Goal: Task Accomplishment & Management: Use online tool/utility

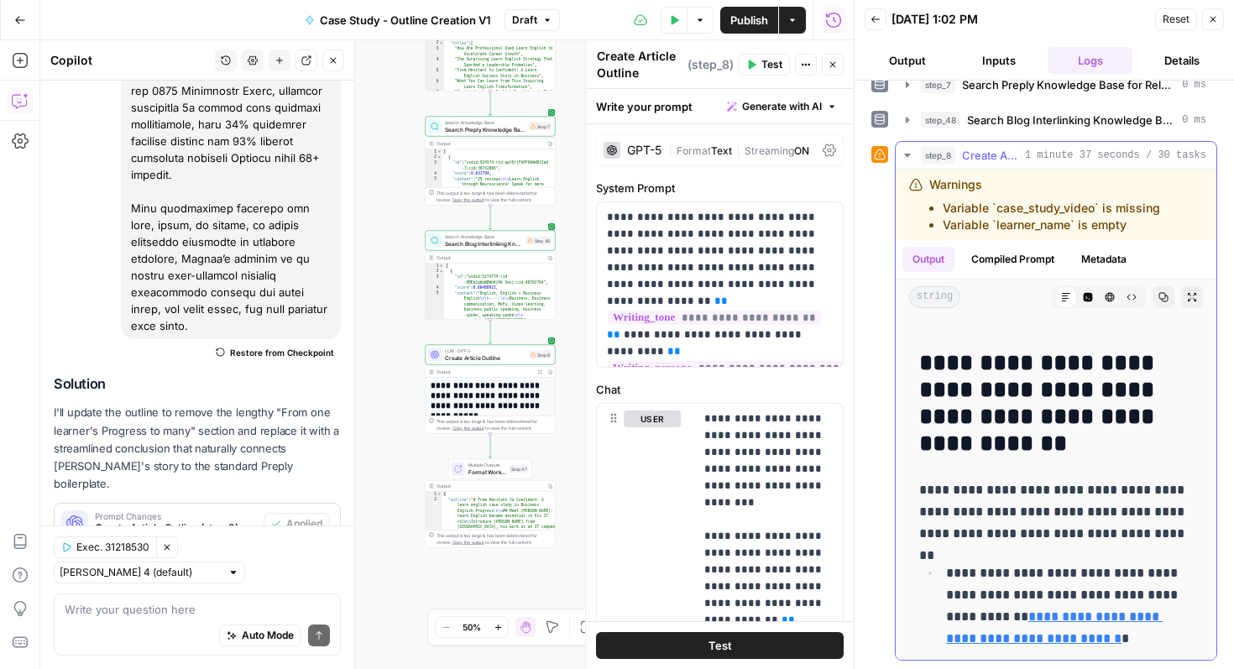
scroll to position [3521, 0]
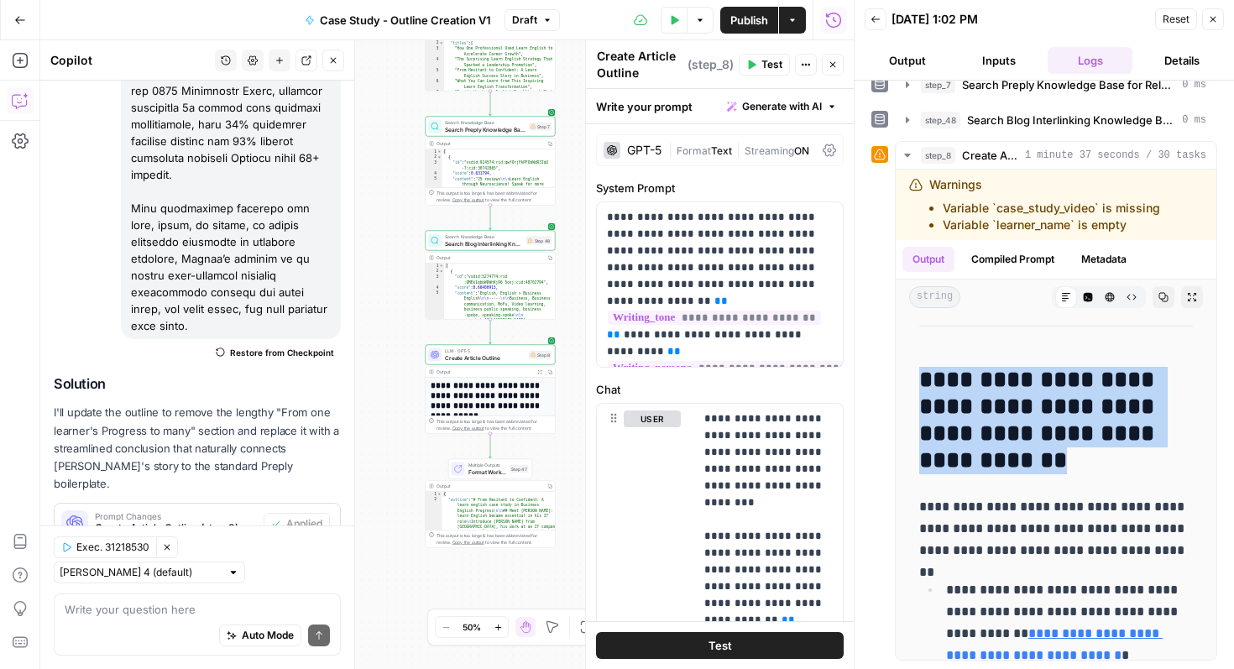
drag, startPoint x: 1071, startPoint y: 462, endPoint x: 892, endPoint y: 390, distance: 192.4
click at [892, 390] on div "**********" at bounding box center [1044, 400] width 346 height 519
copy h2 "**********"
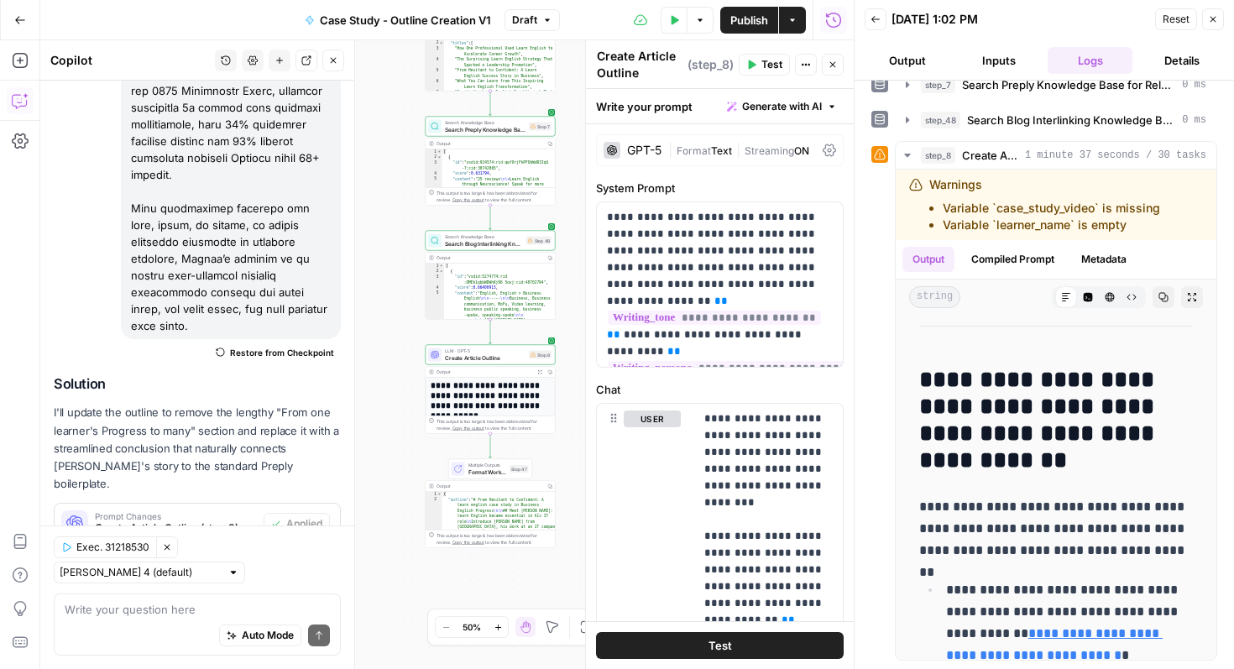
click at [154, 619] on div "Auto Mode Send" at bounding box center [197, 636] width 265 height 37
paste textarea "Where Preply fits when you’re ready to move from practice to performance"
type textarea "get rid of this this section: Where Preply fits when you’re ready to move from …"
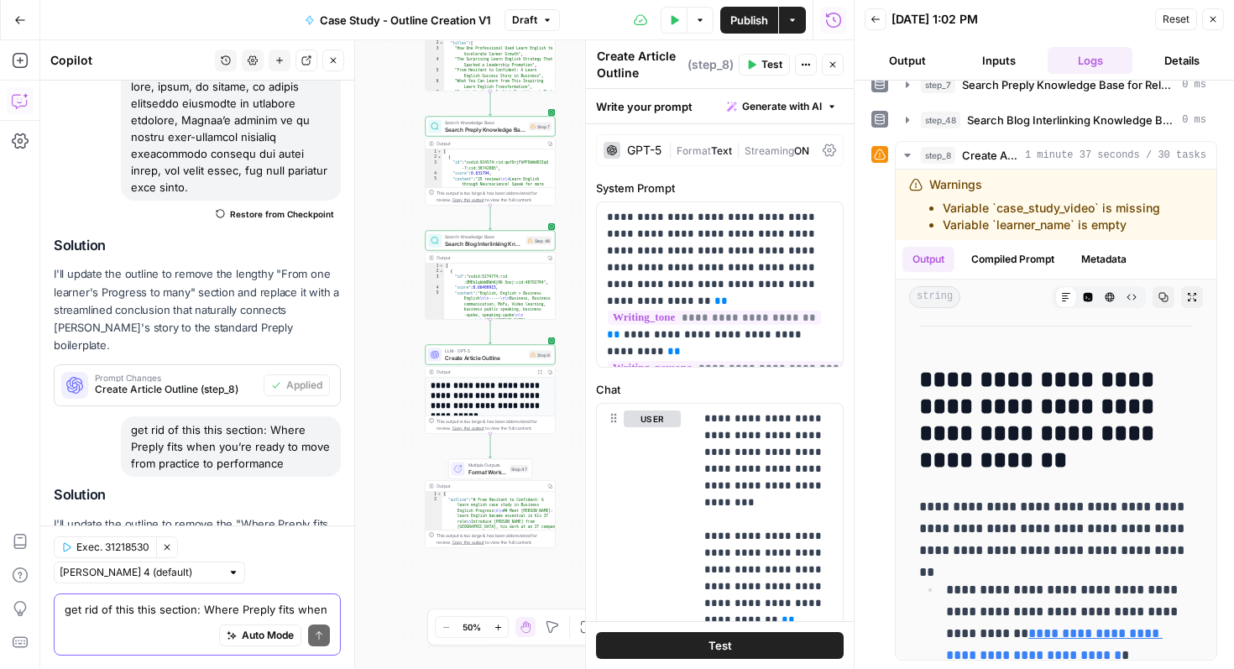
scroll to position [788, 0]
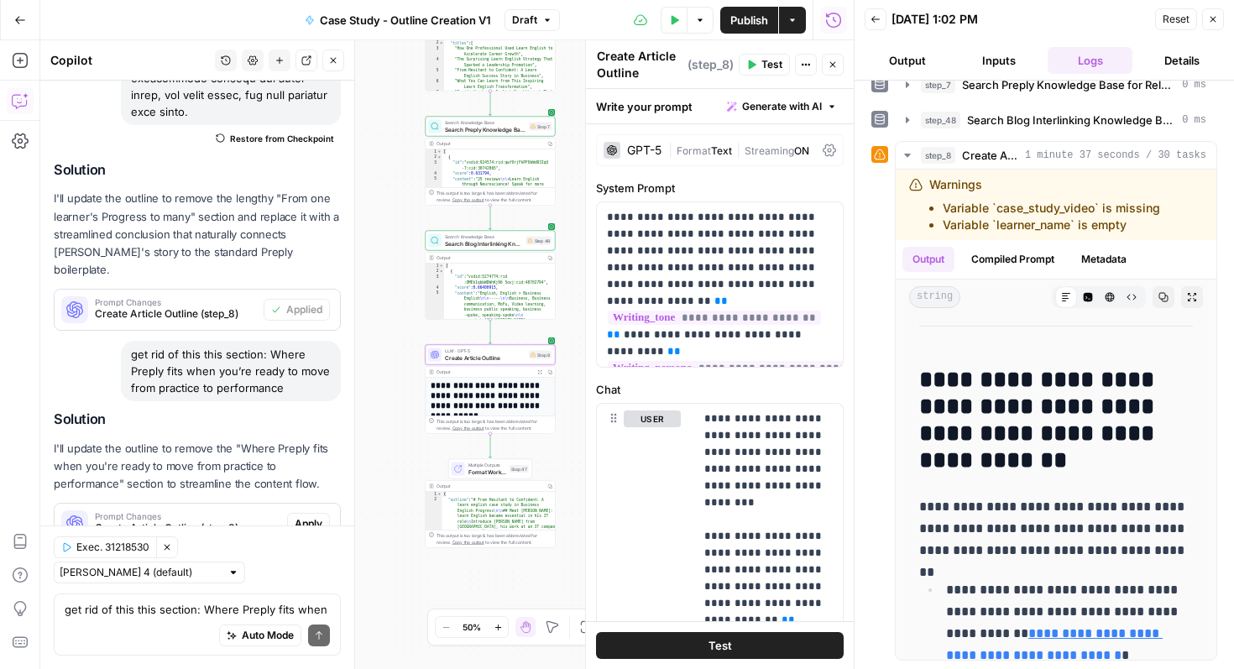
click at [314, 516] on span "Apply" at bounding box center [309, 523] width 28 height 15
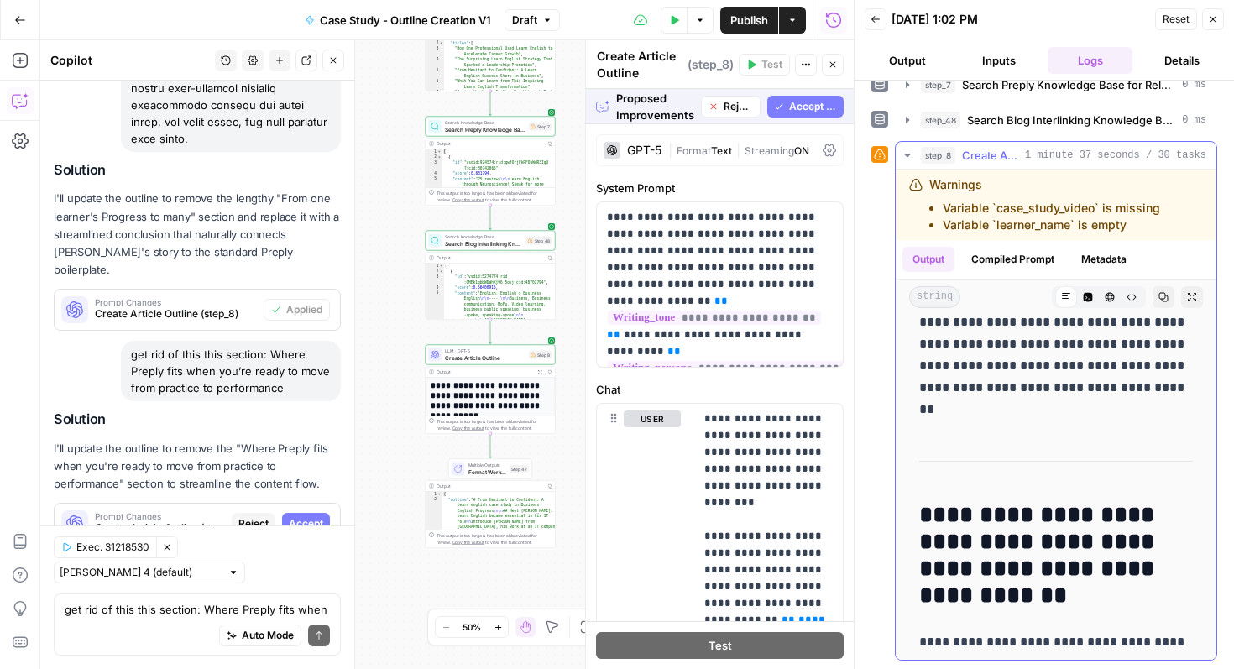
scroll to position [3403, 0]
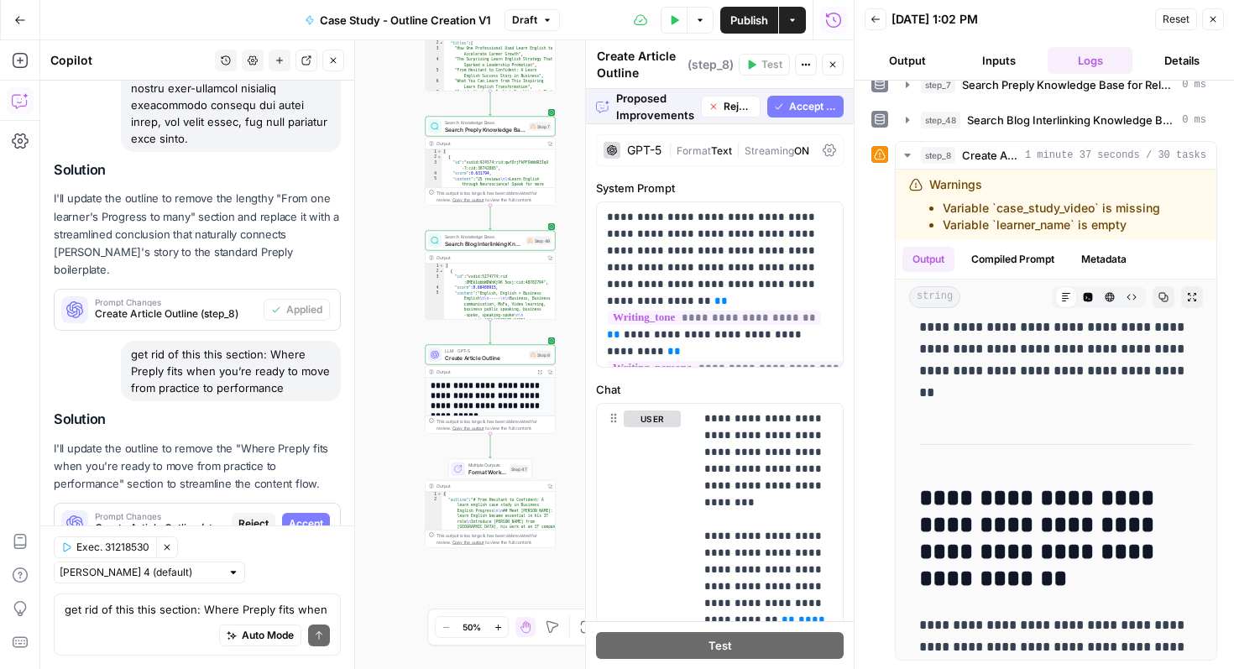
click at [811, 100] on span "Accept All" at bounding box center [813, 106] width 48 height 15
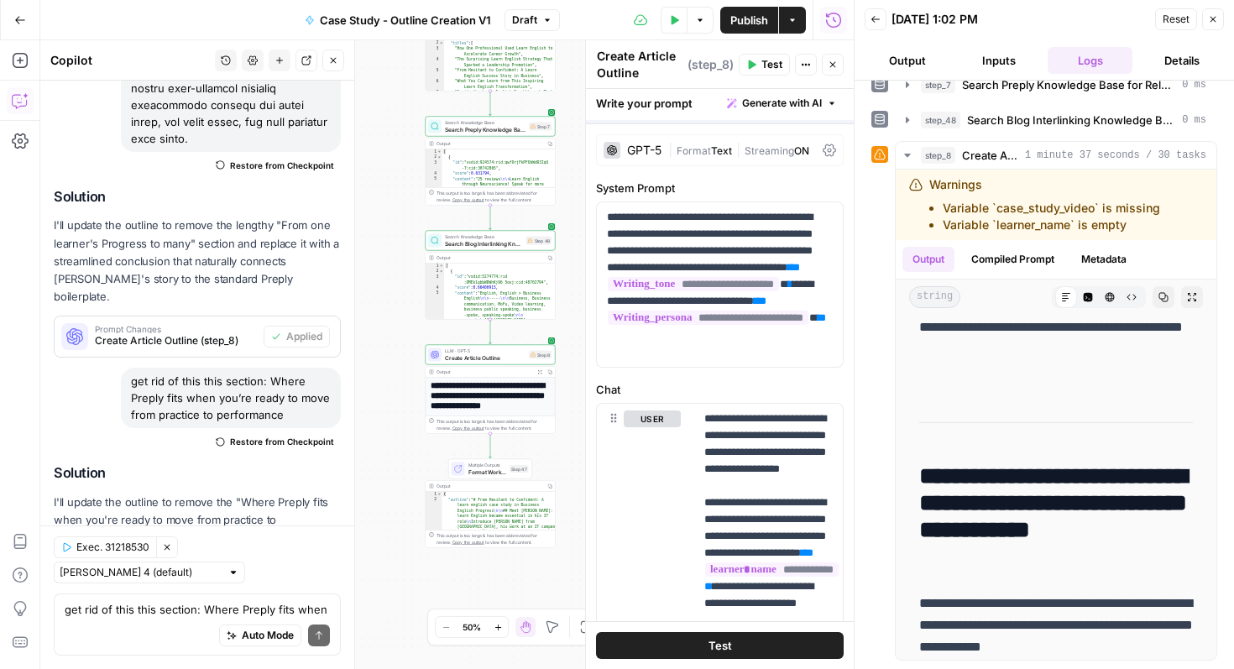
scroll to position [0, 0]
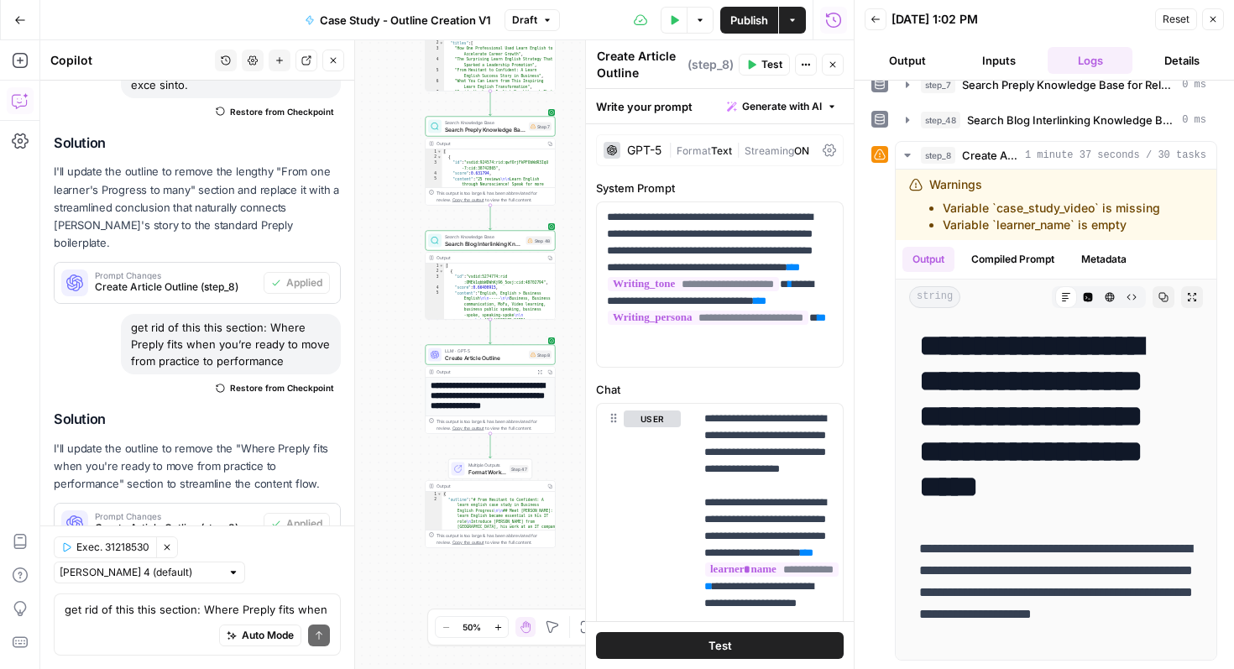
click at [773, 652] on button "Test" at bounding box center [720, 645] width 248 height 27
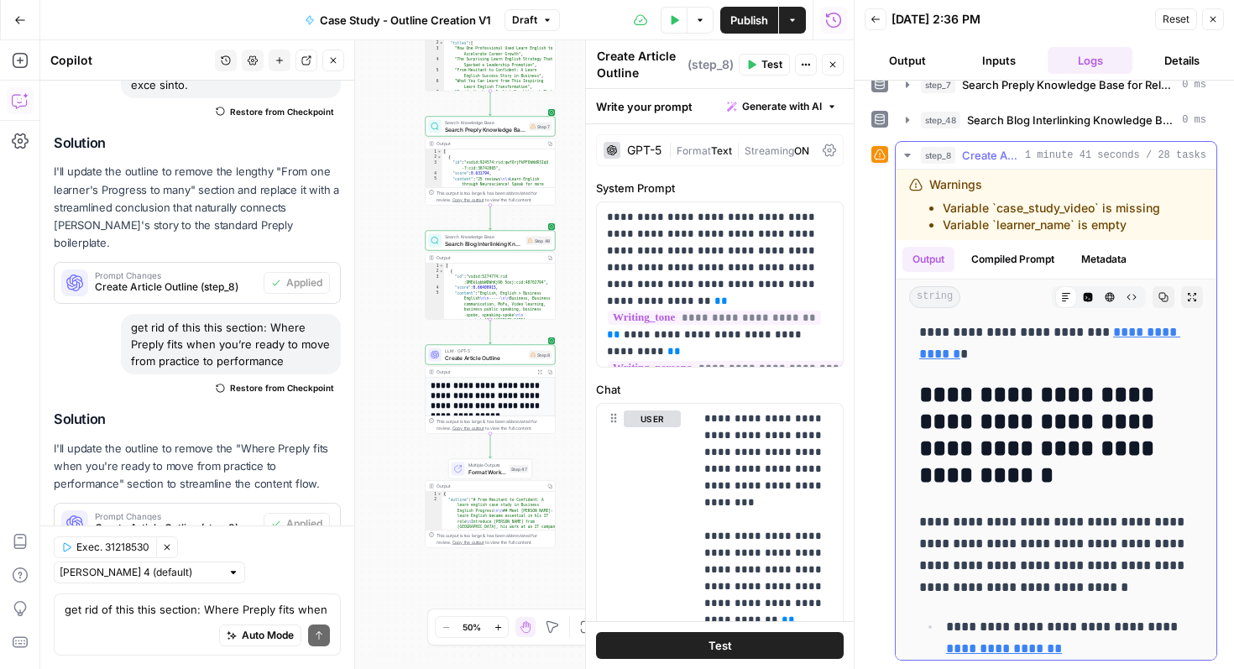
scroll to position [3432, 0]
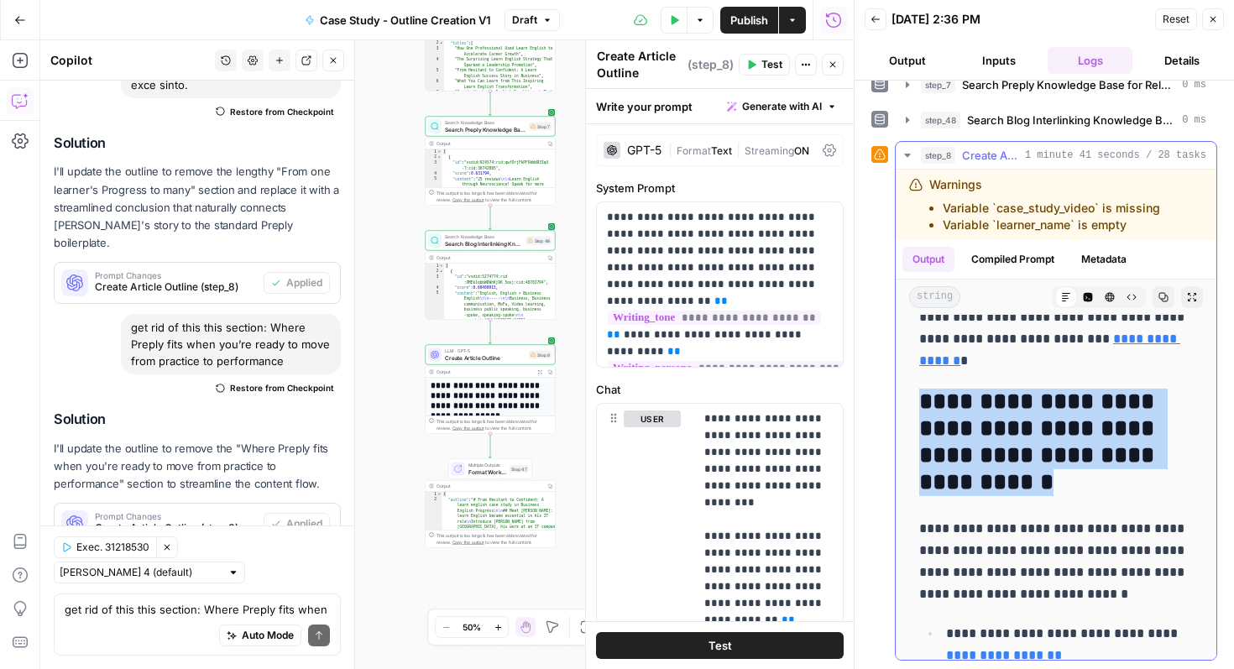
drag, startPoint x: 1002, startPoint y: 482, endPoint x: 914, endPoint y: 404, distance: 117.2
copy h2 "**********"
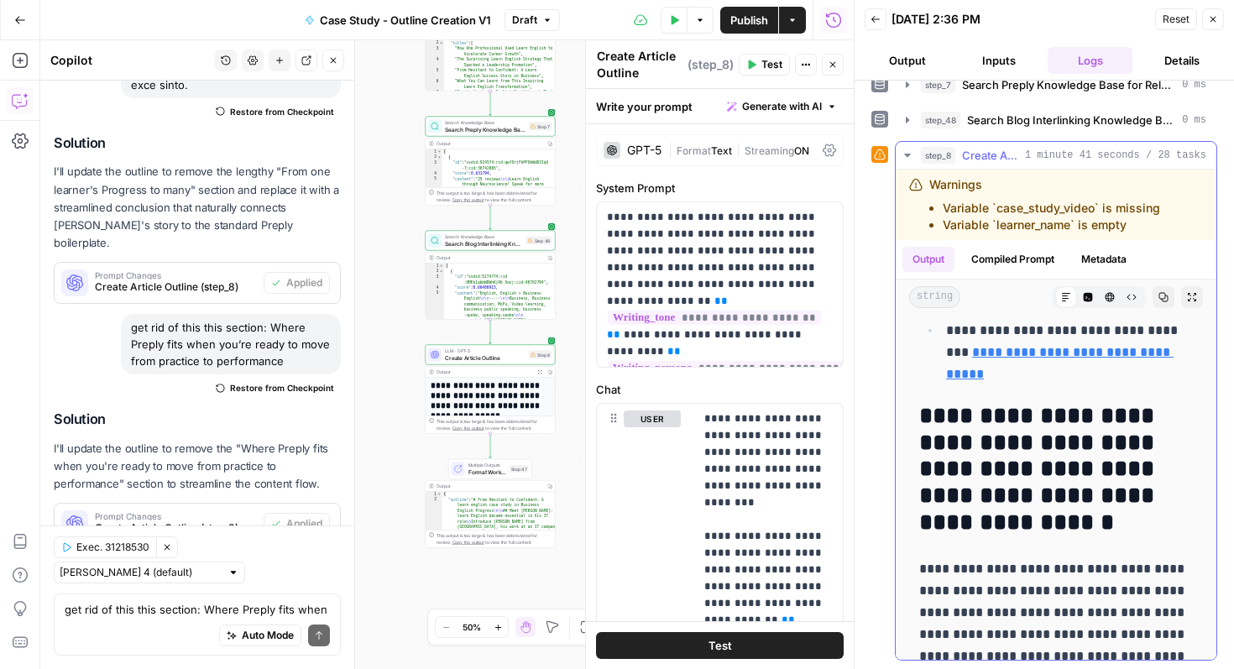
scroll to position [3916, 0]
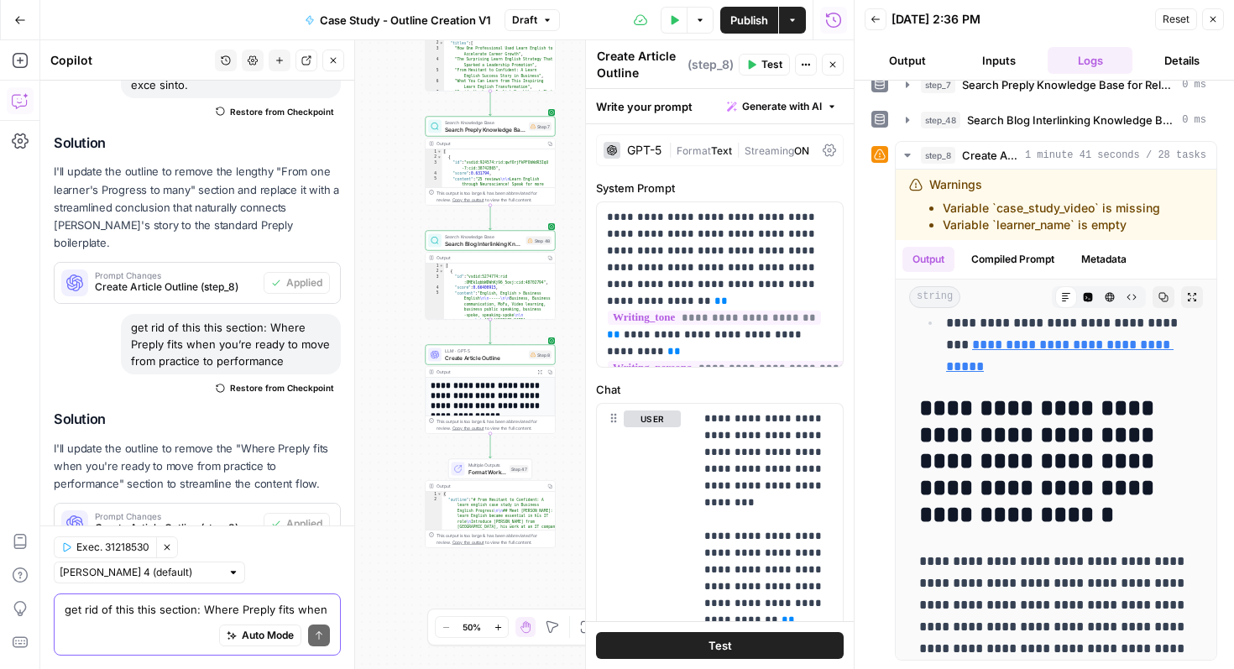
click at [141, 613] on textarea "get rid of this this section: Where Preply fits when you’re ready to move from …" at bounding box center [197, 609] width 265 height 17
paste textarea "Where Preply fits when you’re ready to learn english online with impact"
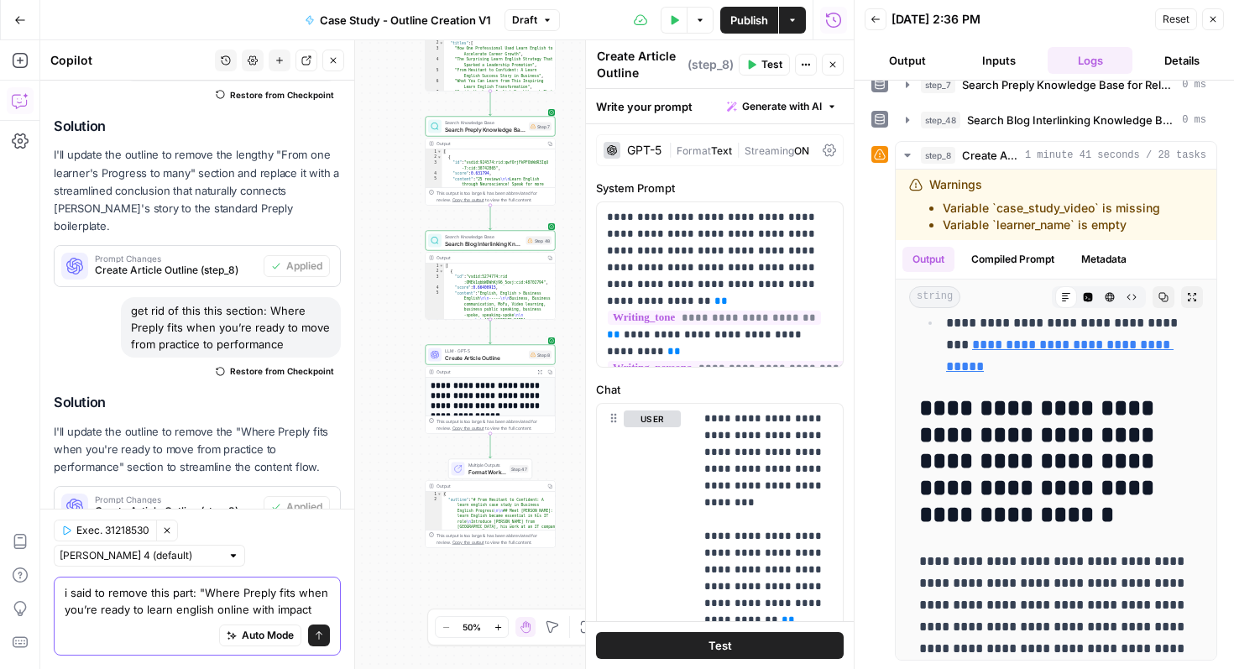
type textarea "i said to remove this part: "Where Preply fits when you’re ready to learn engli…"
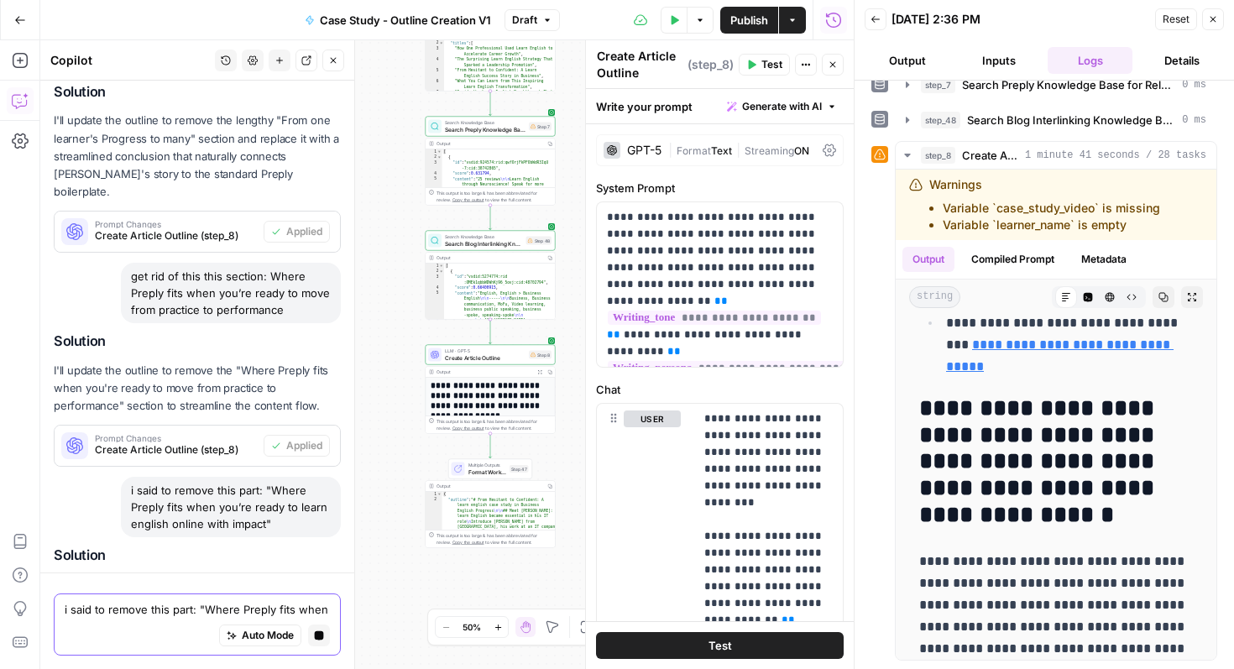
scroll to position [973, 0]
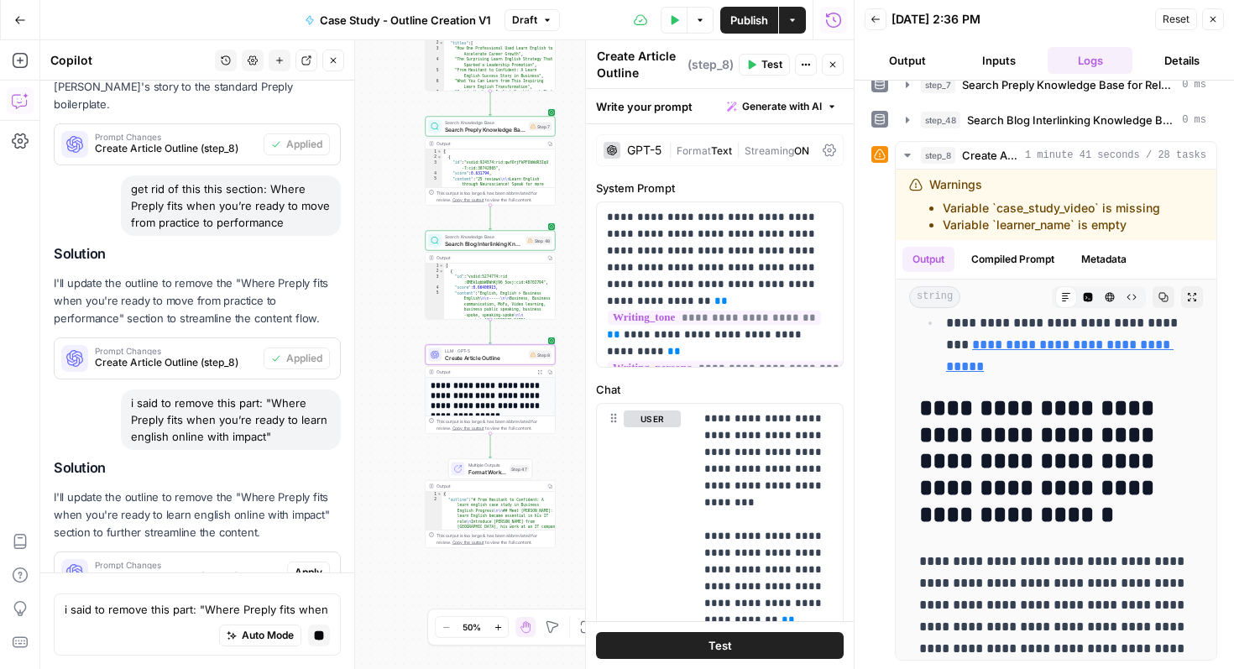
click at [200, 561] on span "Prompt Changes" at bounding box center [187, 565] width 185 height 8
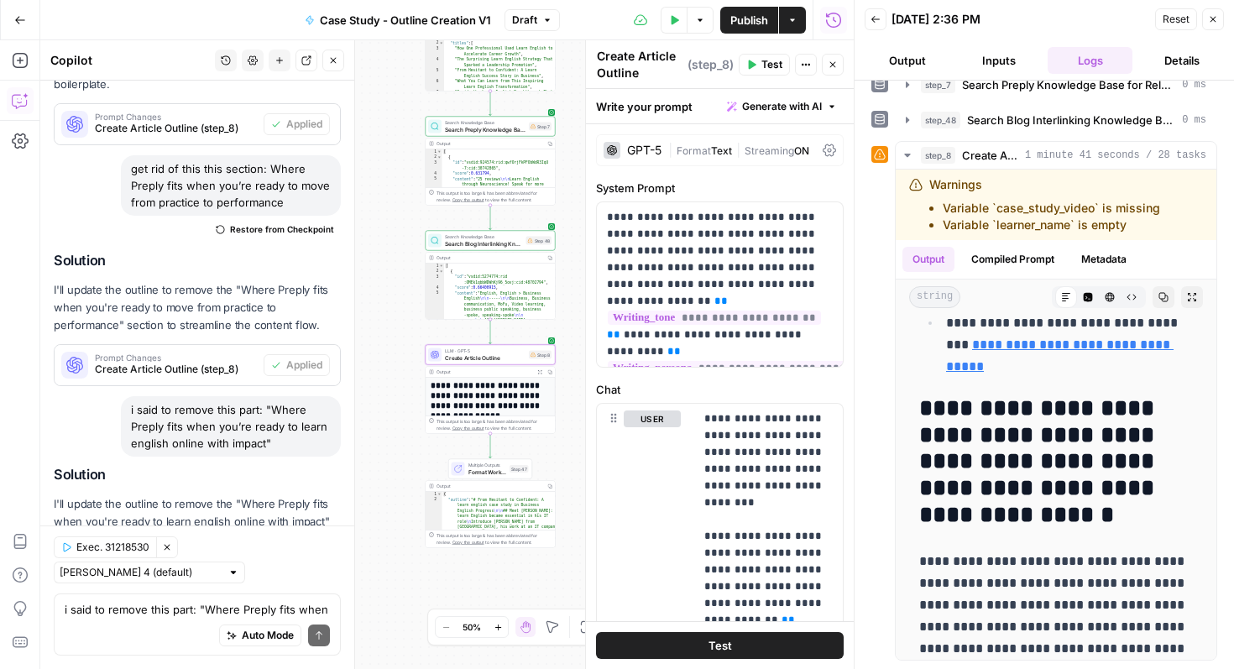
scroll to position [1076, 0]
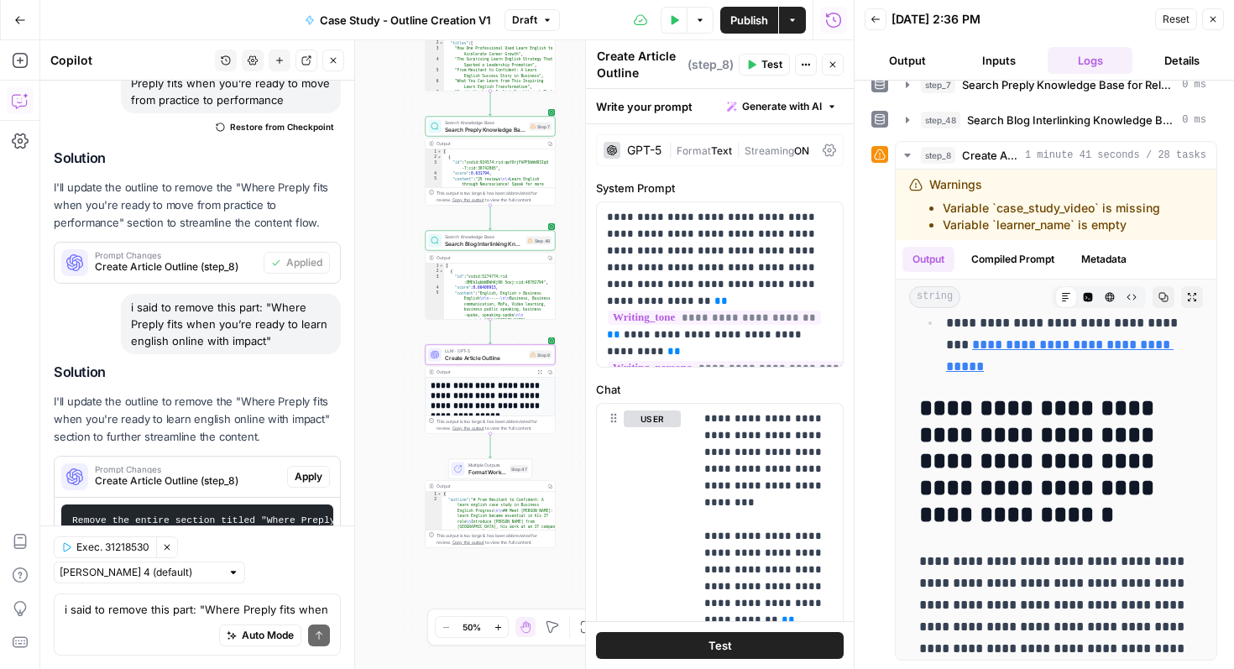
click at [310, 469] on span "Apply" at bounding box center [309, 476] width 28 height 15
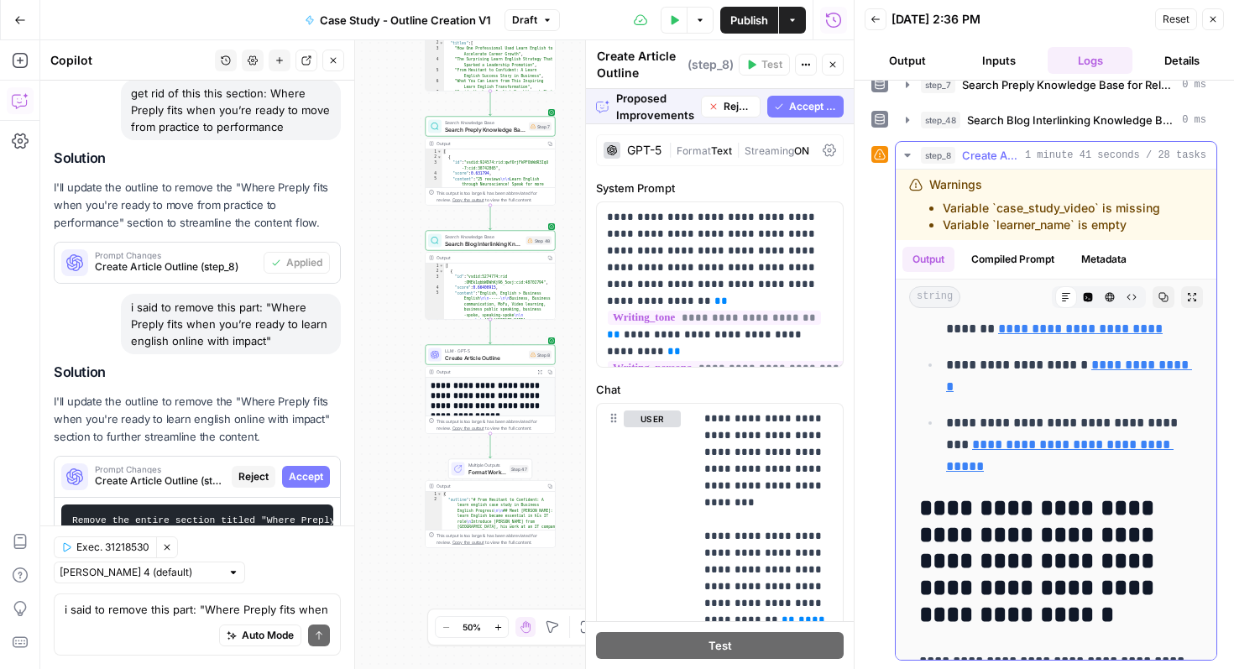
scroll to position [3822, 0]
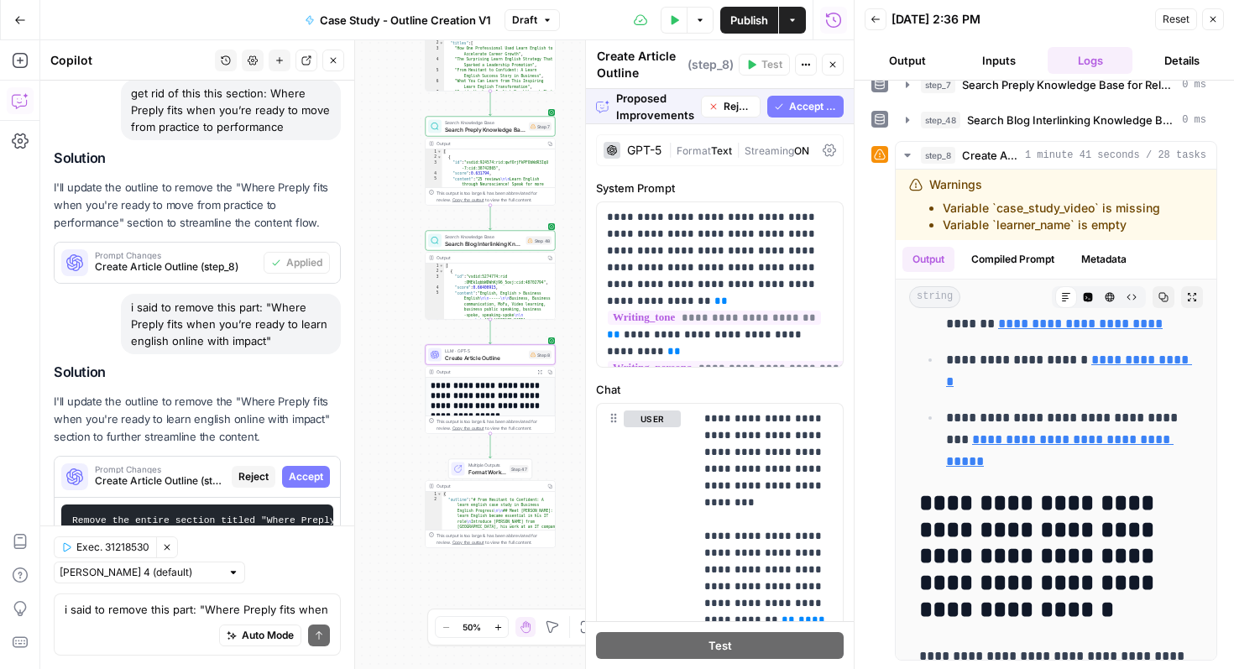
click at [308, 469] on span "Accept" at bounding box center [306, 476] width 34 height 15
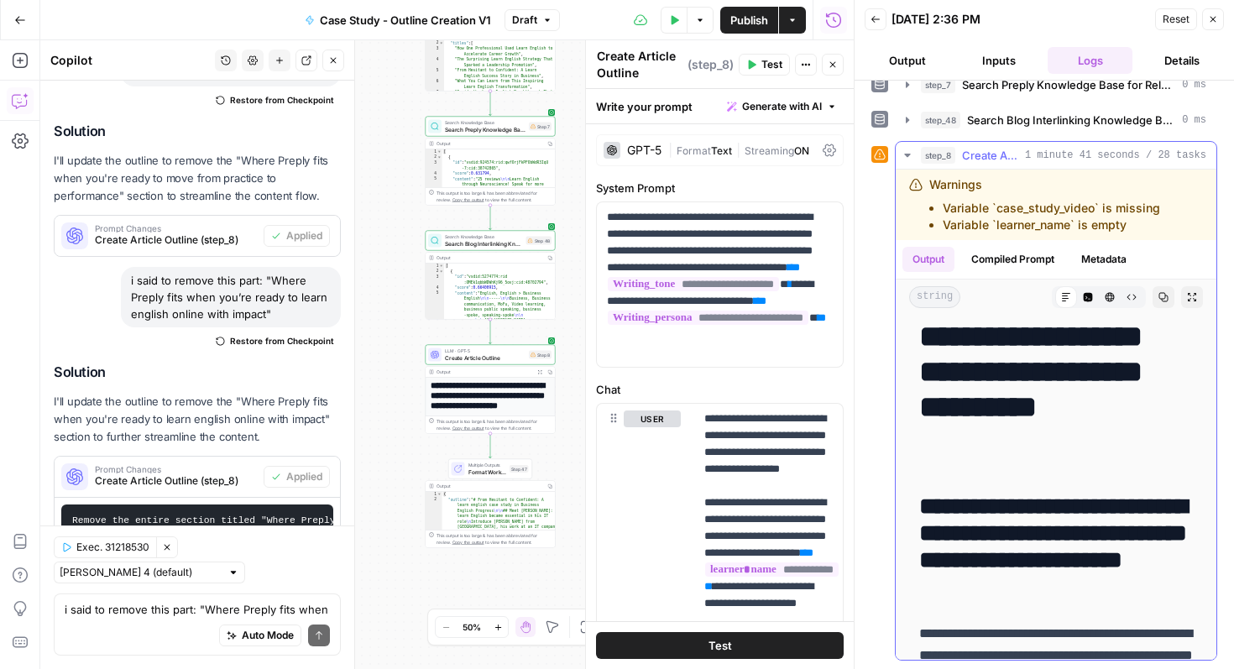
scroll to position [81, 0]
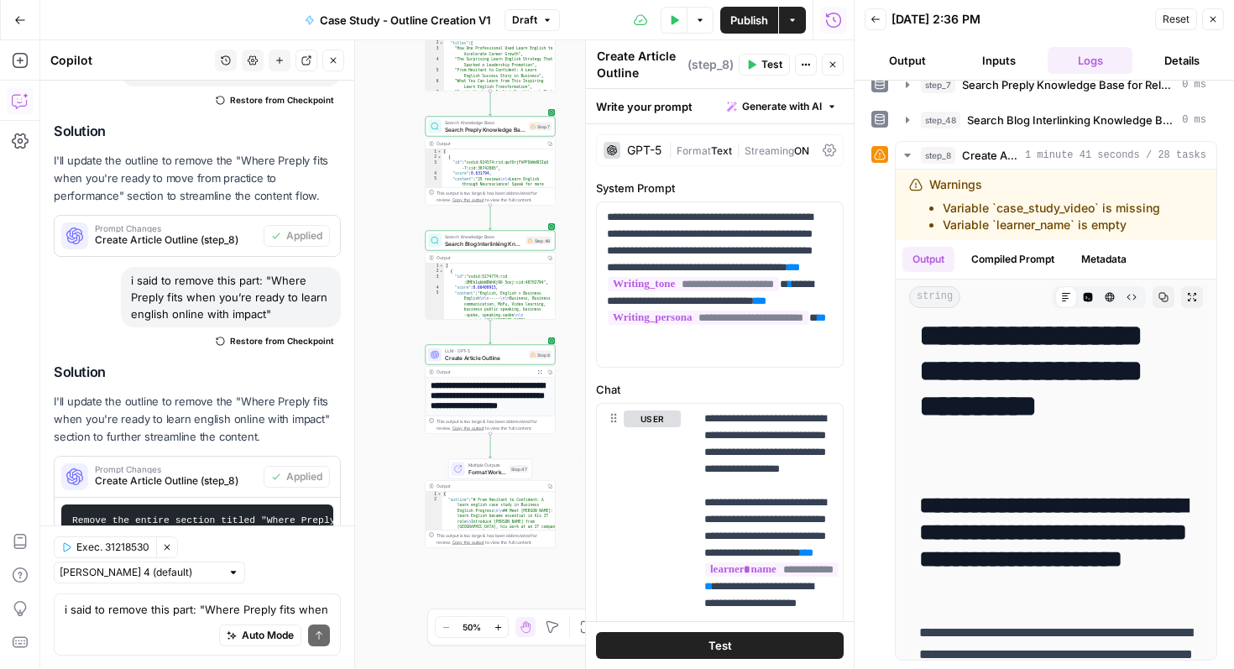
click at [799, 647] on button "Test" at bounding box center [720, 645] width 248 height 27
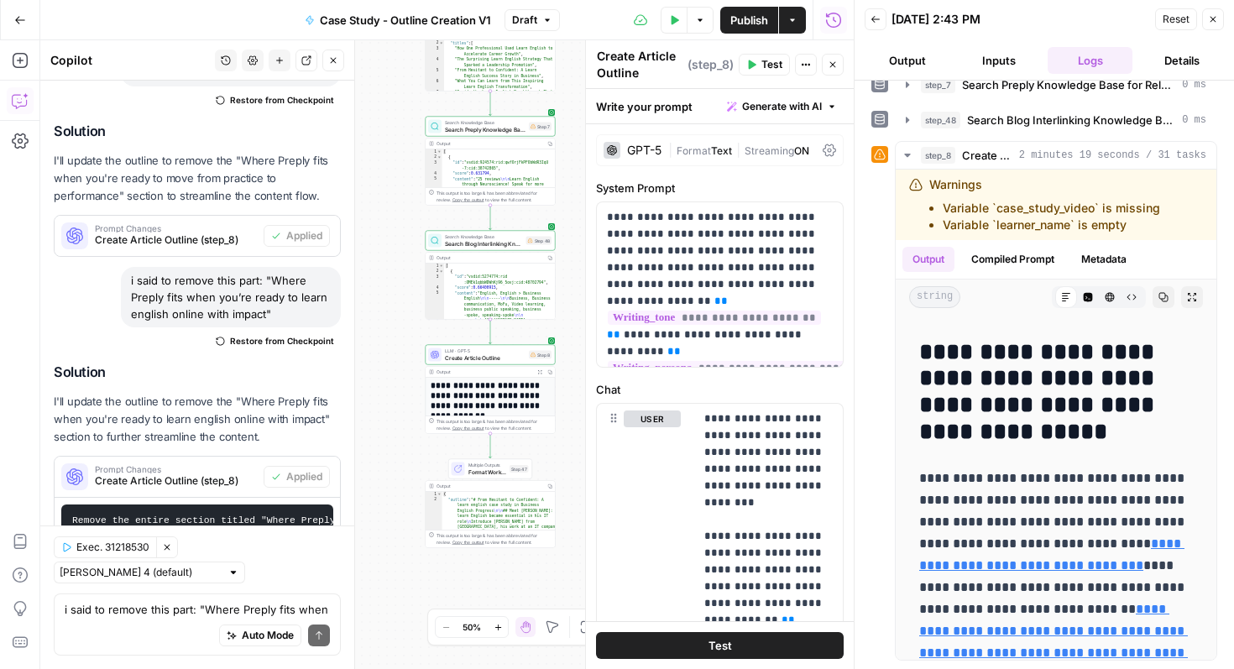
scroll to position [3331, 0]
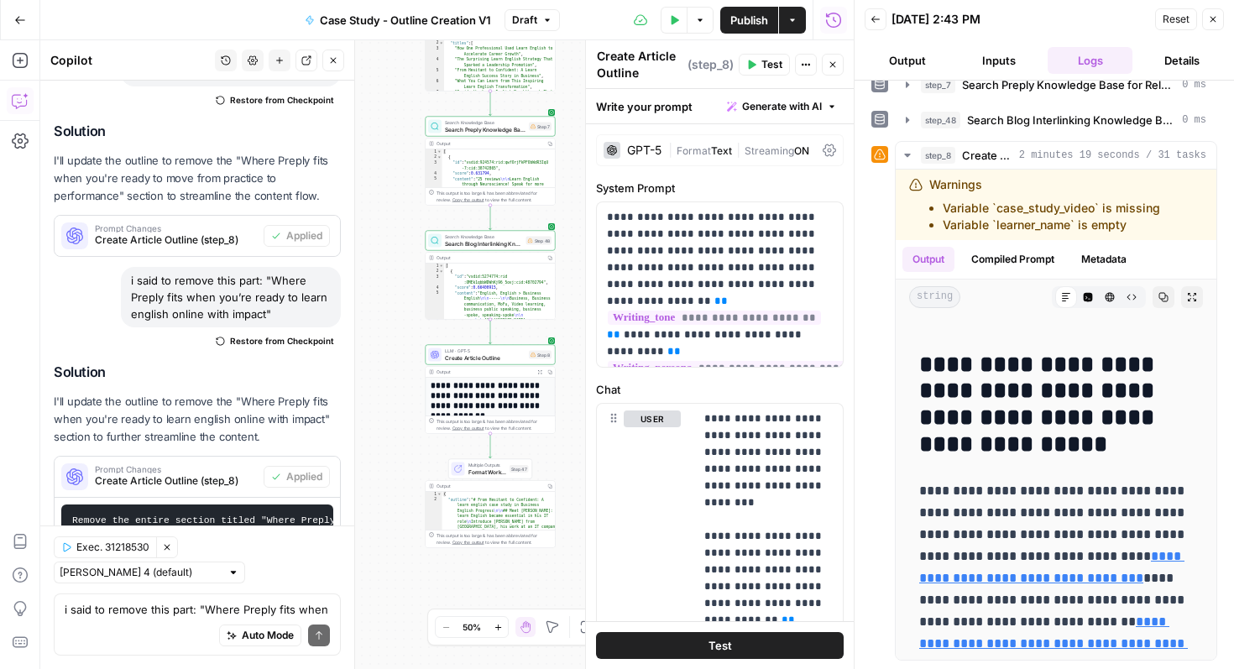
click at [758, 23] on span "Publish" at bounding box center [749, 20] width 38 height 17
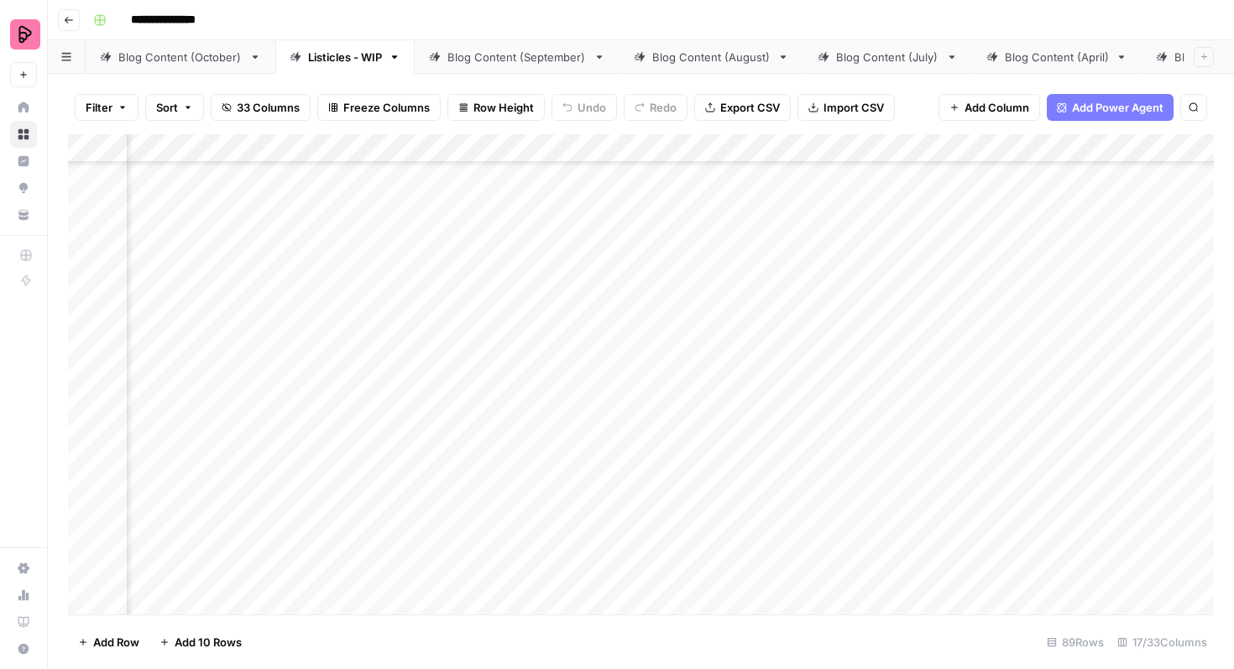
scroll to position [413, 967]
click at [212, 58] on div "Blog Content (October)" at bounding box center [180, 57] width 124 height 17
click at [350, 57] on div "Listicles - WIP" at bounding box center [345, 57] width 74 height 17
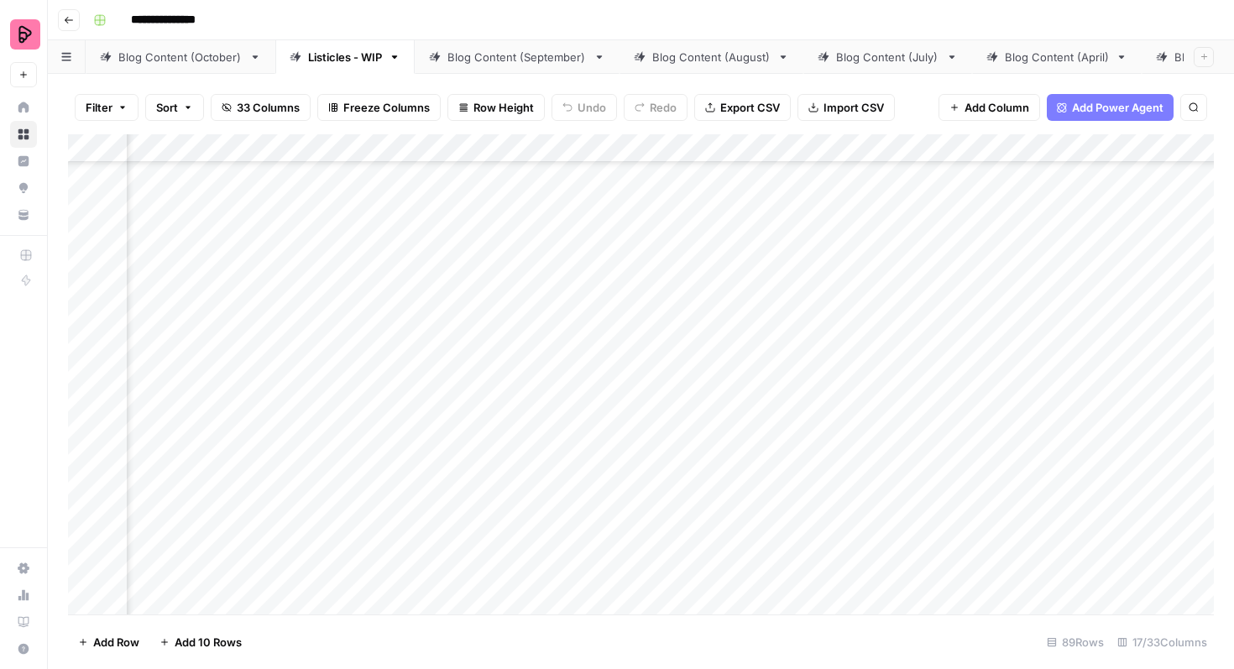
click at [416, 332] on div "Add Column" at bounding box center [640, 374] width 1145 height 480
click at [415, 375] on div "Add Column" at bounding box center [640, 374] width 1145 height 480
click at [410, 425] on div "Add Column" at bounding box center [640, 374] width 1145 height 480
click at [420, 270] on div "Add Column" at bounding box center [640, 374] width 1145 height 480
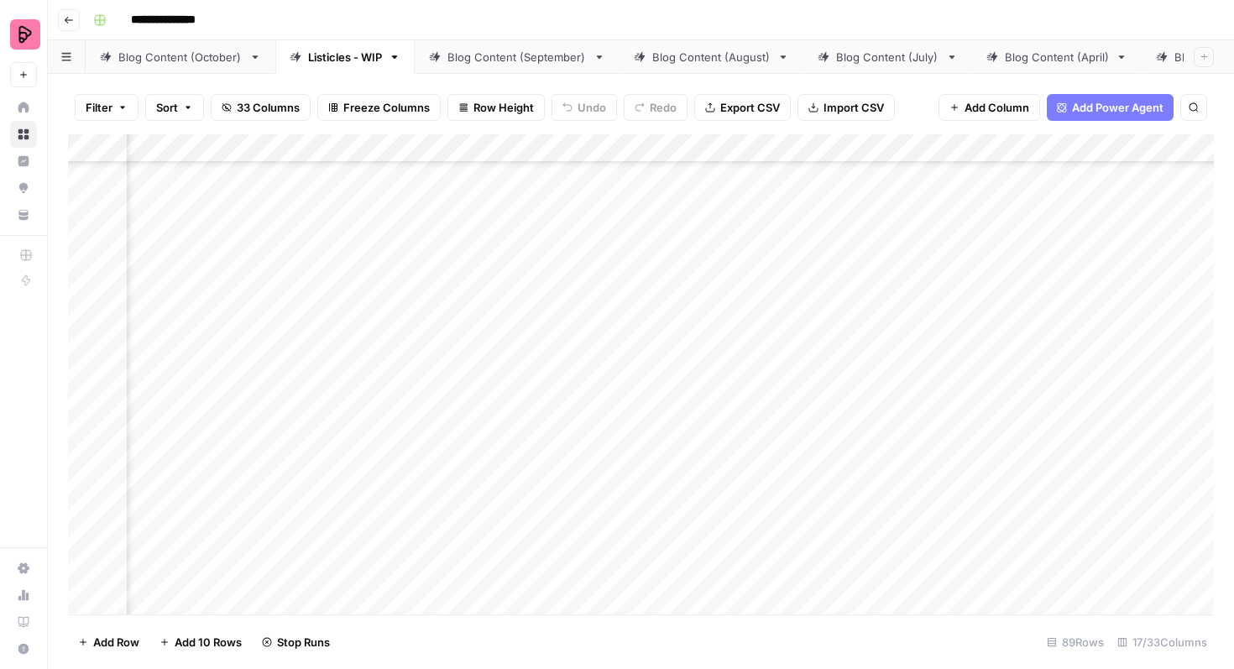
click at [420, 318] on div "Add Column" at bounding box center [640, 374] width 1145 height 480
click at [420, 360] on div "Add Column" at bounding box center [640, 374] width 1145 height 480
click at [416, 400] on div "Add Column" at bounding box center [640, 374] width 1145 height 480
click at [418, 448] on div "Add Column" at bounding box center [640, 374] width 1145 height 480
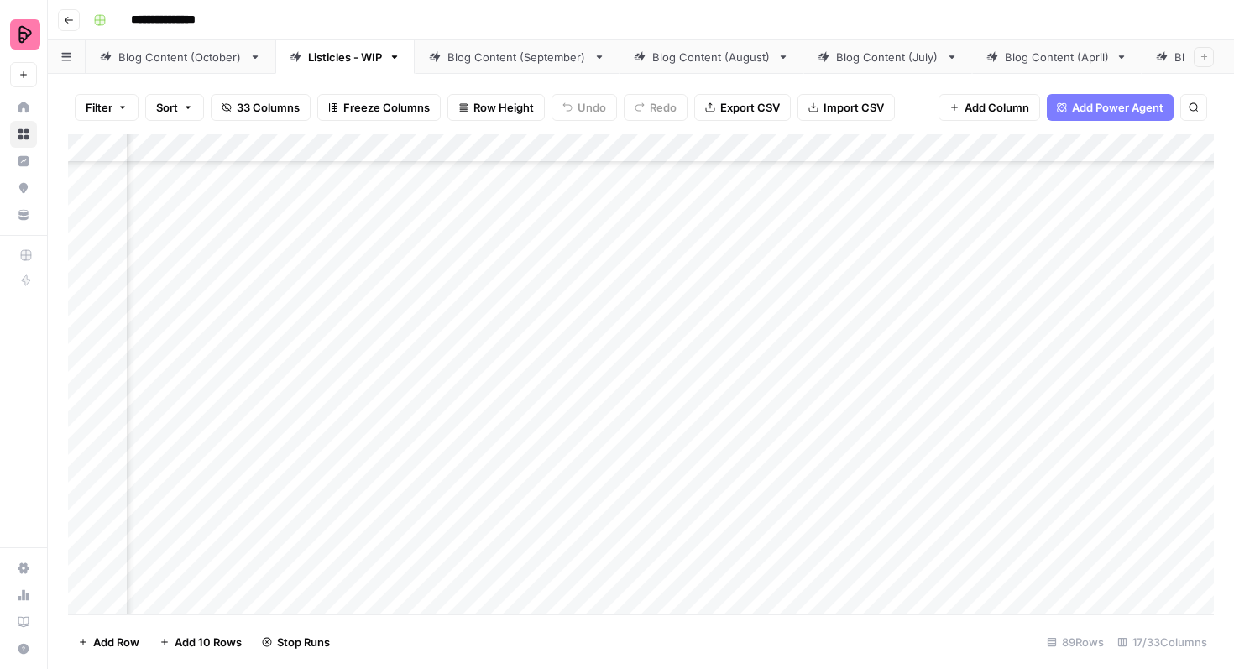
click at [415, 338] on div "Add Column" at bounding box center [640, 374] width 1145 height 480
click at [416, 383] on div "Add Column" at bounding box center [640, 374] width 1145 height 480
click at [1093, 434] on div "Add Column" at bounding box center [640, 374] width 1145 height 480
click at [1154, 417] on div "Add Column" at bounding box center [640, 374] width 1145 height 480
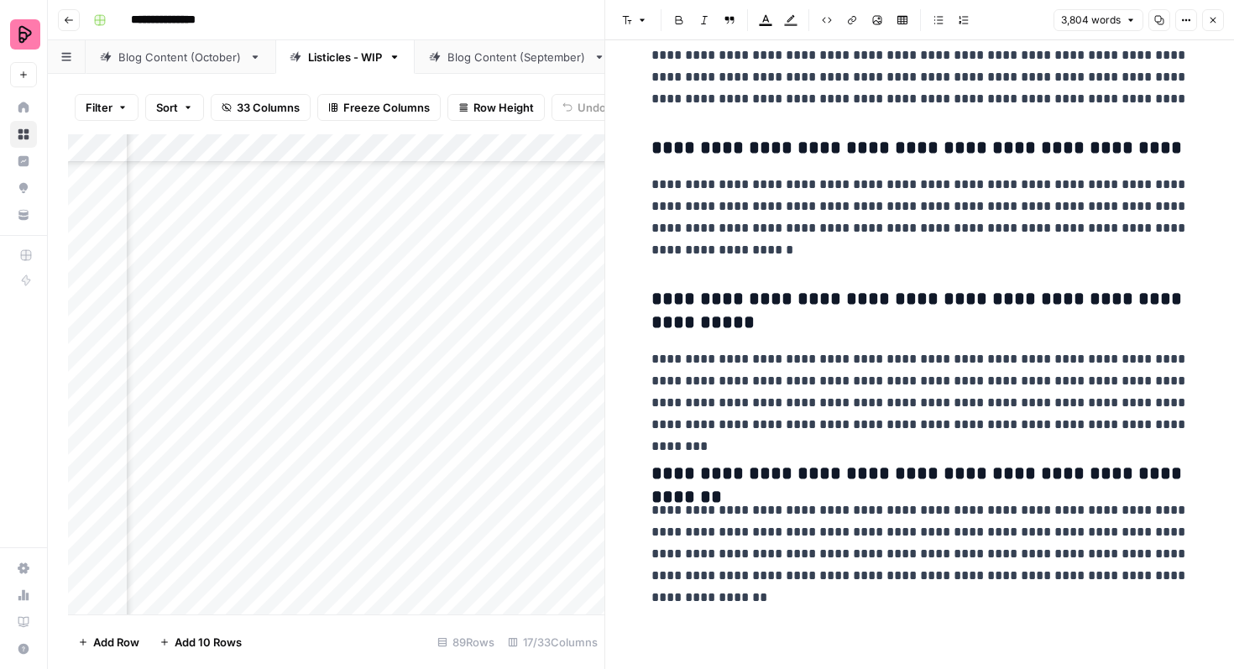
scroll to position [21317, 0]
click at [1209, 17] on icon "button" at bounding box center [1213, 20] width 10 height 10
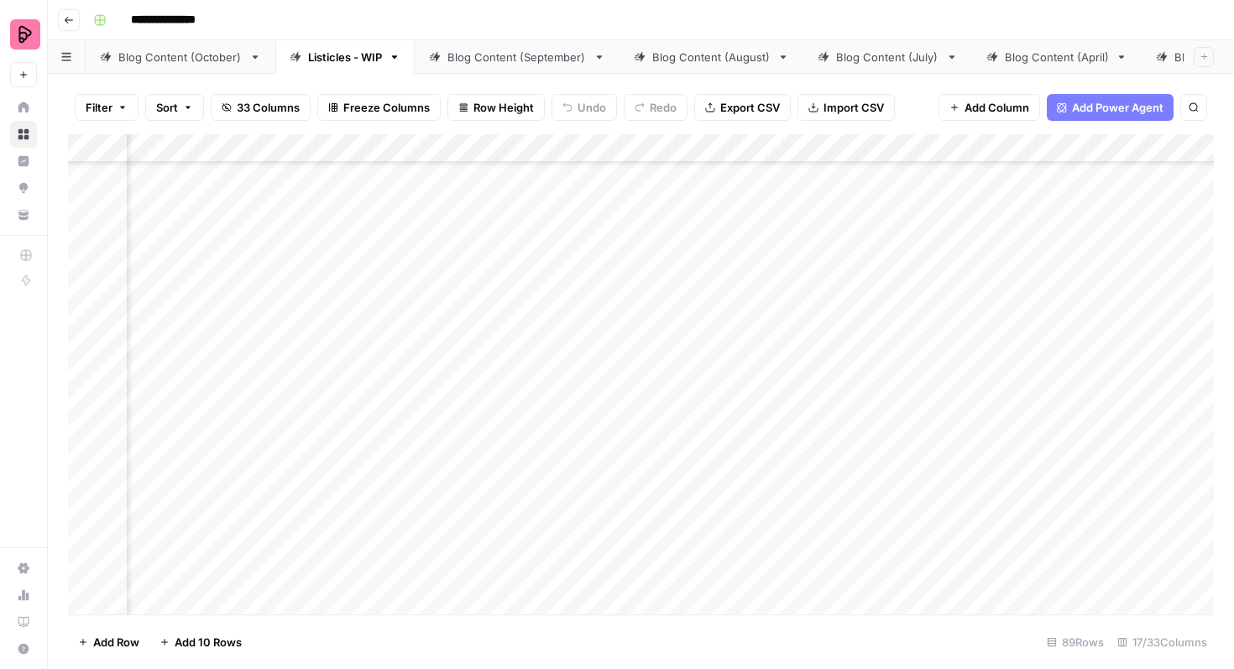
scroll to position [258, 1091]
click at [659, 360] on div "Add Column" at bounding box center [640, 374] width 1145 height 480
click at [655, 390] on div "Add Column" at bounding box center [640, 374] width 1145 height 480
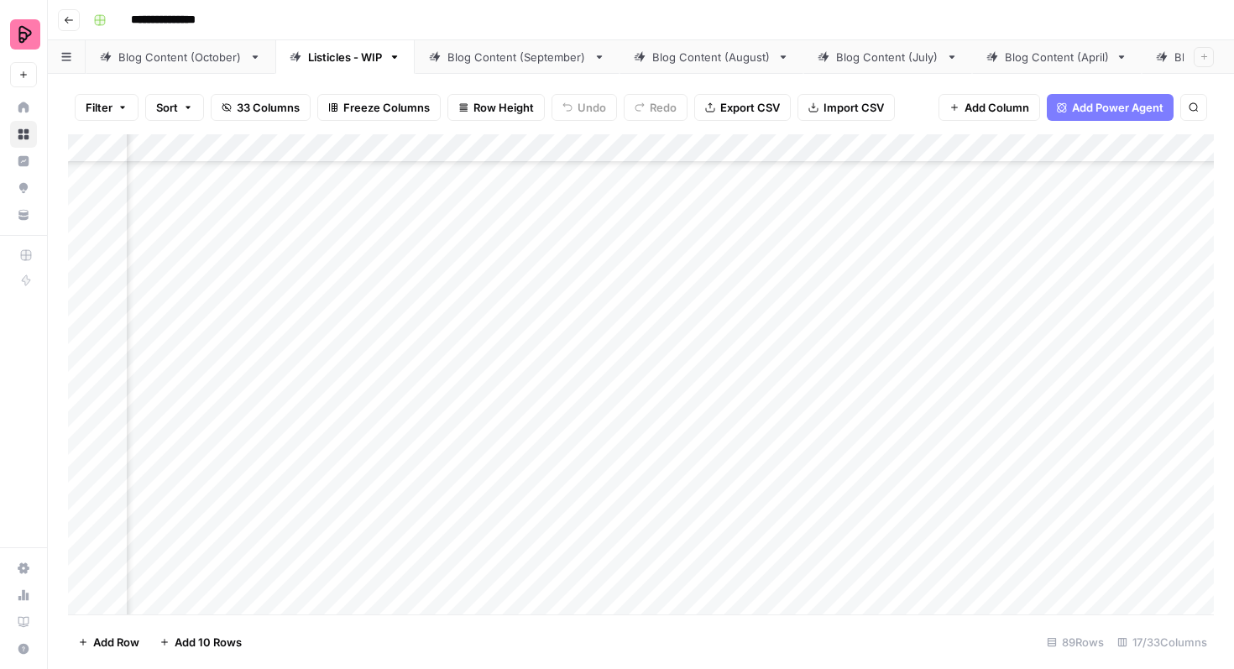
click at [647, 282] on div "Add Column" at bounding box center [640, 374] width 1145 height 480
click at [649, 232] on div "Add Column" at bounding box center [640, 374] width 1145 height 480
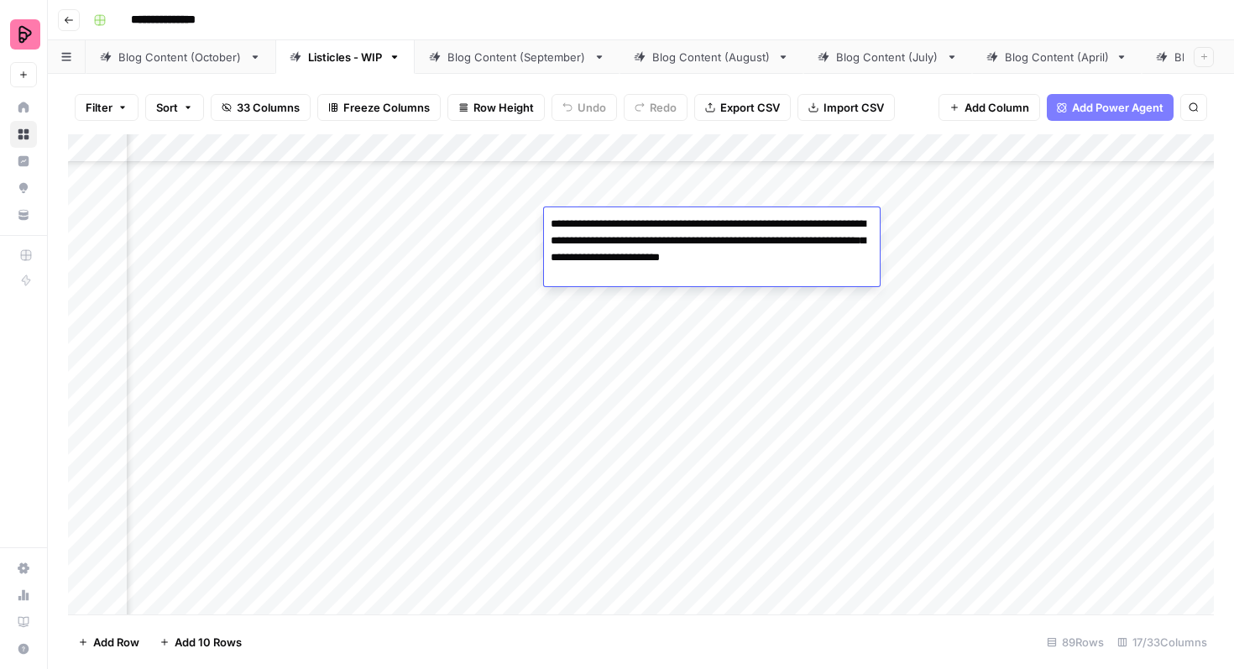
click at [653, 197] on div "Add Column" at bounding box center [640, 374] width 1145 height 480
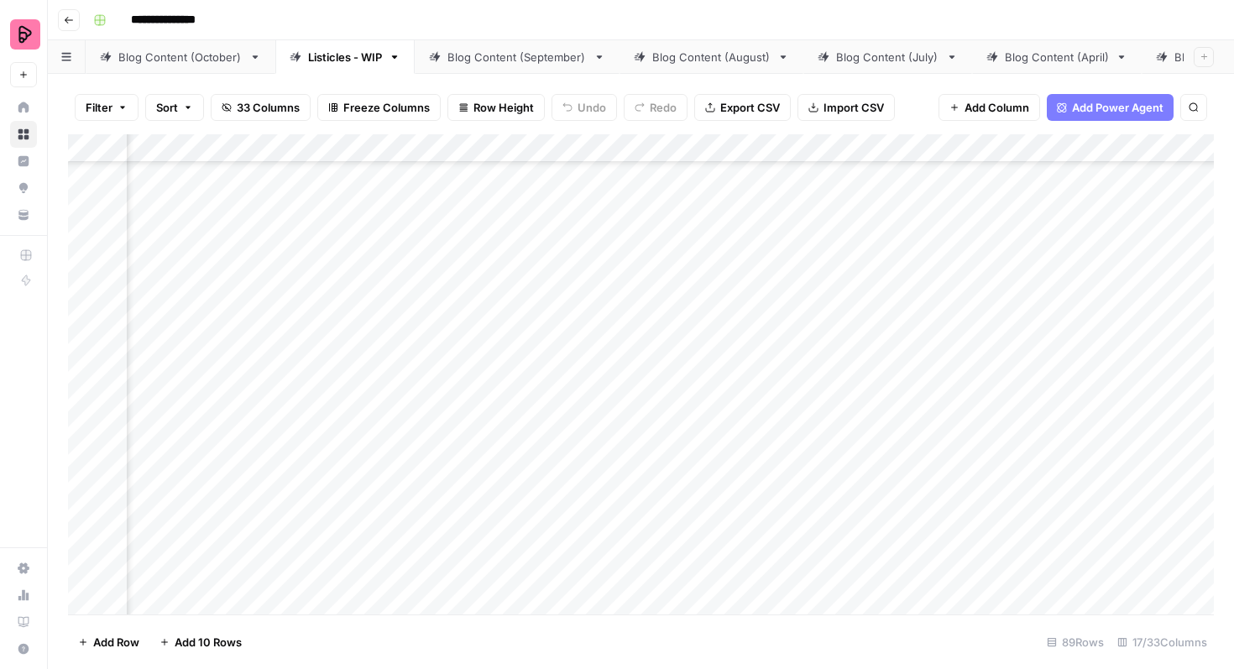
scroll to position [170, 1091]
click at [647, 228] on div "Add Column" at bounding box center [640, 374] width 1145 height 480
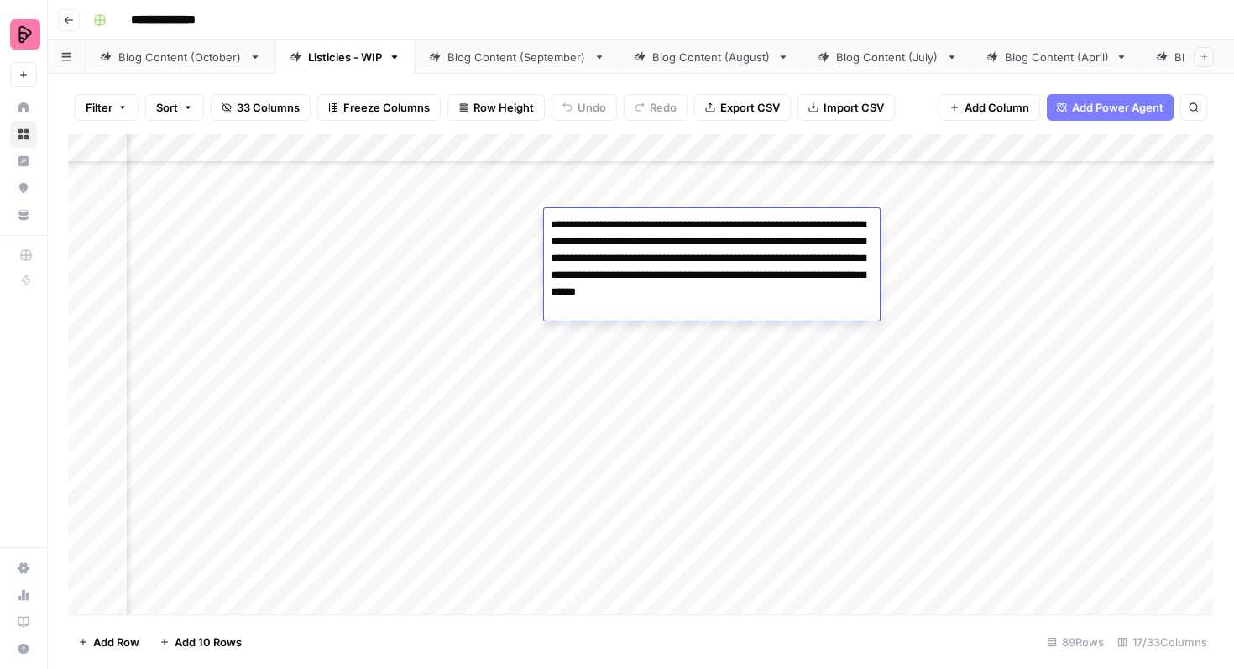
click at [647, 423] on div "Add Column" at bounding box center [640, 374] width 1145 height 480
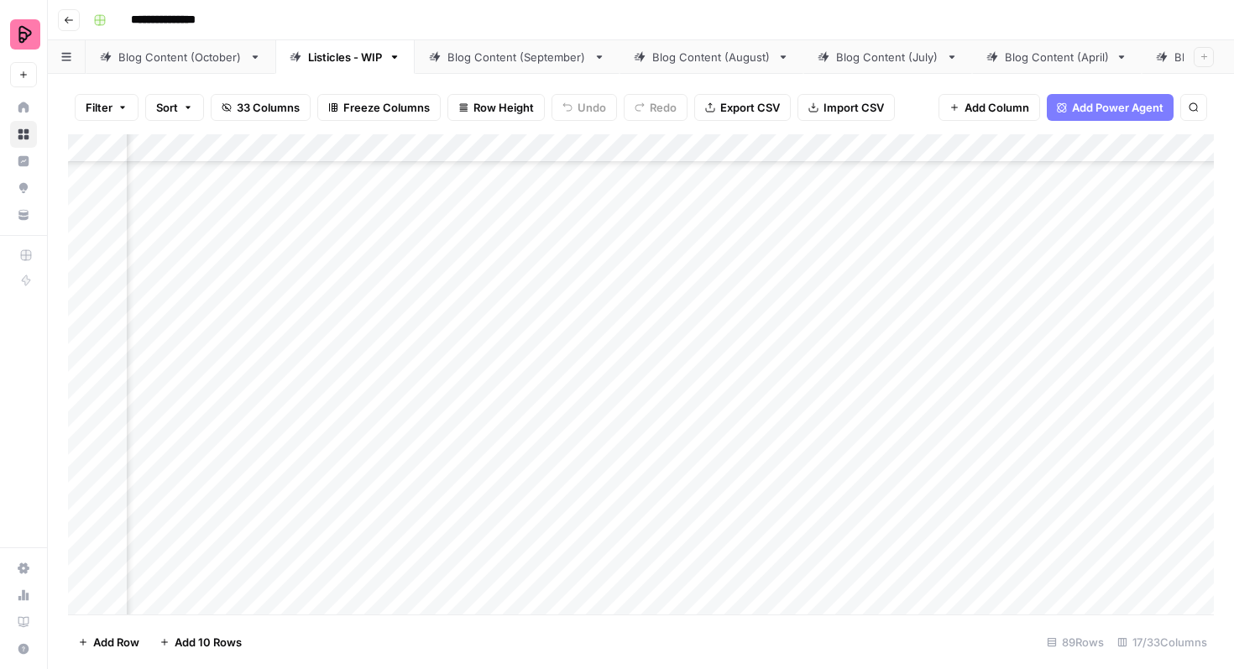
scroll to position [306, 1091]
click at [994, 439] on div "Add Column" at bounding box center [640, 374] width 1145 height 480
click at [1008, 432] on div "Add Column" at bounding box center [640, 374] width 1145 height 480
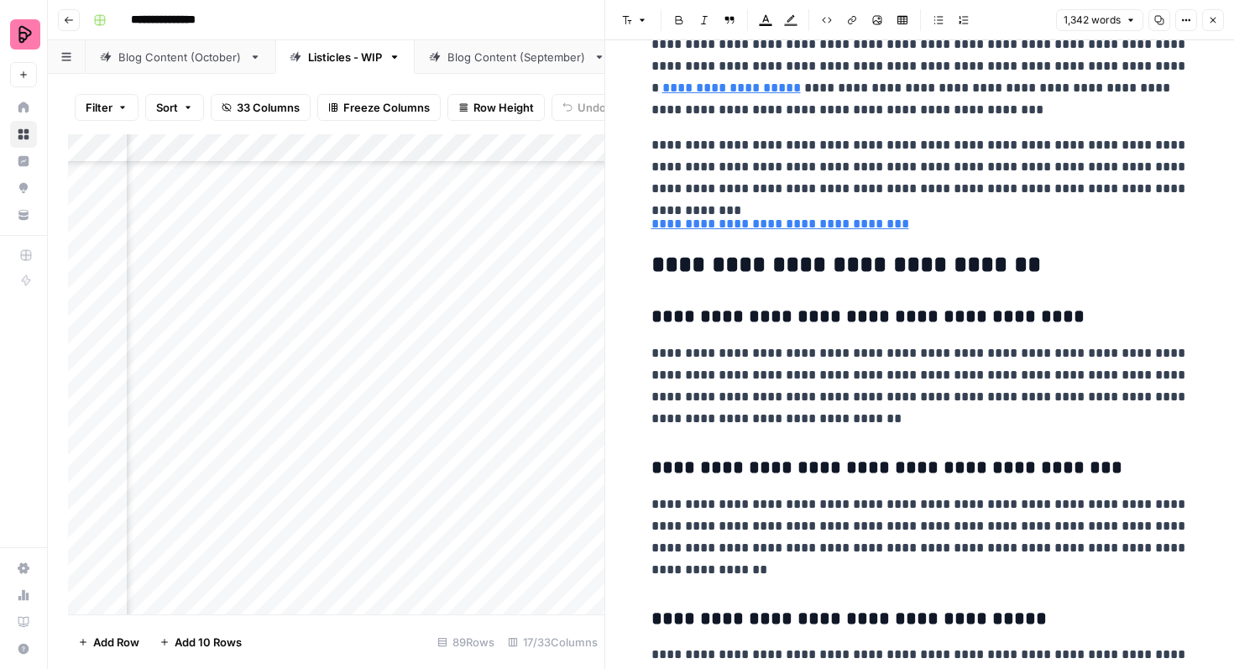
scroll to position [5093, 0]
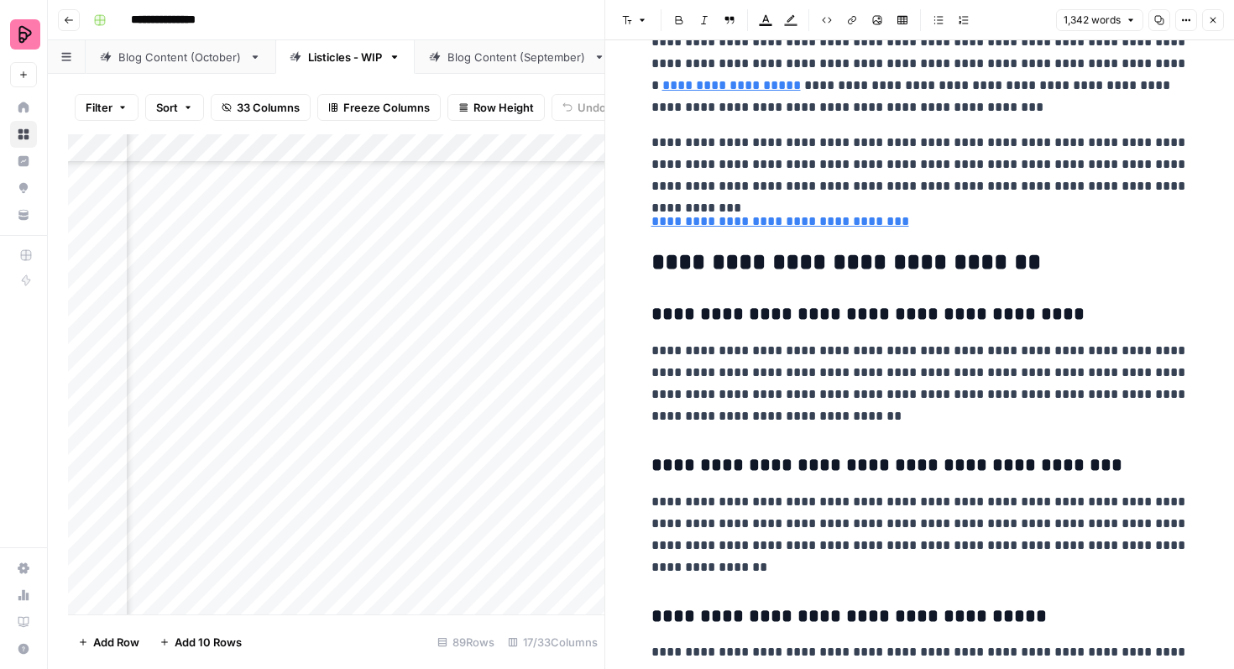
click at [1216, 21] on icon "button" at bounding box center [1213, 20] width 10 height 10
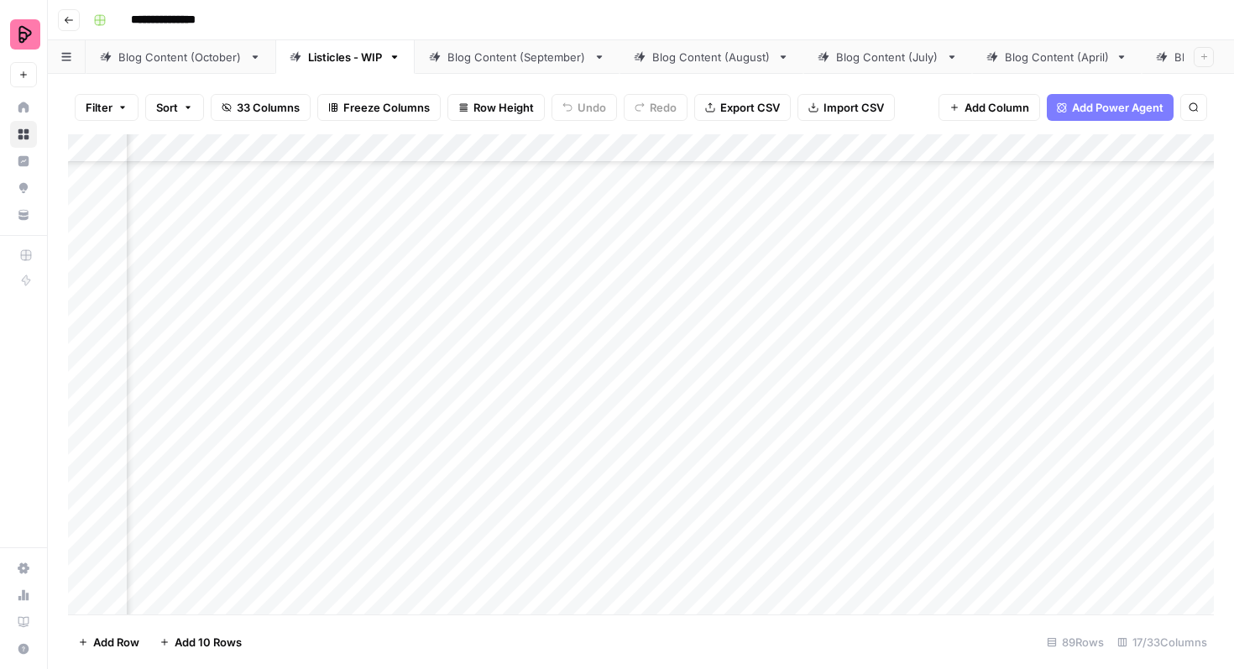
scroll to position [306, 832]
click at [575, 445] on div "Add Column" at bounding box center [640, 374] width 1145 height 480
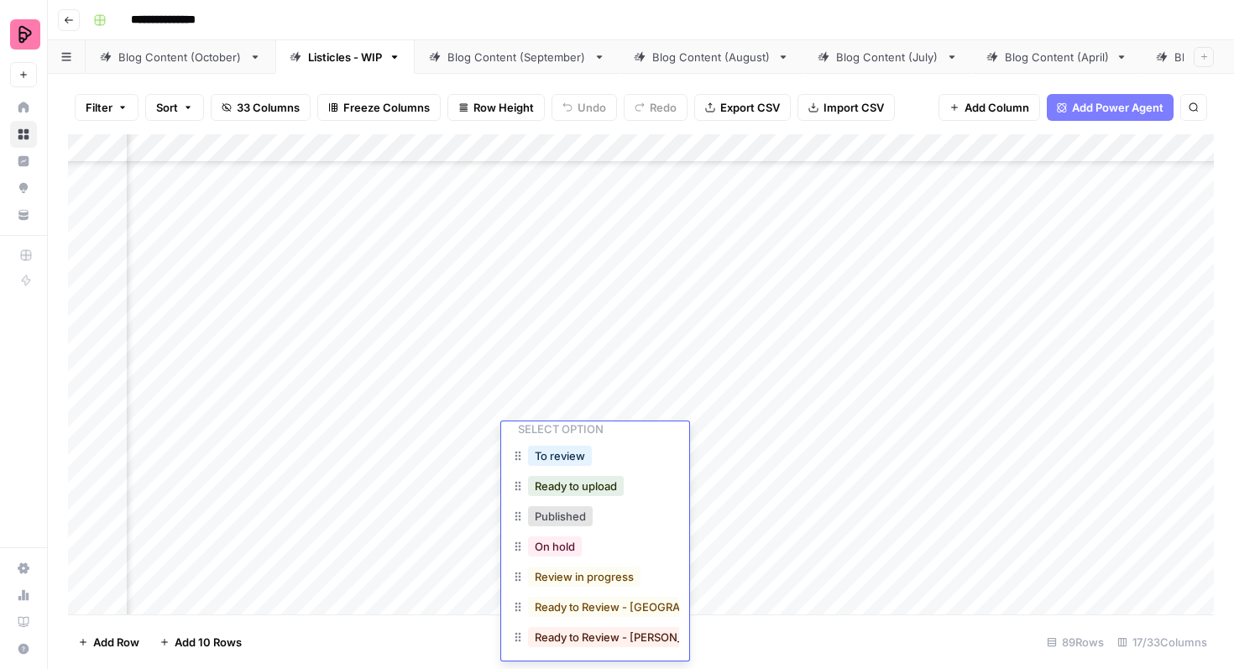
scroll to position [53, 0]
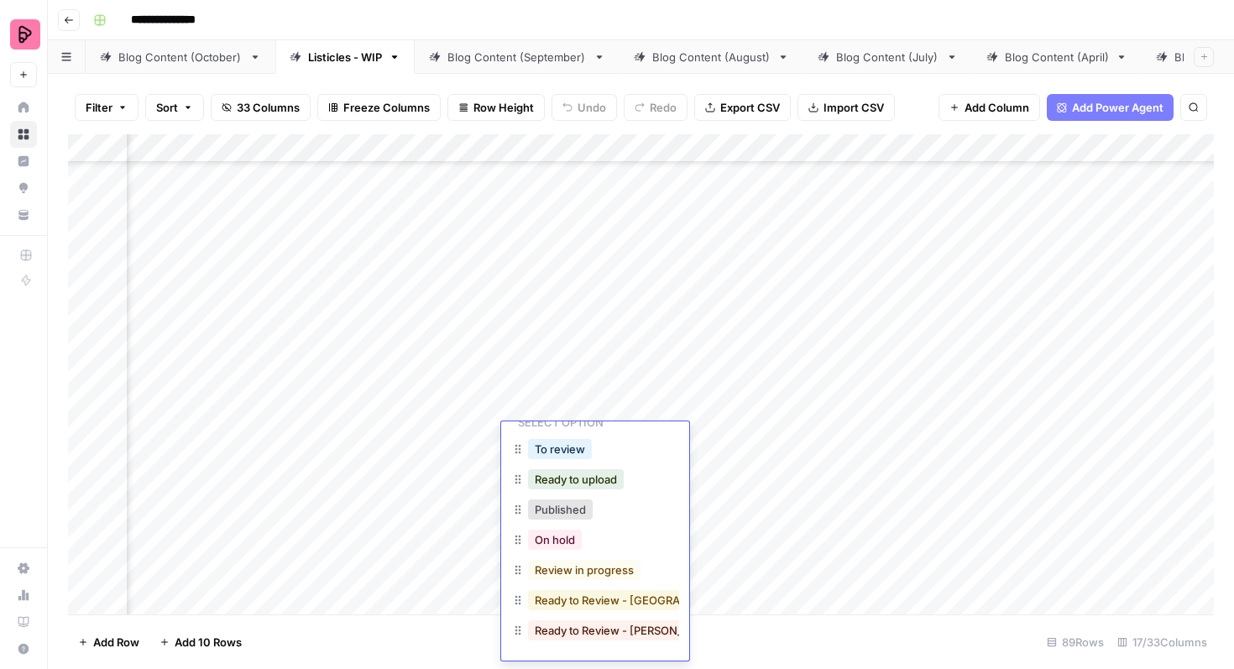
click at [595, 608] on button "Ready to Review - Victoria" at bounding box center [639, 600] width 222 height 20
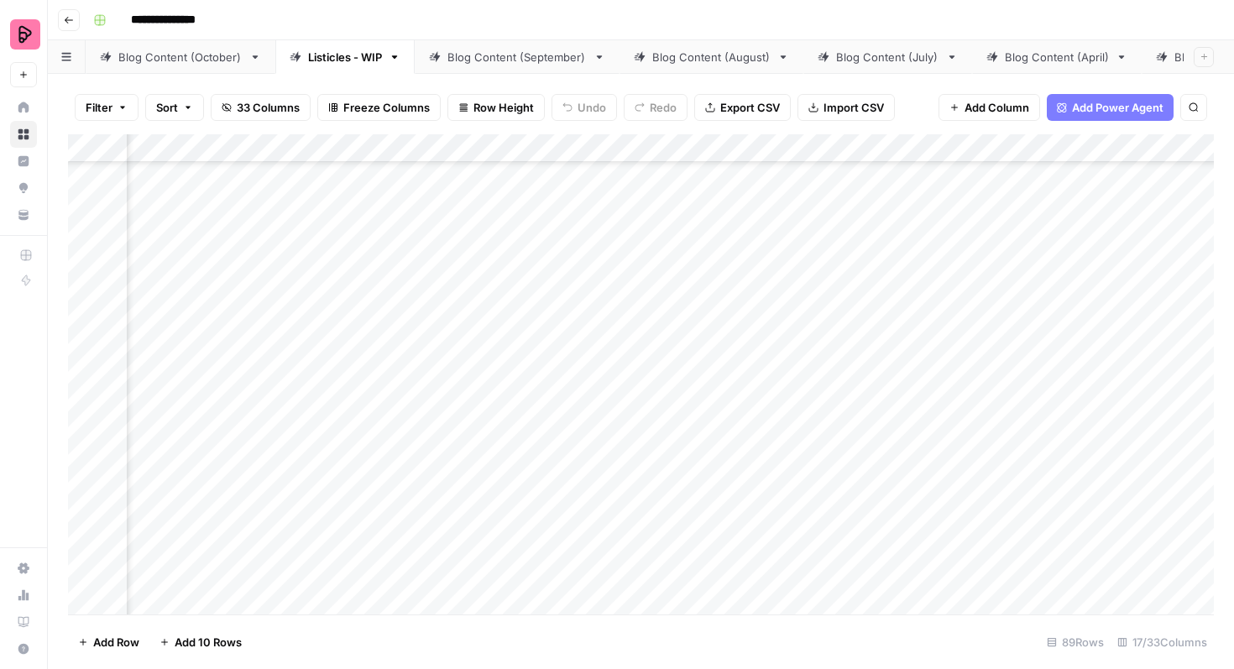
scroll to position [306, 1204]
click at [1041, 475] on div "Add Column" at bounding box center [640, 374] width 1145 height 480
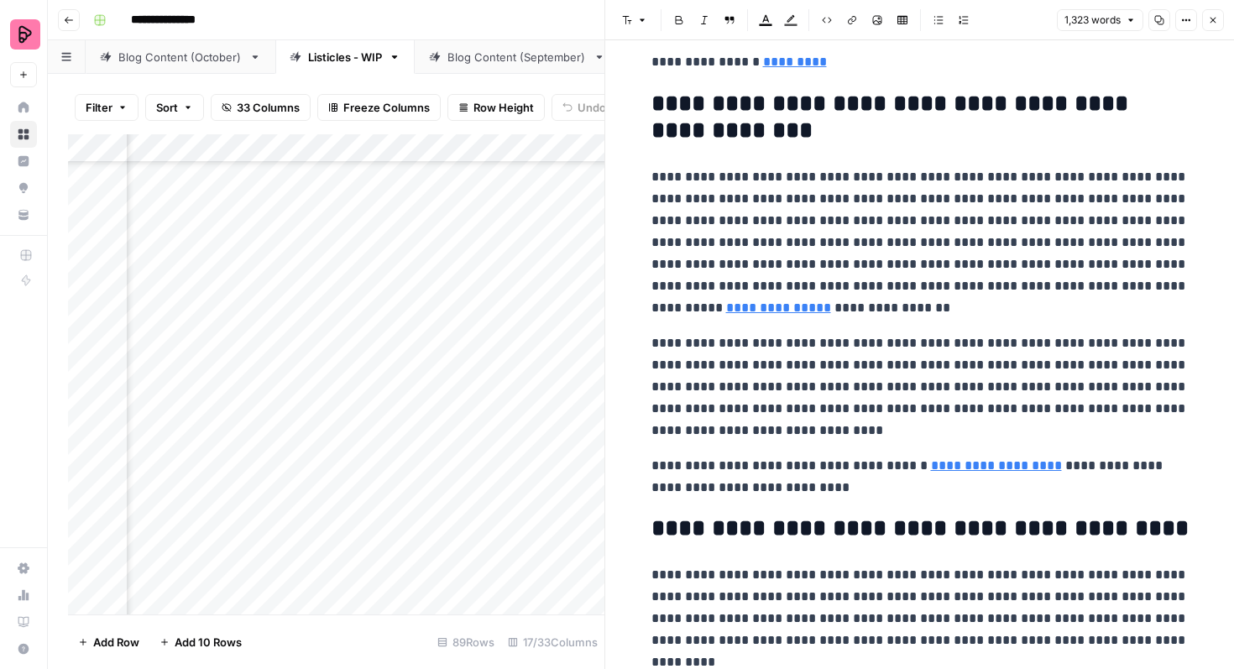
scroll to position [4332, 0]
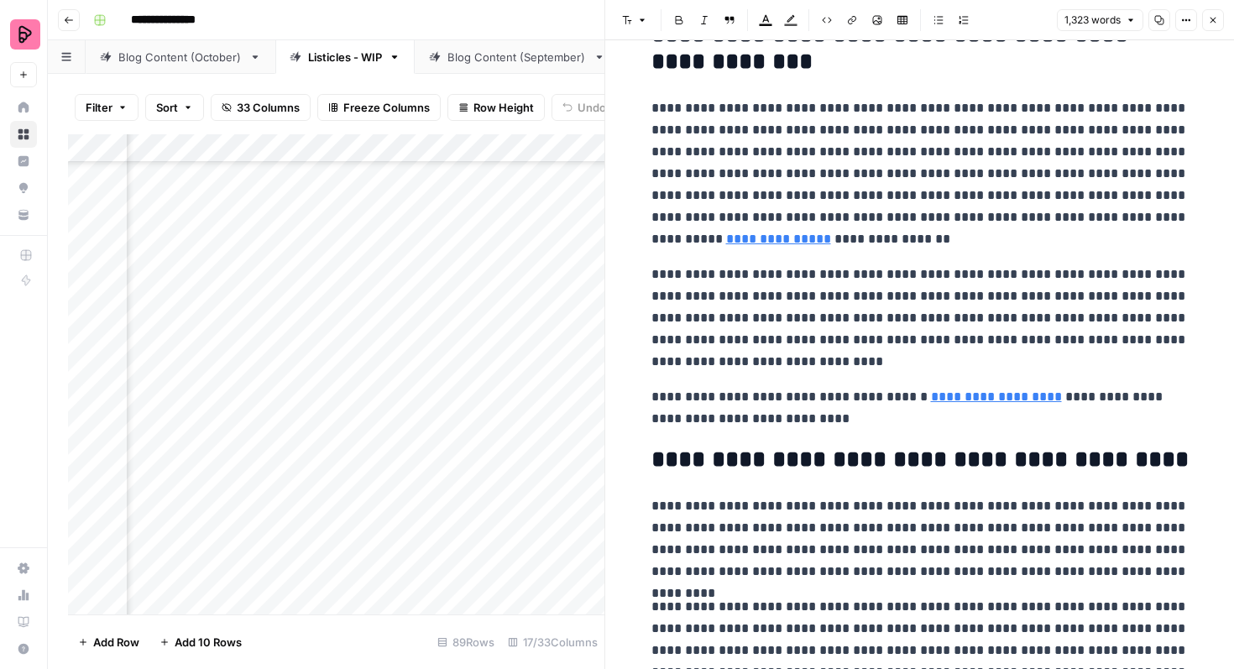
click at [1205, 28] on button "Close" at bounding box center [1213, 20] width 22 height 22
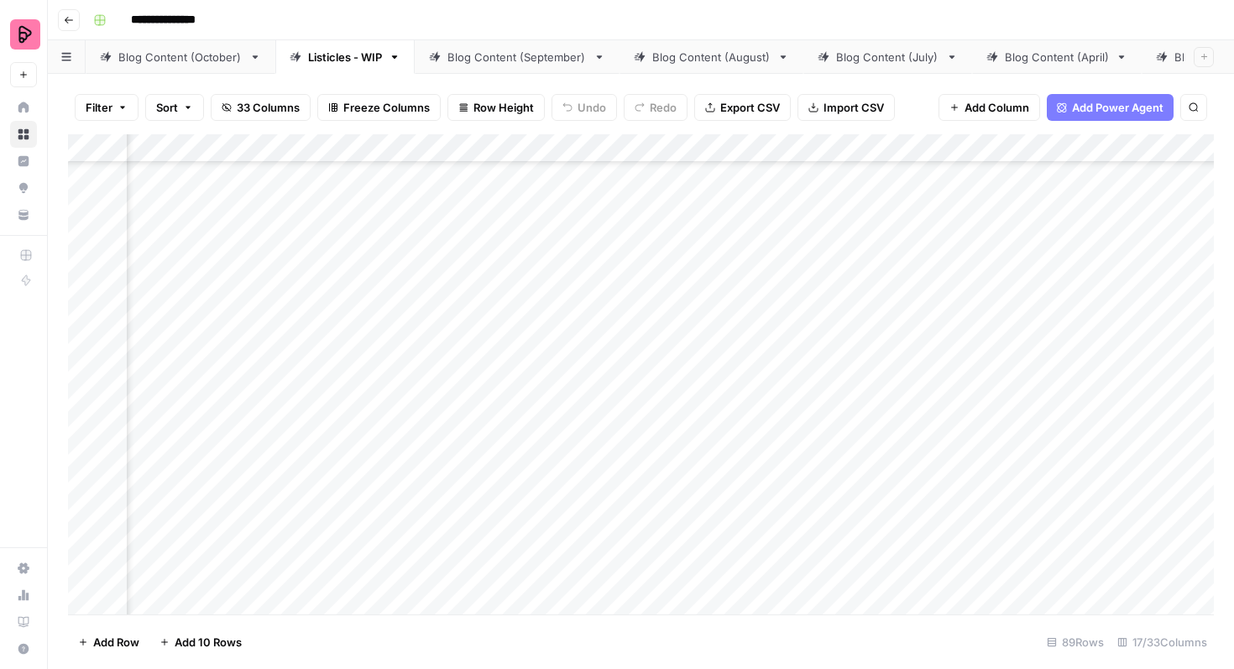
scroll to position [306, 968]
click at [432, 500] on div "Add Column" at bounding box center [640, 374] width 1145 height 480
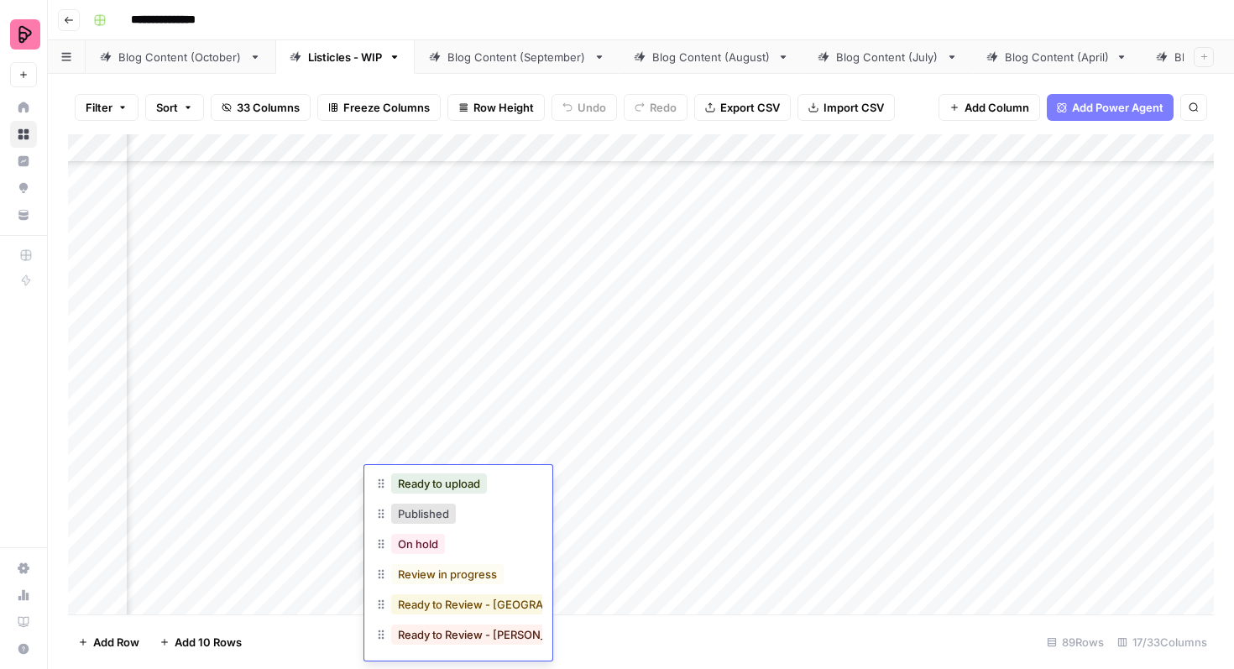
scroll to position [97, 0]
drag, startPoint x: 462, startPoint y: 577, endPoint x: 463, endPoint y: 597, distance: 20.2
click at [463, 597] on div "To review Ready to upload Published On hold Review in progress Ready to Review …" at bounding box center [458, 541] width 168 height 211
click at [463, 597] on button "Ready to Review - Victoria" at bounding box center [502, 600] width 222 height 20
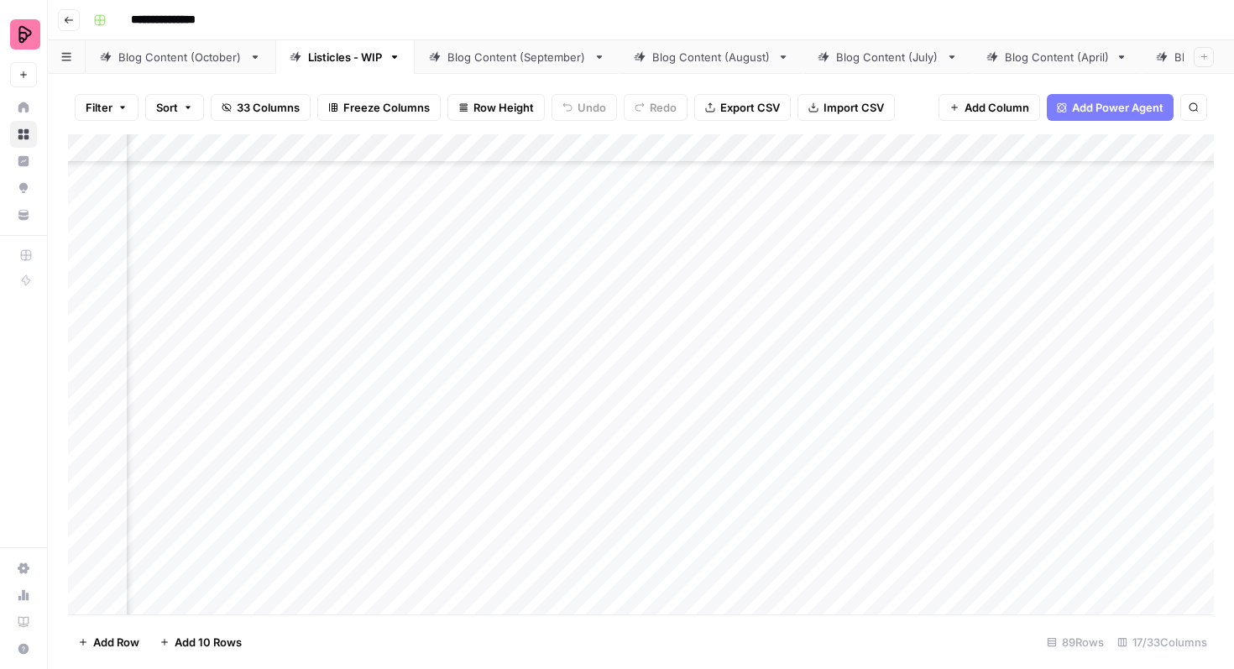
scroll to position [306, 1281]
click at [963, 522] on div "Add Column" at bounding box center [640, 374] width 1145 height 480
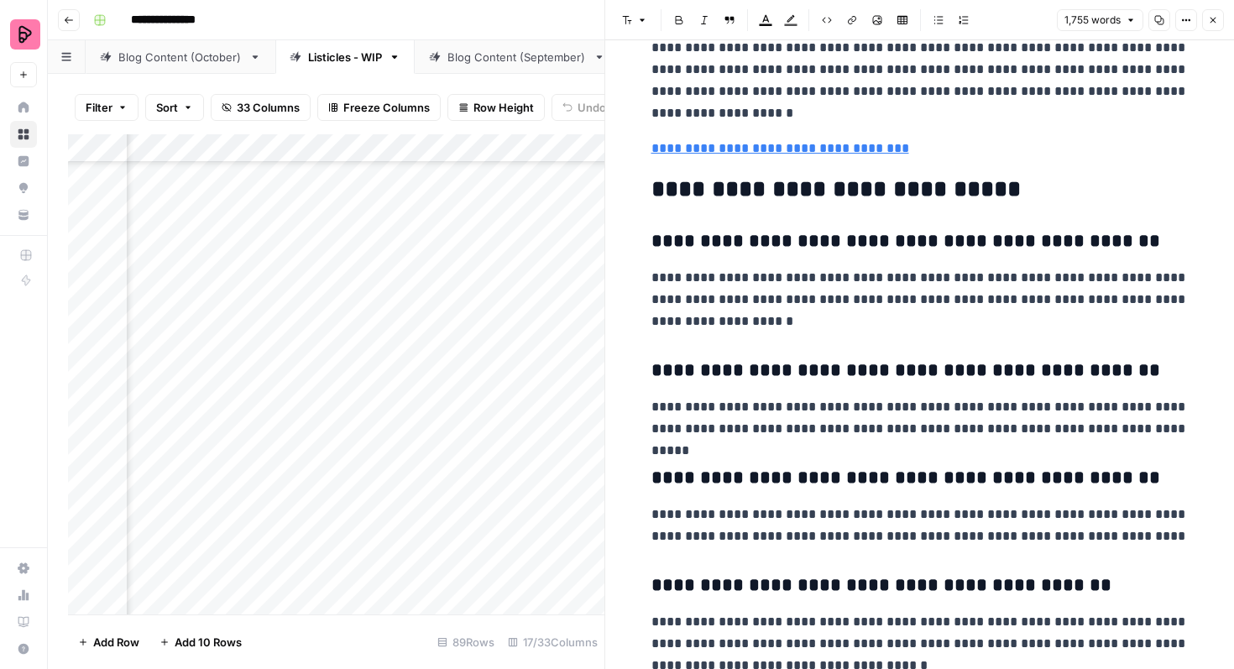
scroll to position [9186, 0]
click at [1213, 28] on button "Close" at bounding box center [1213, 20] width 22 height 22
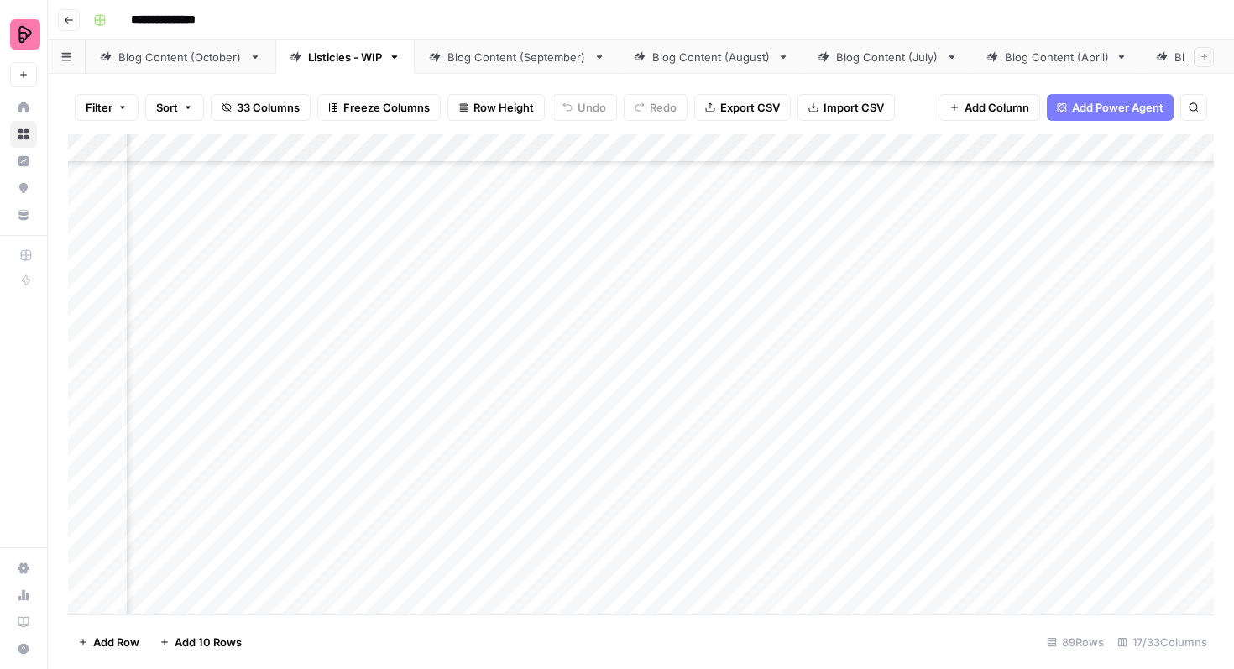
scroll to position [306, 1040]
click at [660, 538] on div "Add Column" at bounding box center [640, 374] width 1145 height 480
click at [413, 530] on div "Add Column" at bounding box center [640, 374] width 1145 height 480
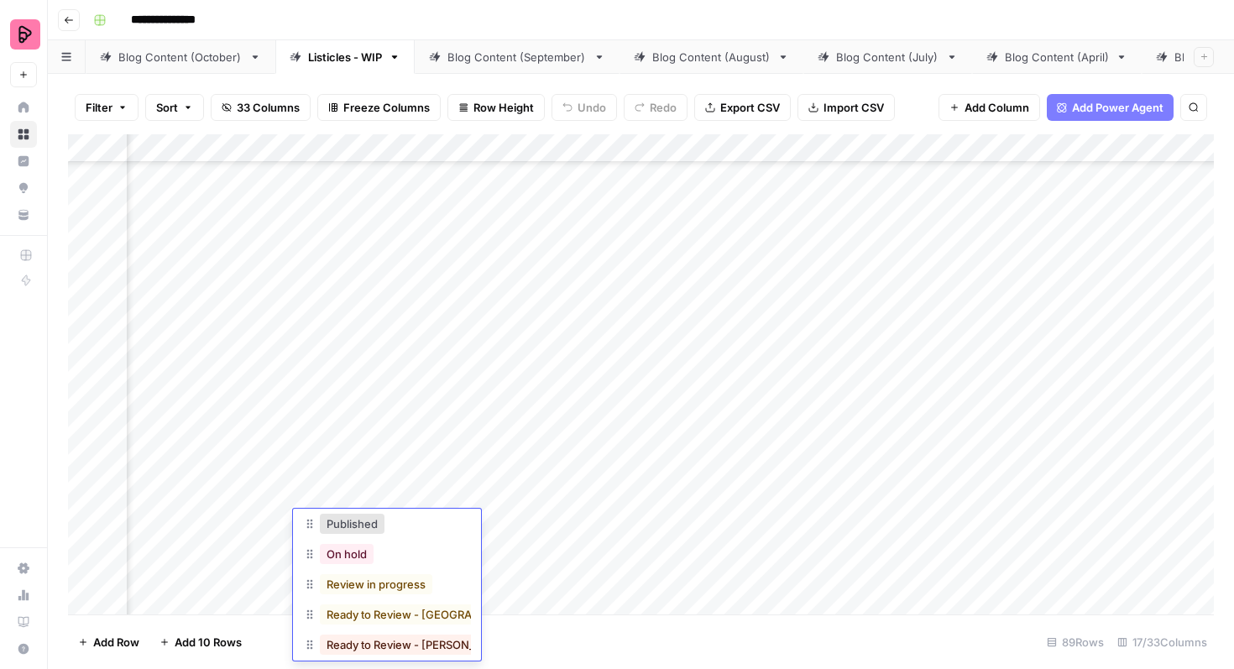
scroll to position [140, 0]
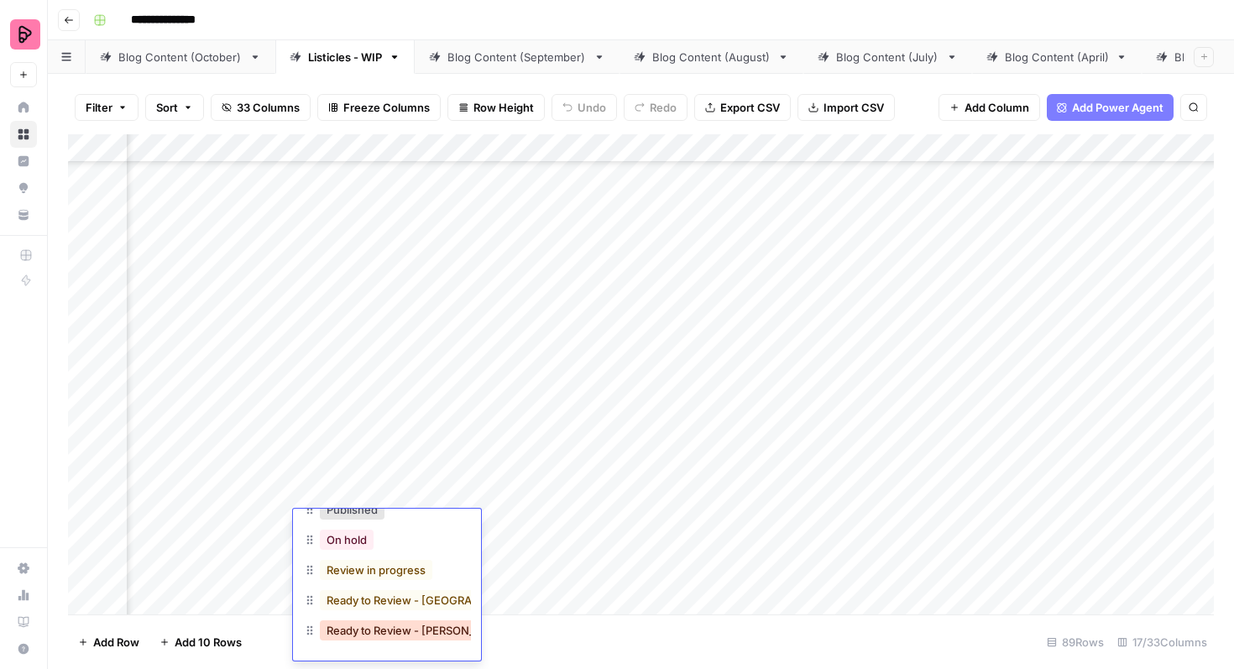
click at [401, 626] on button "Ready to Review - Rebekah" at bounding box center [419, 630] width 198 height 20
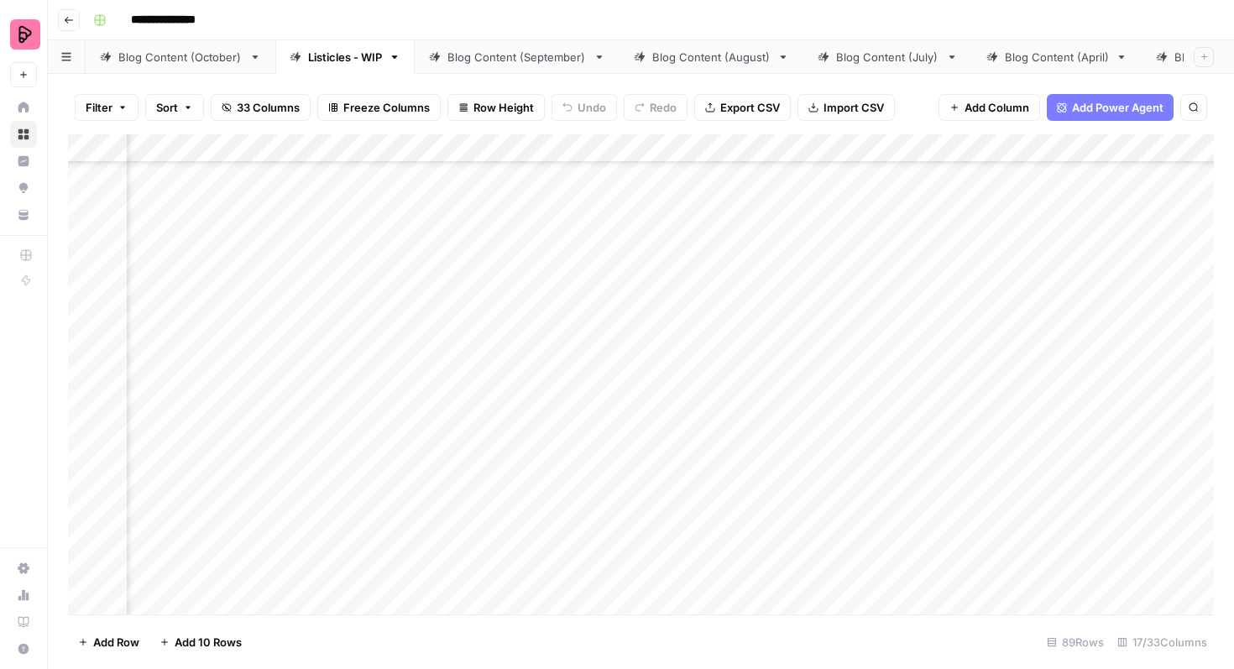
click at [400, 487] on div "Add Column" at bounding box center [640, 374] width 1145 height 480
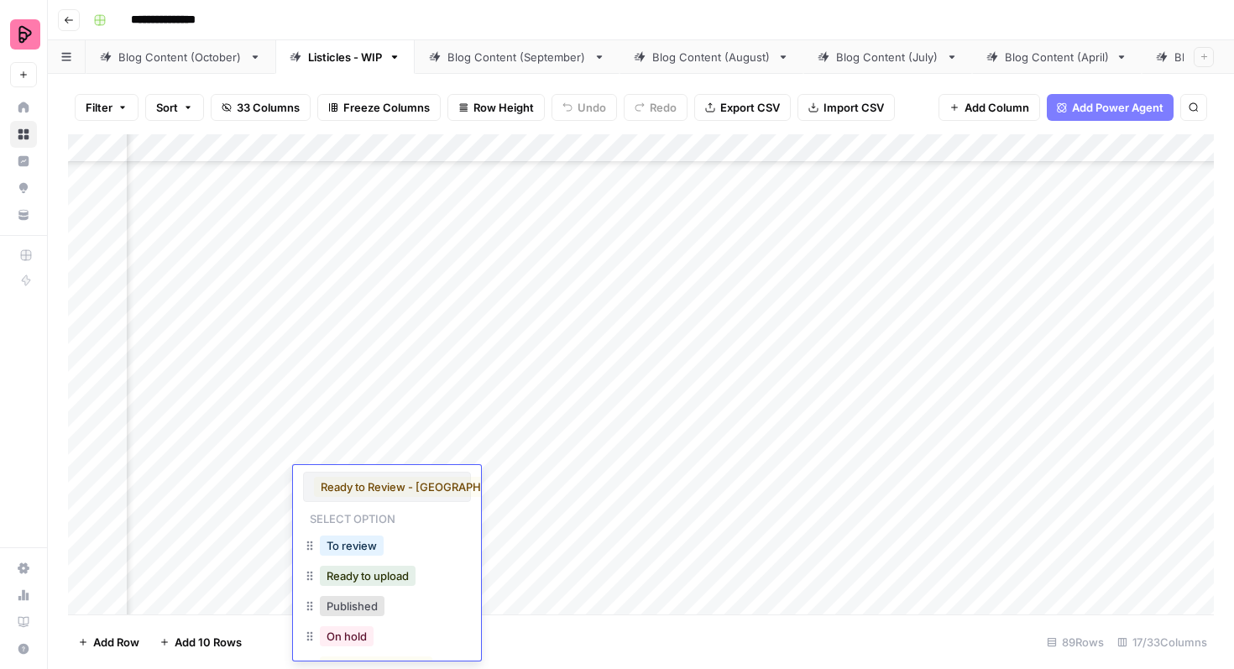
scroll to position [97, 0]
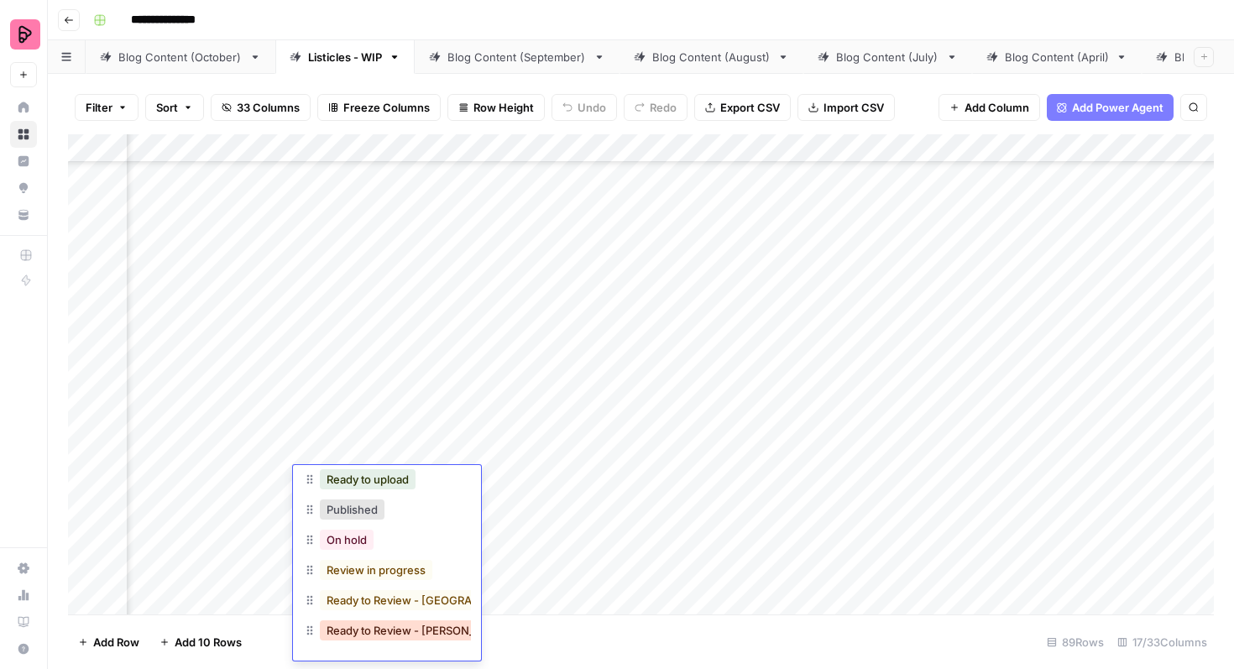
click at [385, 630] on button "Ready to Review - Rebekah" at bounding box center [419, 630] width 198 height 20
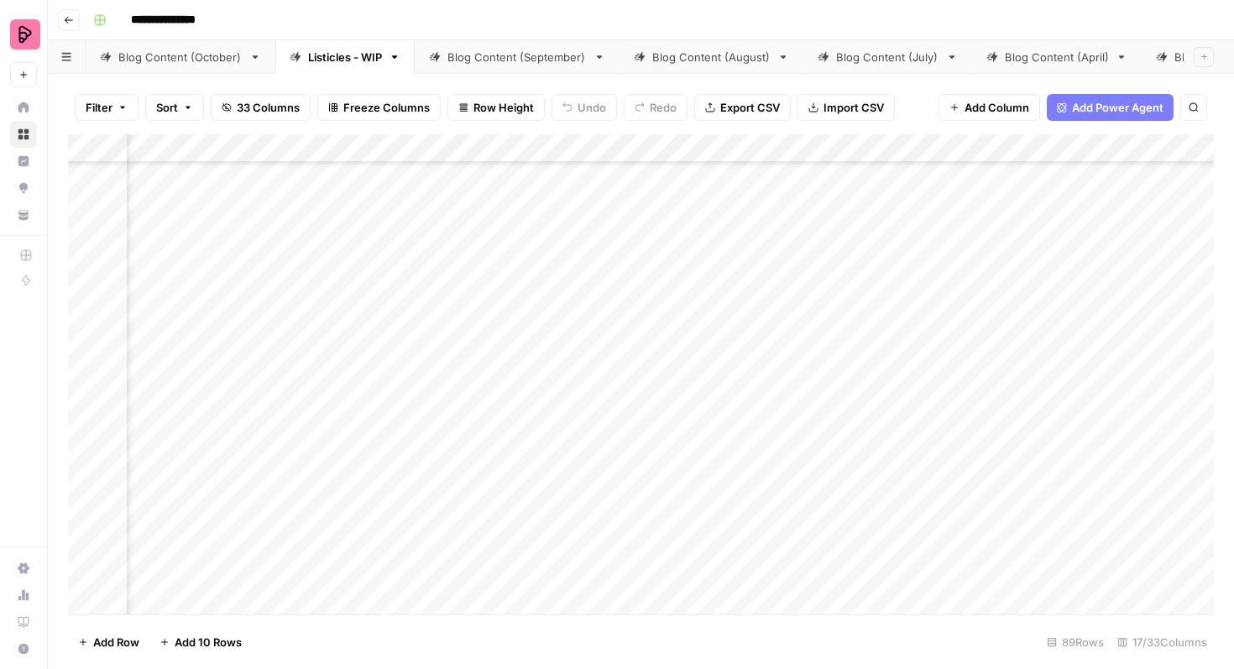
scroll to position [306, 1356]
click at [885, 564] on div "Add Column" at bounding box center [640, 374] width 1145 height 480
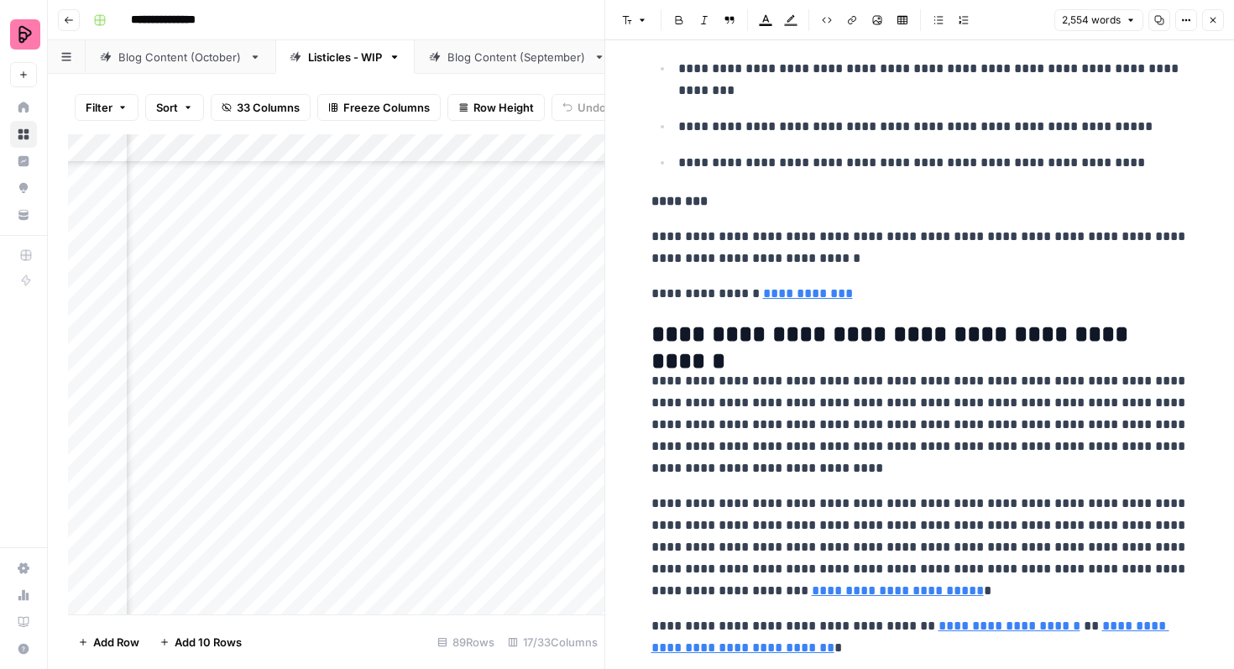
scroll to position [12384, 0]
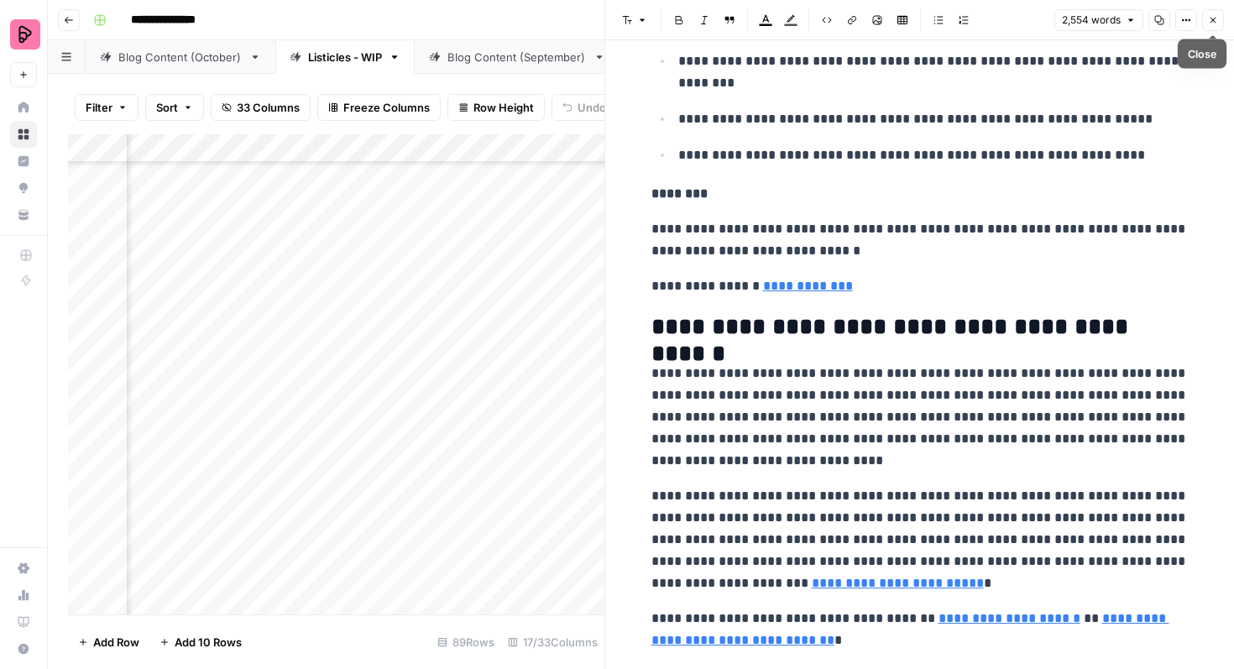
click at [1213, 20] on icon "button" at bounding box center [1213, 20] width 10 height 10
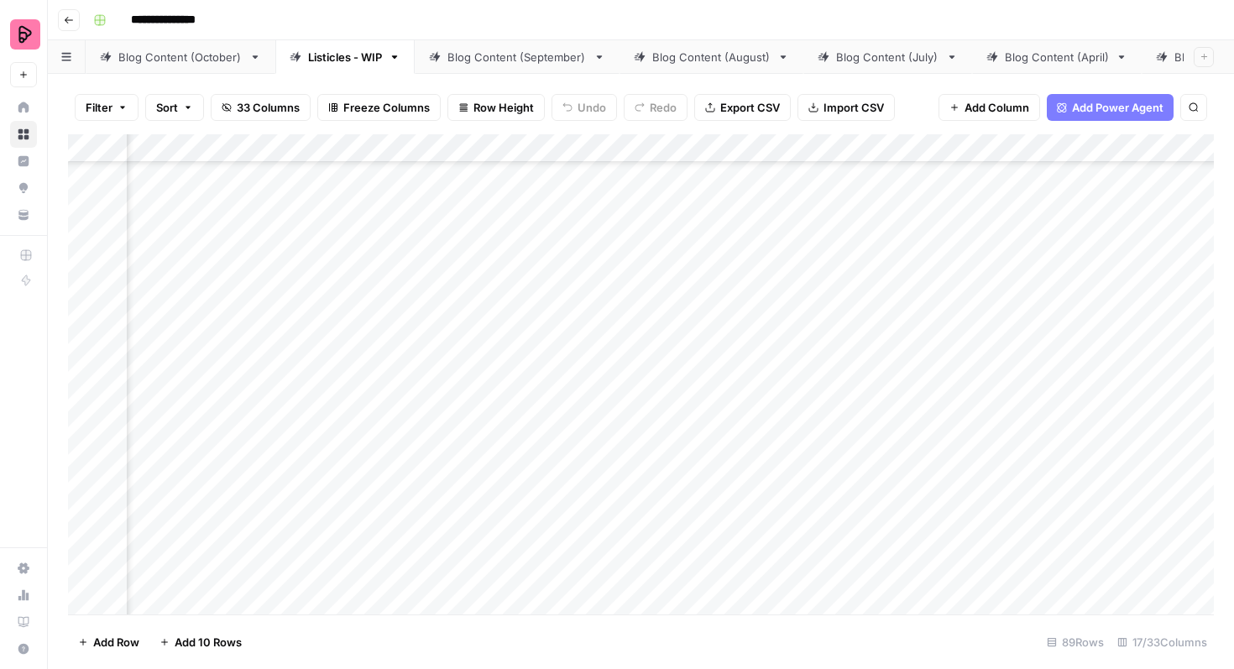
scroll to position [306, 927]
click at [526, 569] on div "Add Column" at bounding box center [640, 374] width 1145 height 480
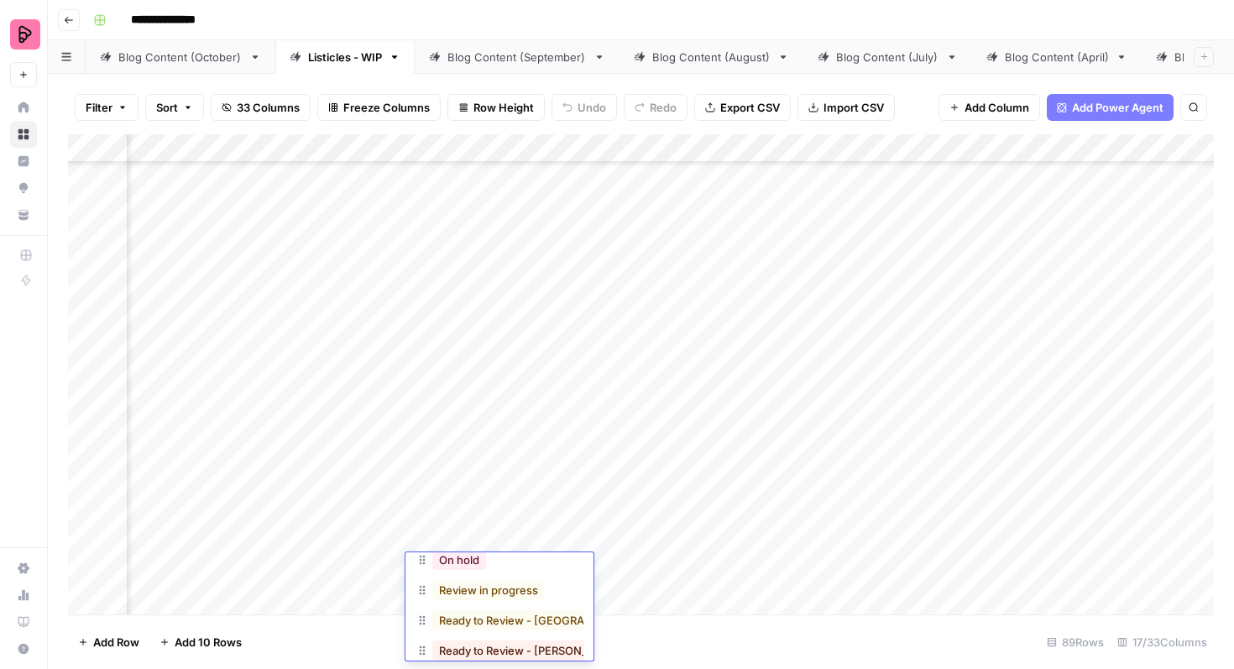
scroll to position [184, 0]
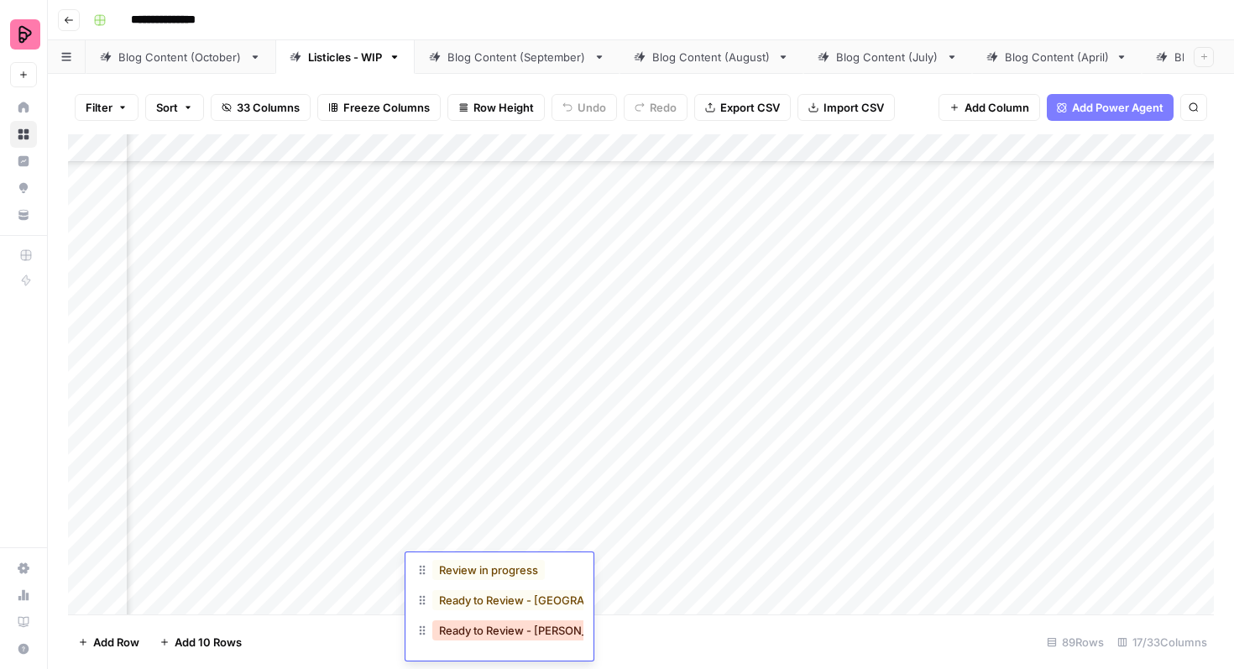
click at [515, 628] on button "Ready to Review - Rebekah" at bounding box center [531, 630] width 198 height 20
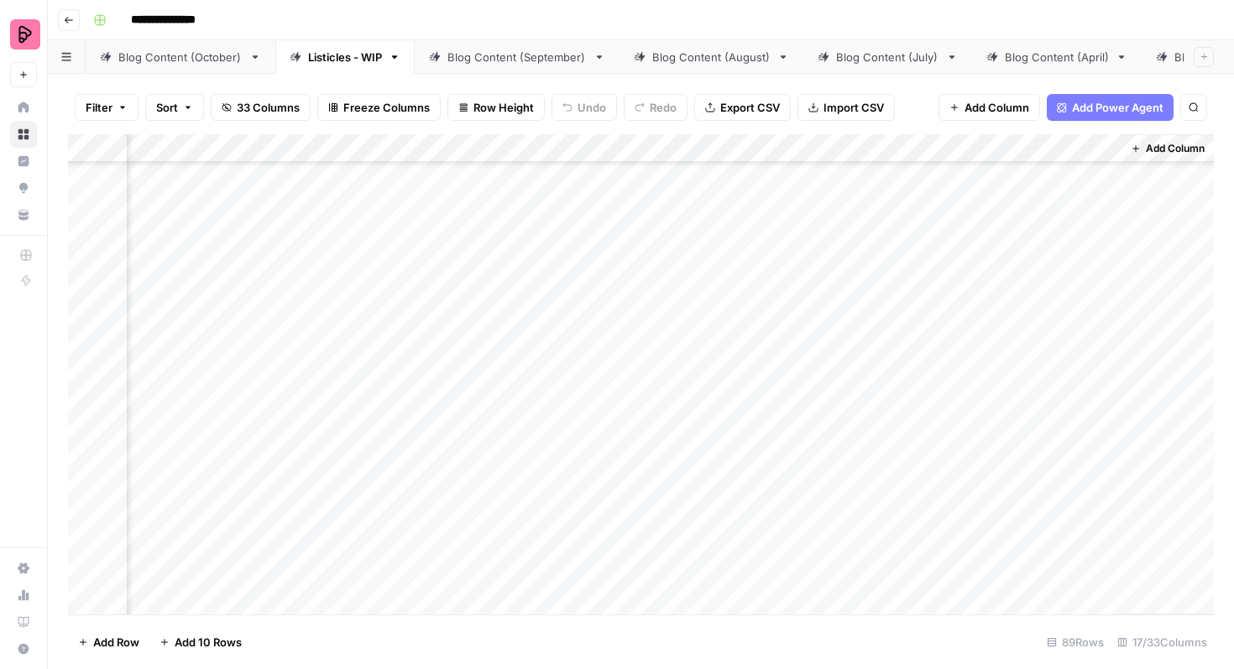
scroll to position [554, 1443]
click at [801, 364] on div "Add Column" at bounding box center [640, 374] width 1145 height 480
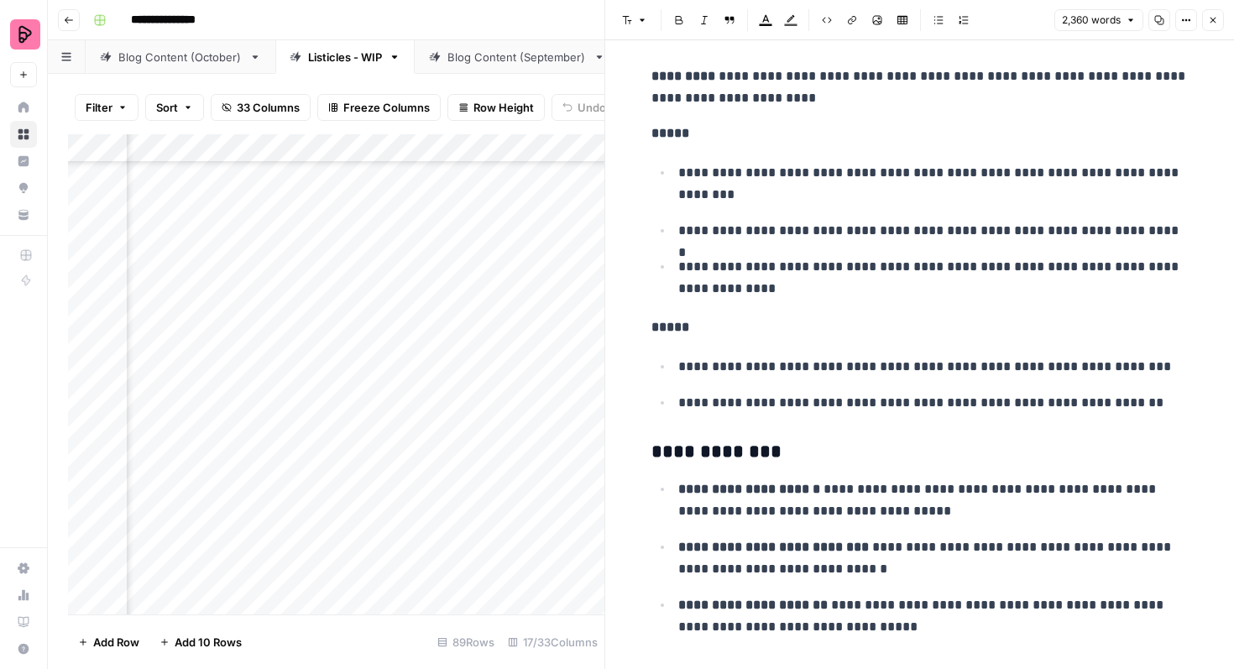
scroll to position [11594, 0]
click at [1218, 20] on button "Close" at bounding box center [1213, 20] width 22 height 22
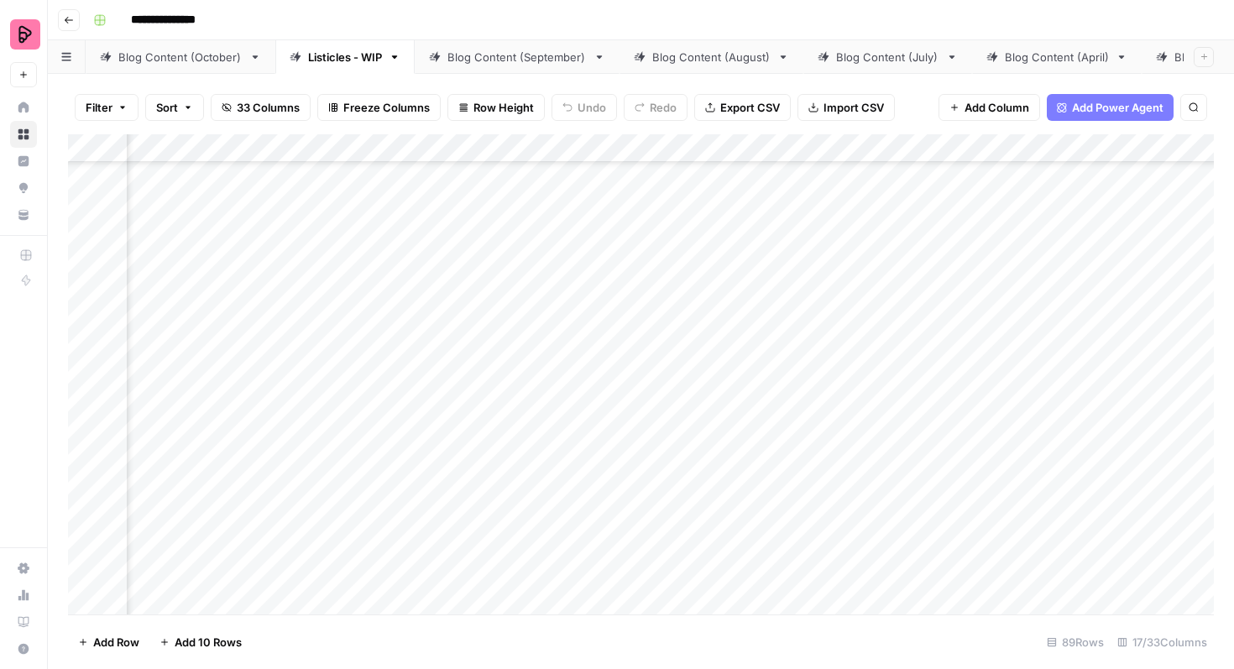
scroll to position [554, 889]
click at [570, 383] on div "Add Column" at bounding box center [640, 374] width 1145 height 480
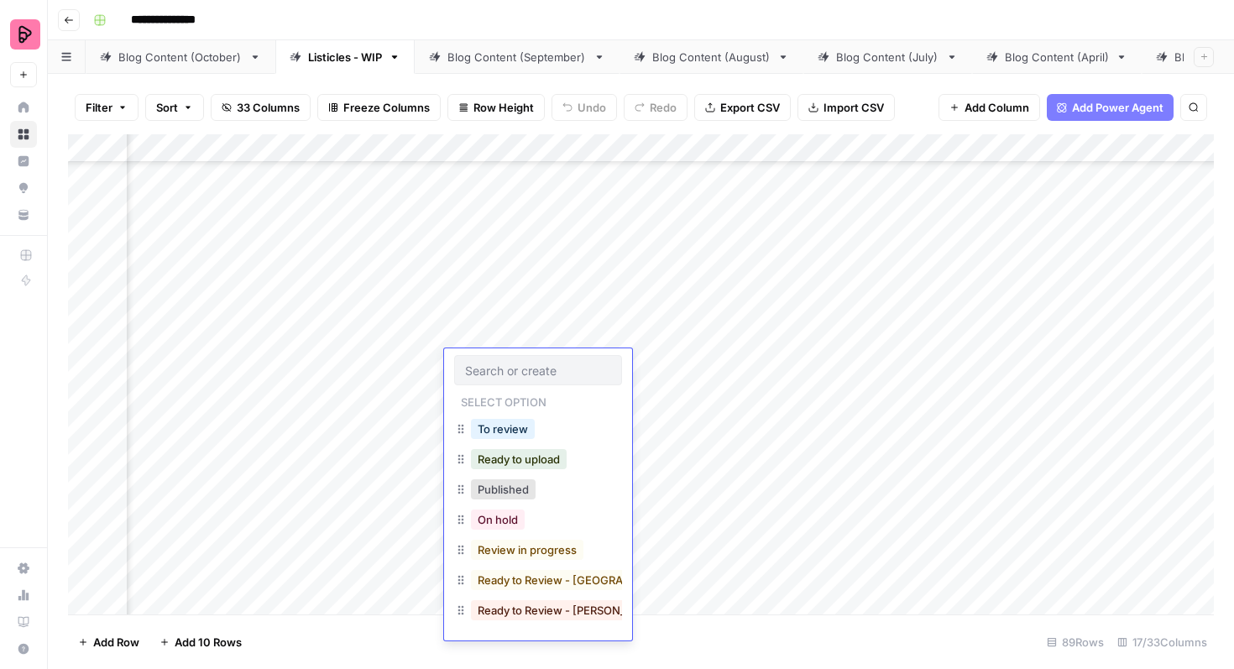
click at [574, 598] on div "Ready to Review - Rebekah" at bounding box center [569, 609] width 205 height 23
click at [570, 612] on button "Ready to Review - Rebekah" at bounding box center [570, 610] width 198 height 20
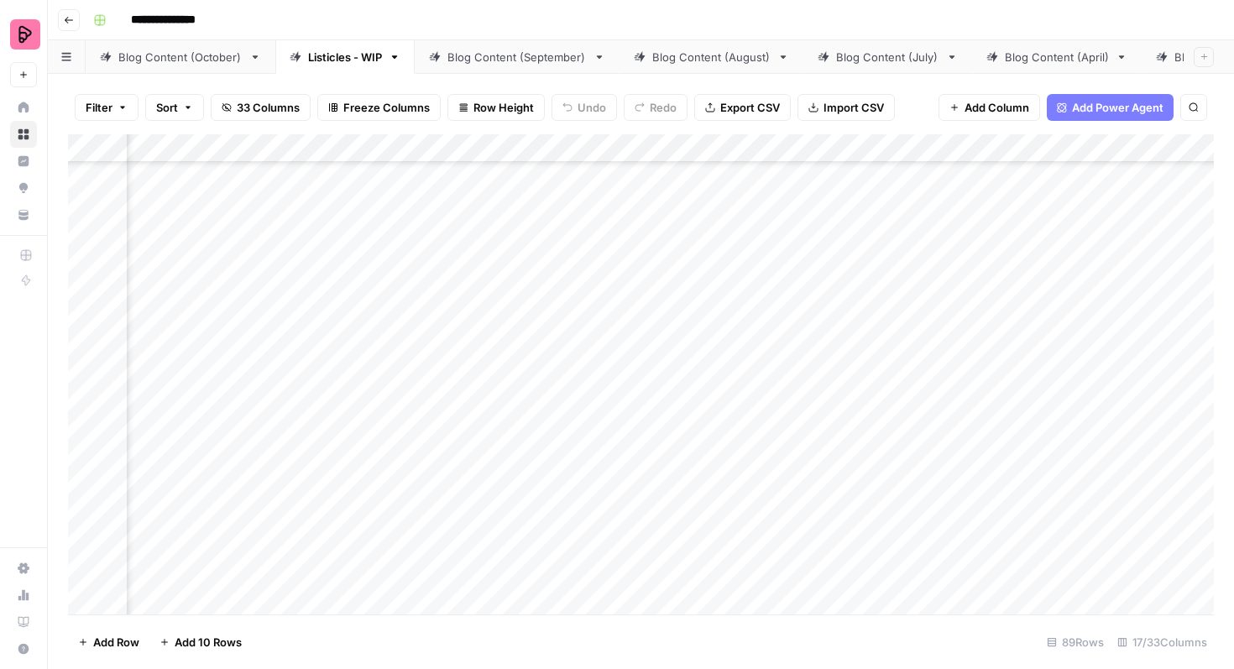
scroll to position [552, 1344]
click at [900, 407] on div "Add Column" at bounding box center [640, 374] width 1145 height 480
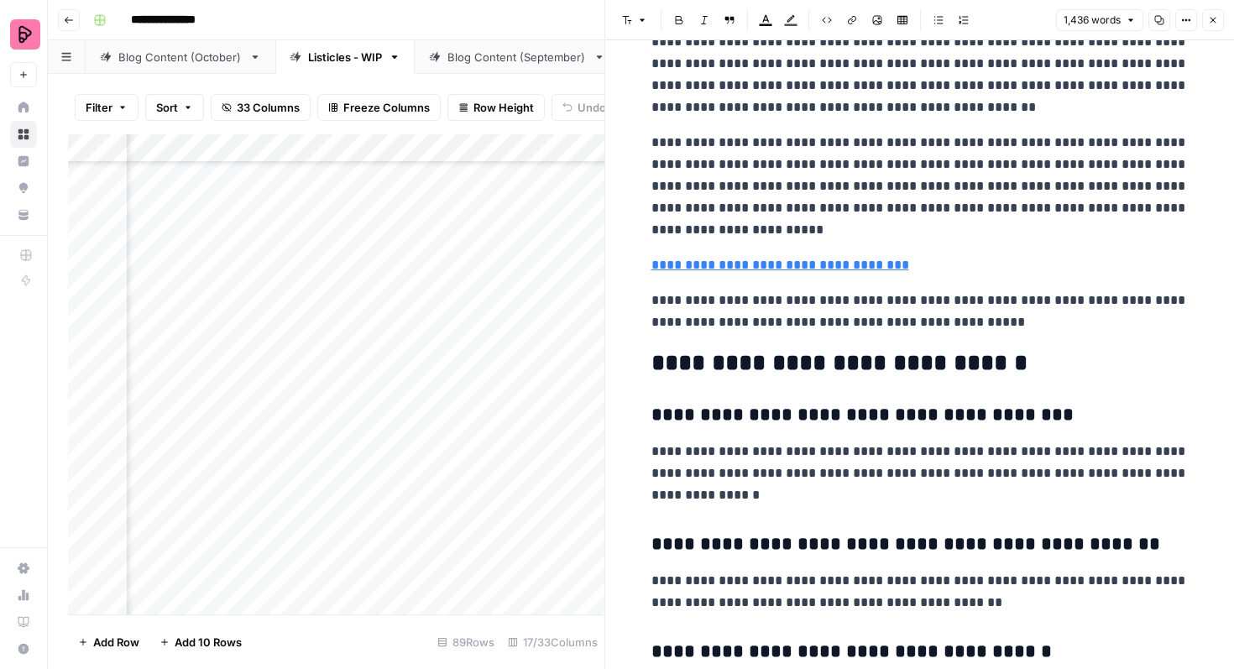
scroll to position [5685, 0]
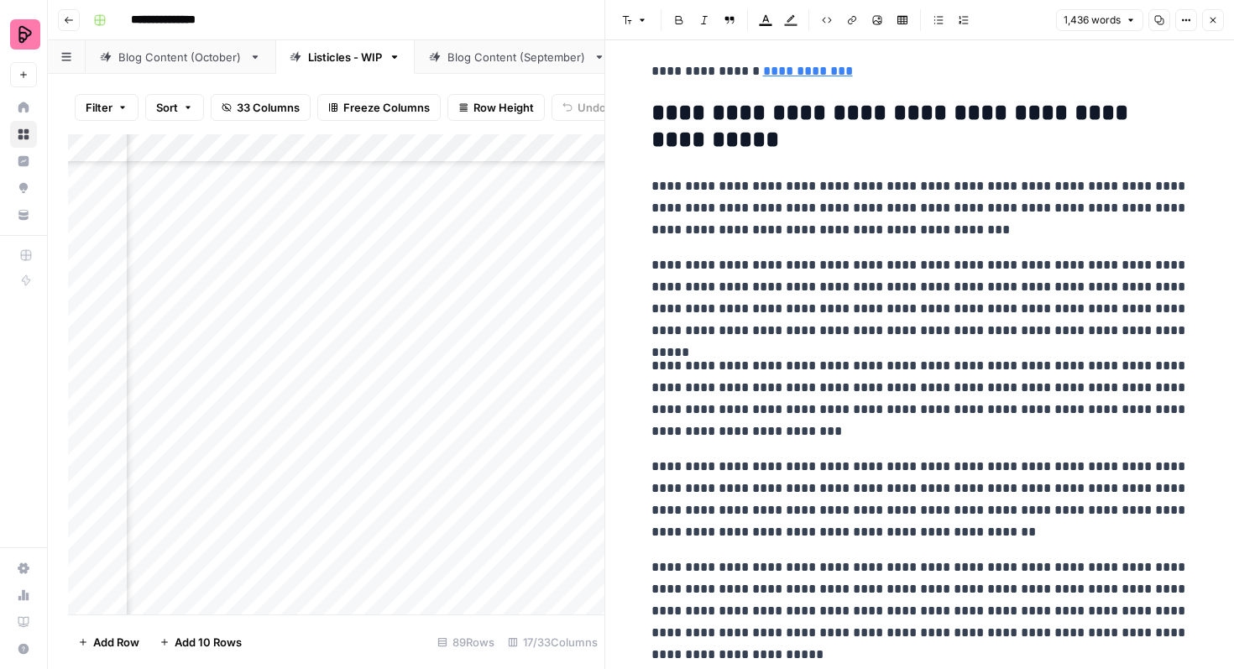
click at [1217, 9] on button "Close" at bounding box center [1213, 20] width 22 height 22
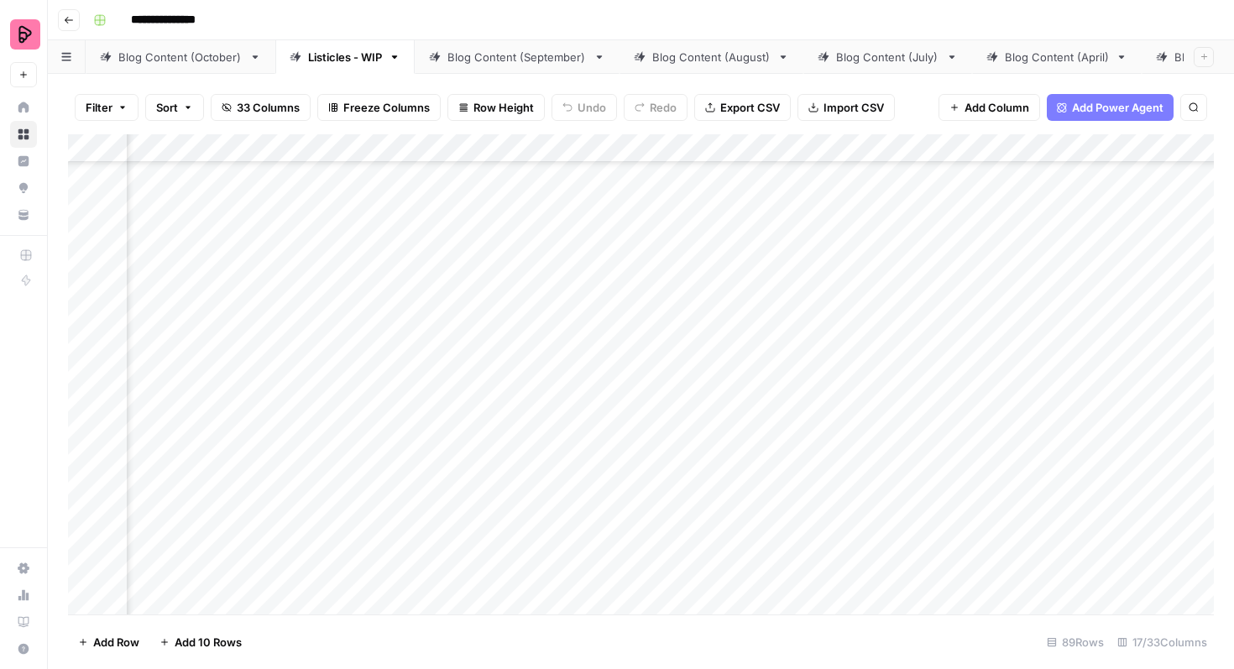
scroll to position [552, 823]
click at [573, 419] on div "Add Column" at bounding box center [640, 374] width 1145 height 480
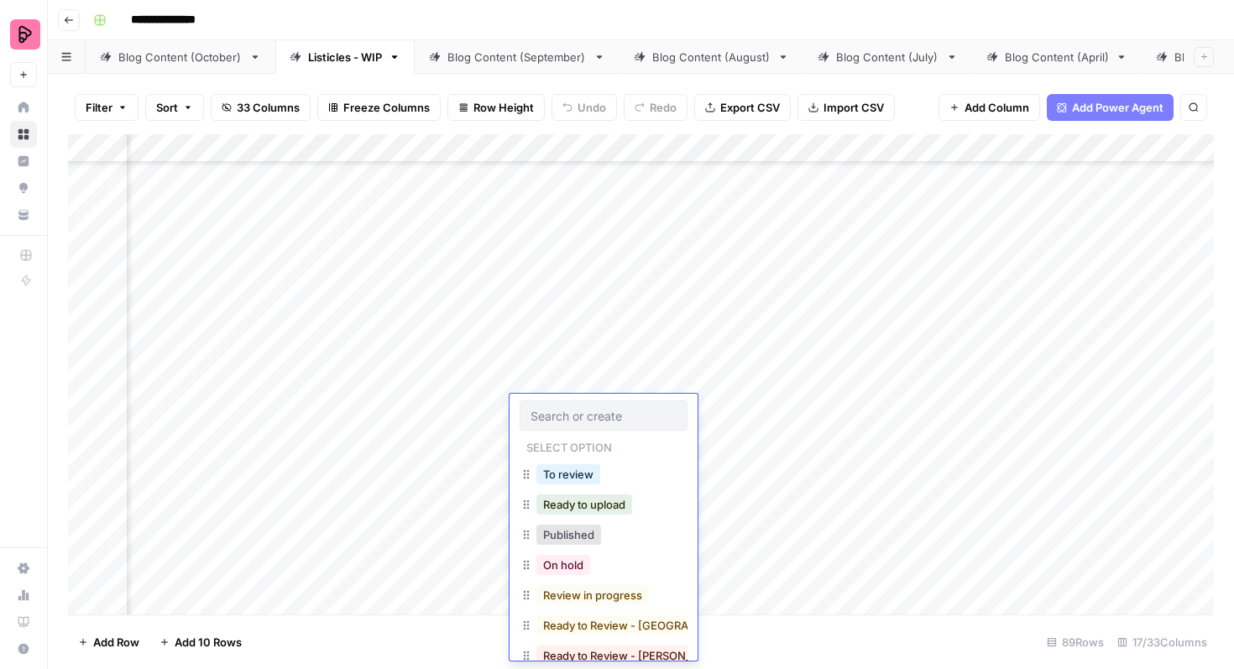
scroll to position [25, 0]
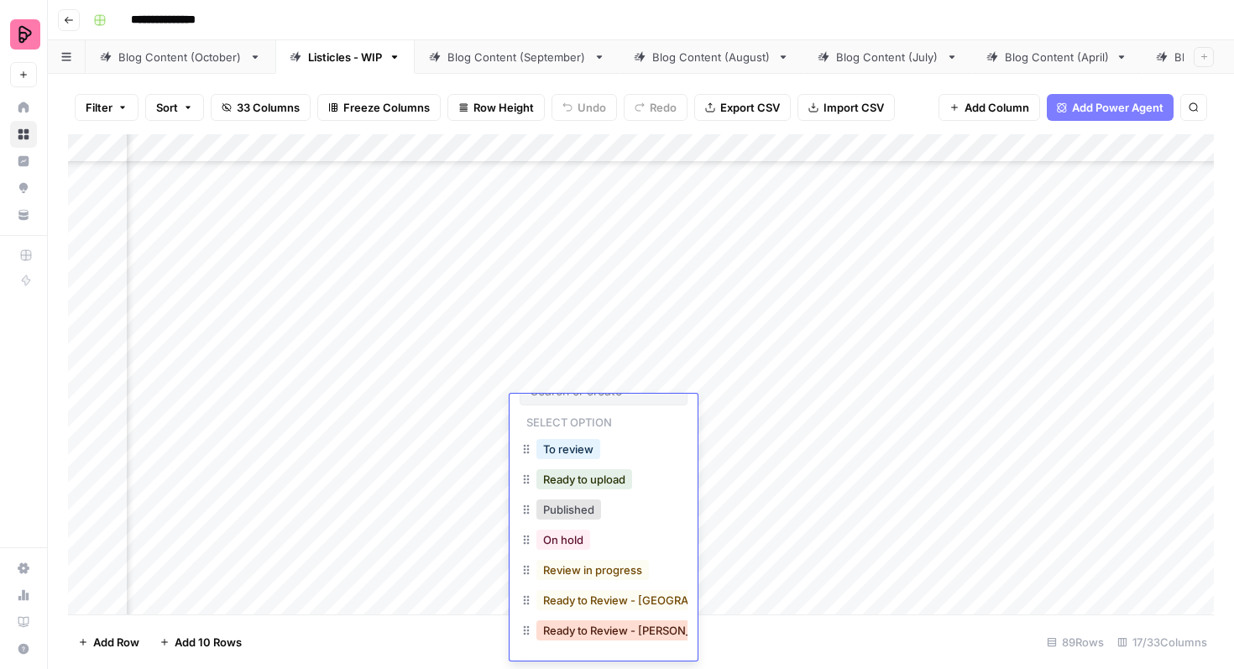
click at [598, 632] on button "Ready to Review - Rebekah" at bounding box center [635, 630] width 198 height 20
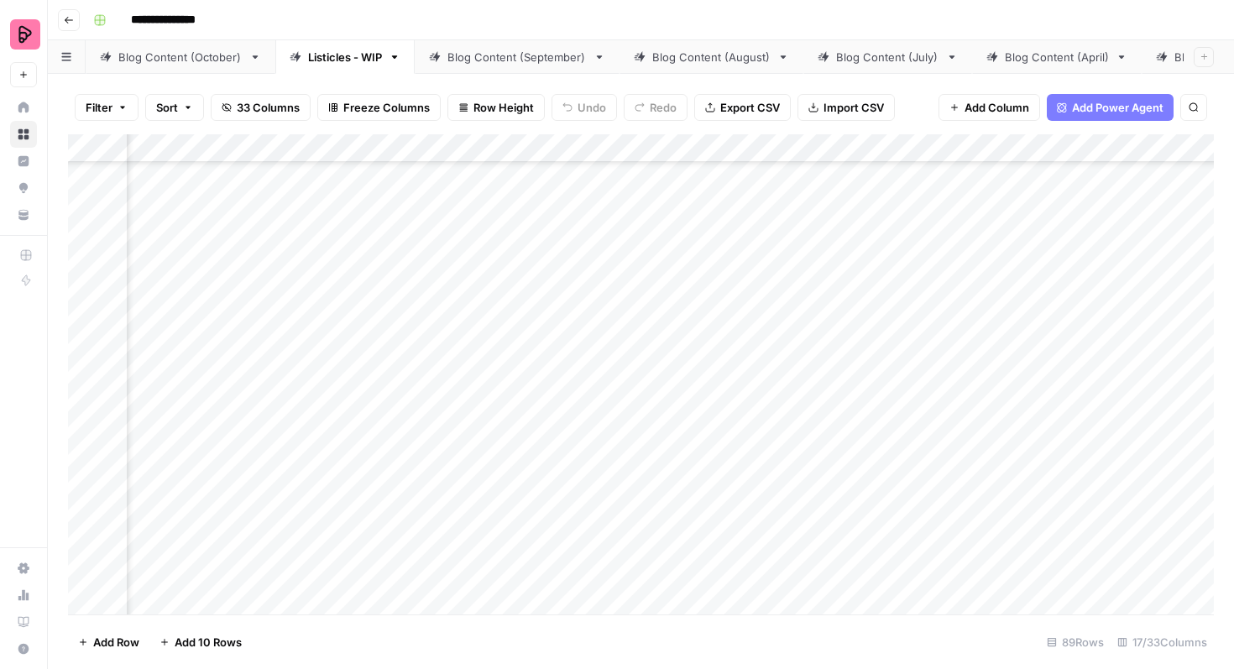
scroll to position [552, 1287]
click at [956, 453] on div "Add Column" at bounding box center [640, 374] width 1145 height 480
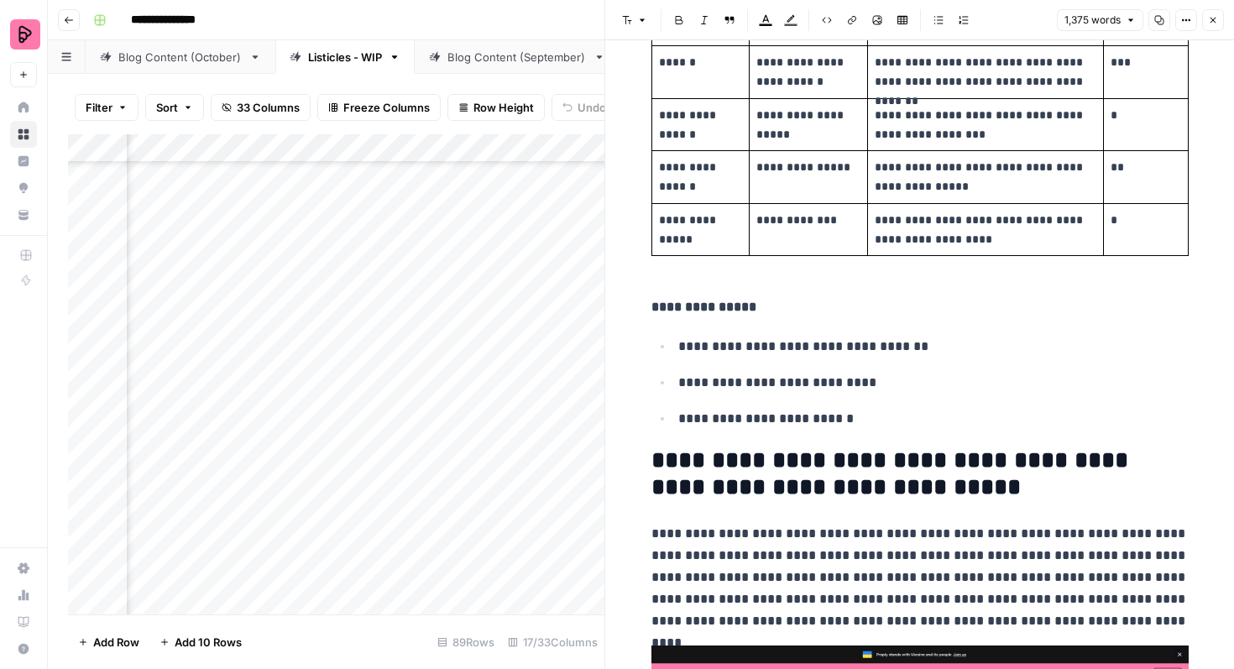
scroll to position [537, 0]
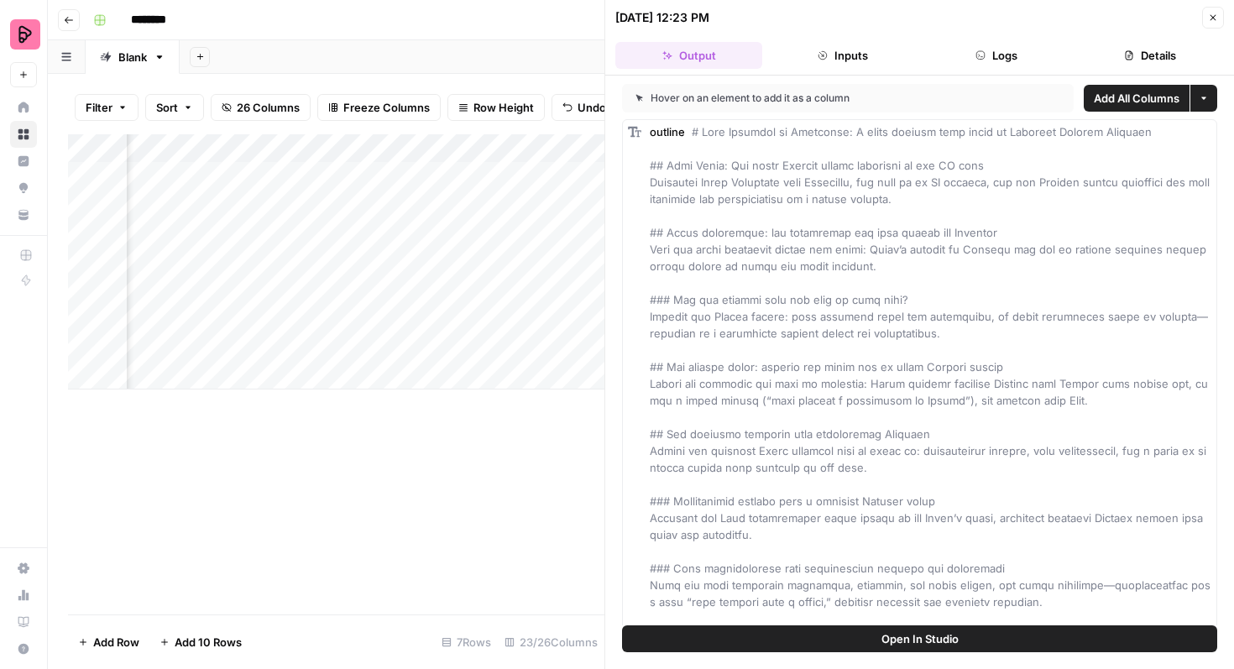
scroll to position [0, 682]
click at [1211, 18] on icon "button" at bounding box center [1213, 18] width 10 height 10
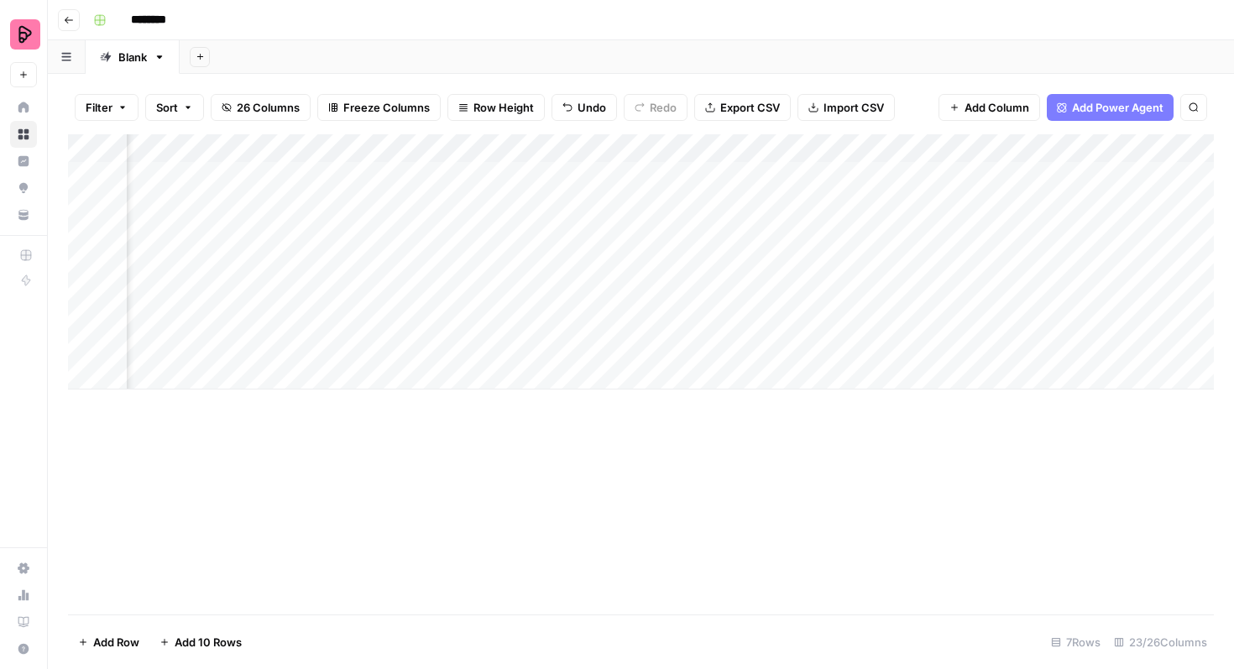
scroll to position [0, 648]
click at [587, 175] on div "Add Column" at bounding box center [640, 261] width 1145 height 255
click at [899, 178] on div "Add Column" at bounding box center [640, 261] width 1145 height 255
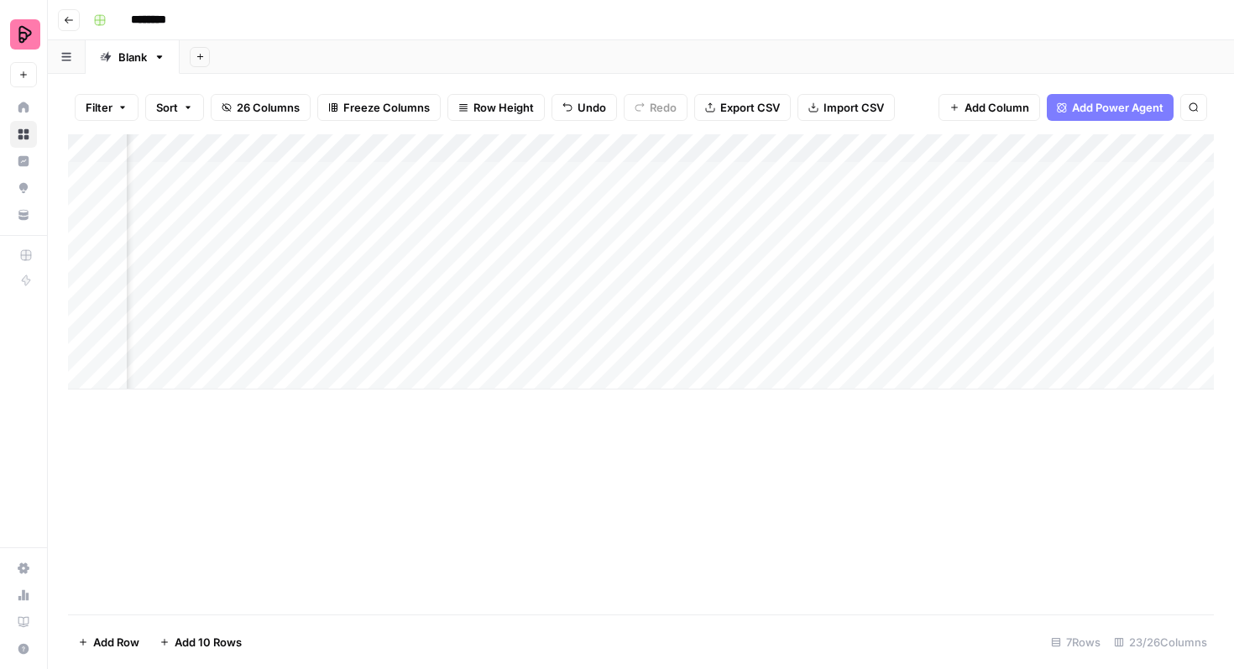
click at [290, 175] on div "Add Column" at bounding box center [640, 261] width 1145 height 255
click at [316, 178] on div "Add Column" at bounding box center [640, 261] width 1145 height 255
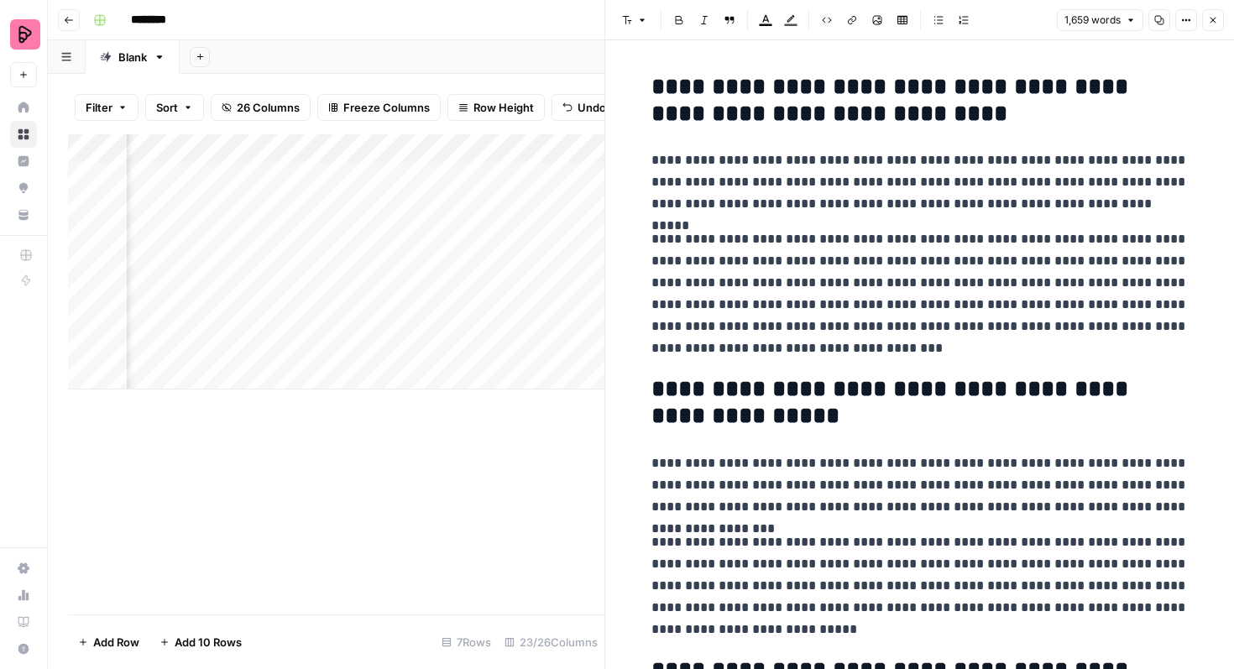
click at [1207, 7] on header "Font style Bold Italic Block quote Text color Highlight color Code block Link I…" at bounding box center [919, 20] width 629 height 40
click at [1212, 16] on icon "button" at bounding box center [1213, 20] width 10 height 10
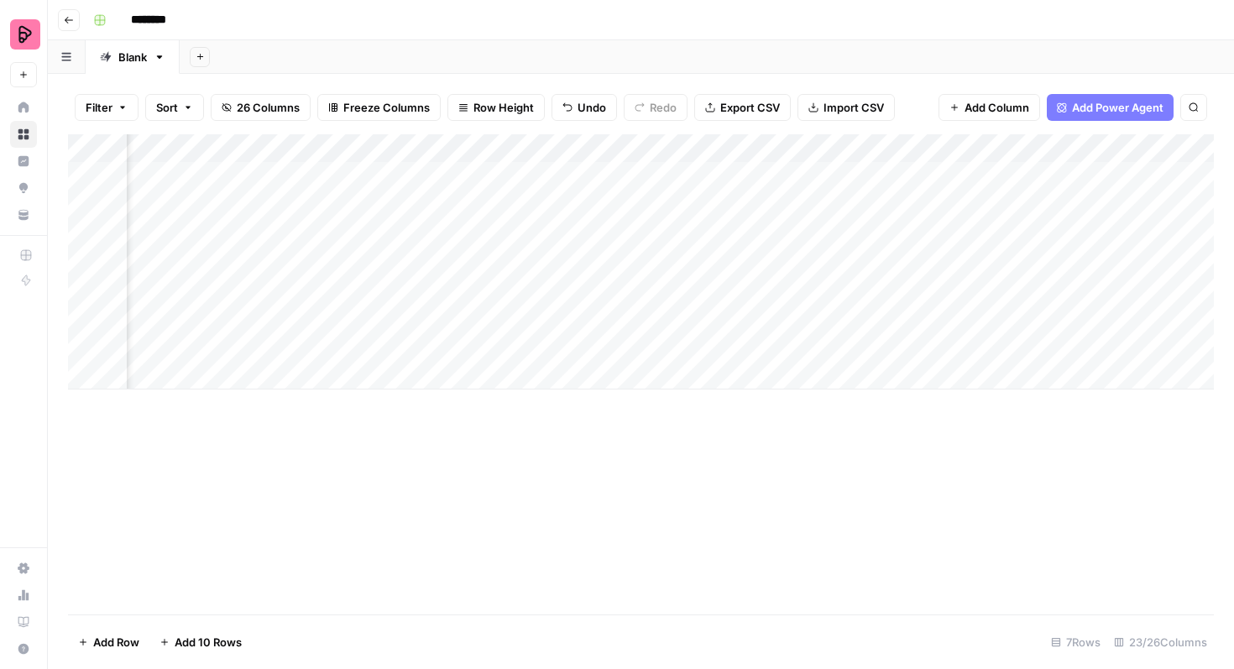
click at [727, 179] on div "Add Column" at bounding box center [640, 261] width 1145 height 255
click at [588, 233] on div "Add Column" at bounding box center [640, 261] width 1145 height 255
click at [571, 175] on div "Add Column" at bounding box center [640, 261] width 1145 height 255
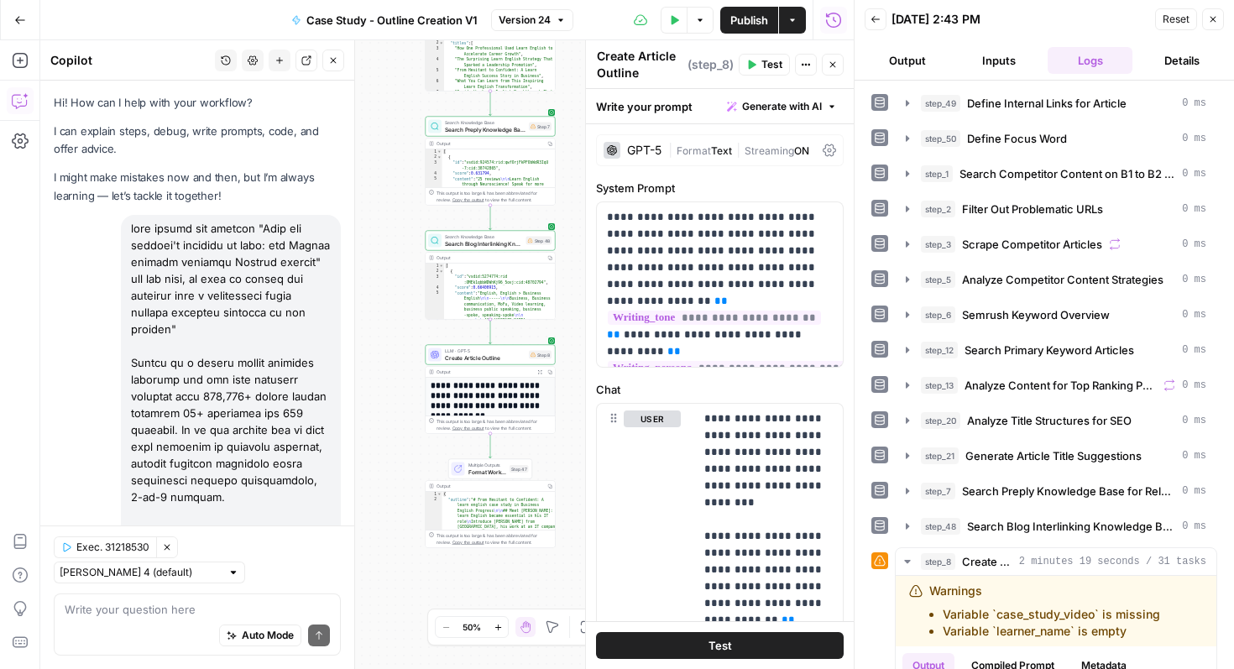
scroll to position [1103, 0]
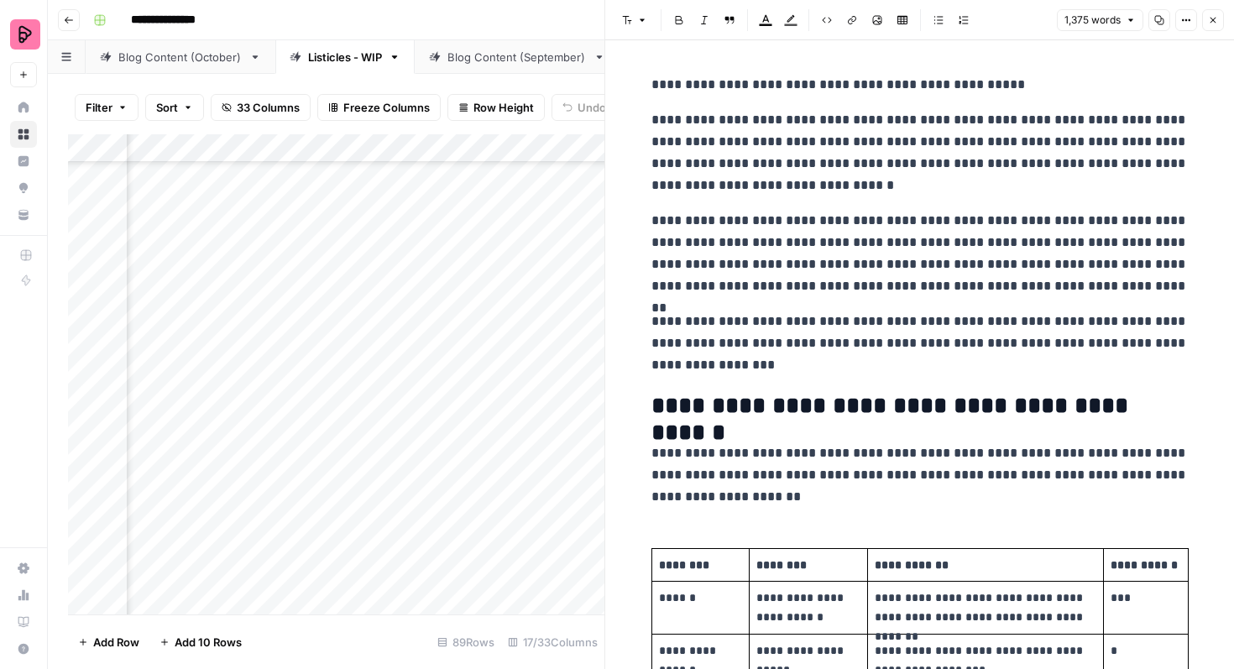
scroll to position [537, 0]
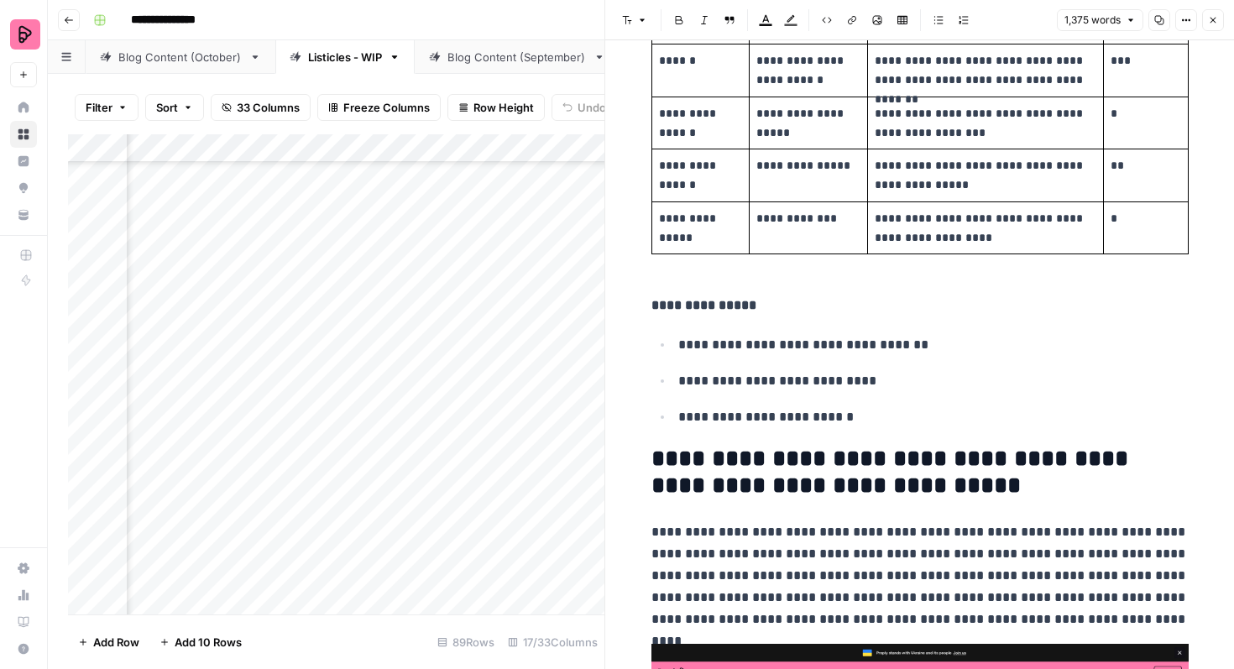
click at [1215, 22] on icon "button" at bounding box center [1213, 20] width 10 height 10
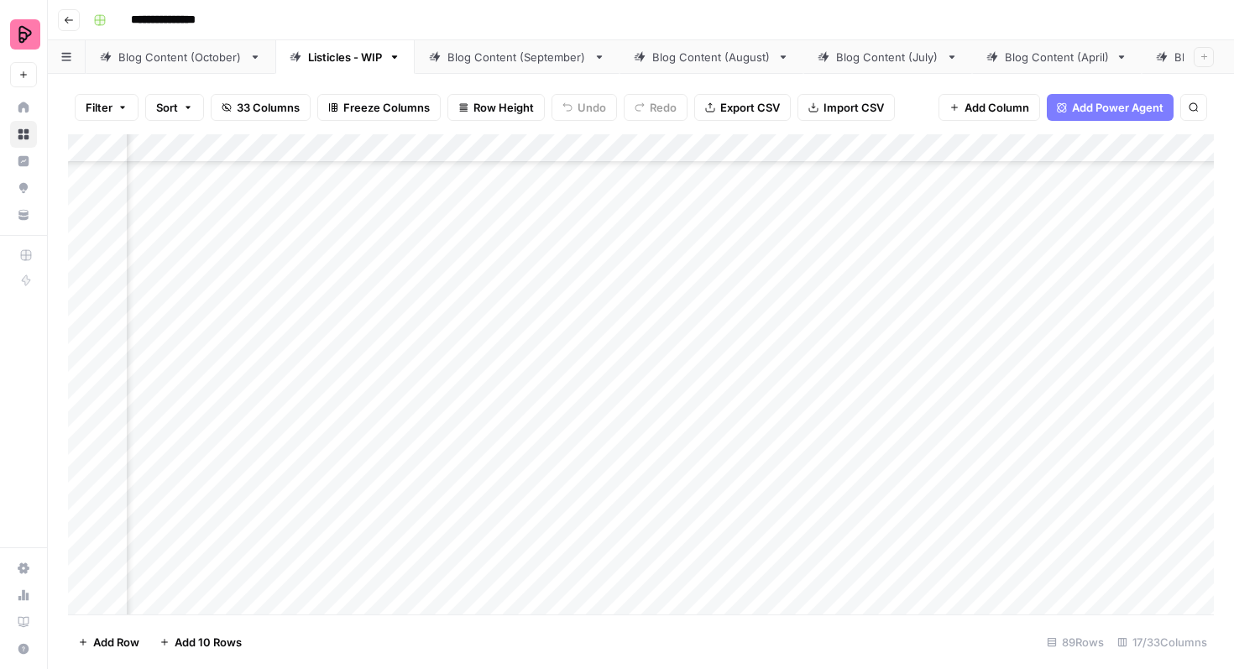
scroll to position [181, 1234]
click at [498, 355] on div "Add Column" at bounding box center [640, 374] width 1145 height 480
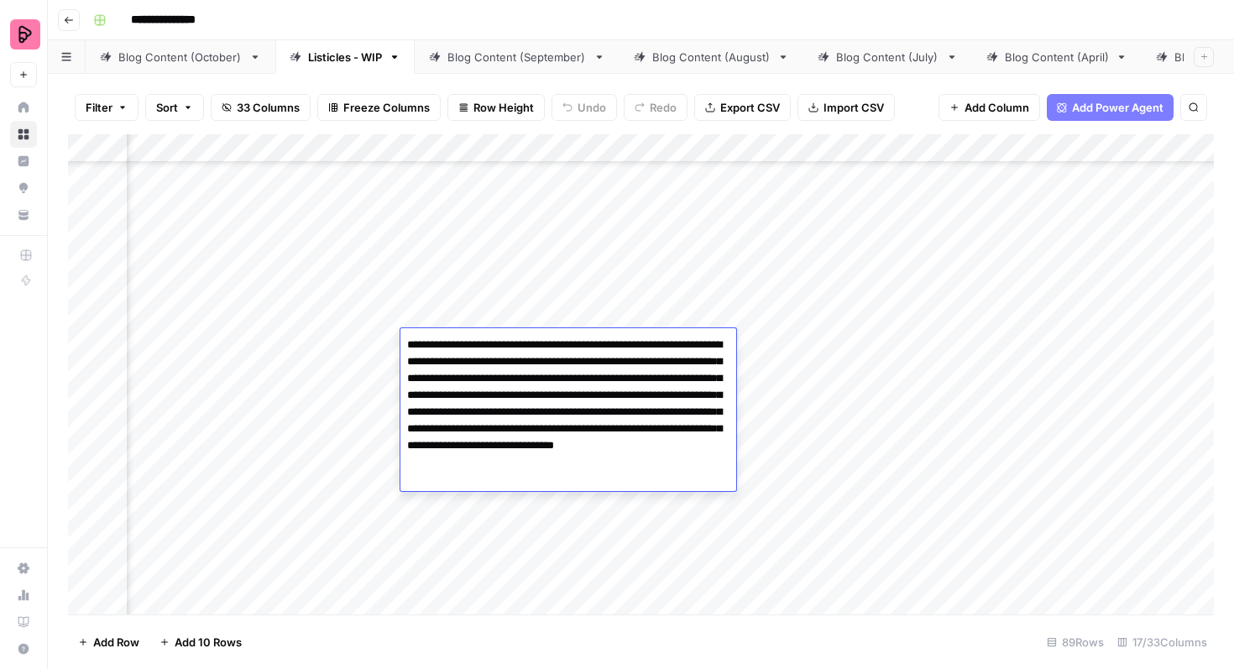
click at [490, 507] on div "Add Column" at bounding box center [640, 374] width 1145 height 480
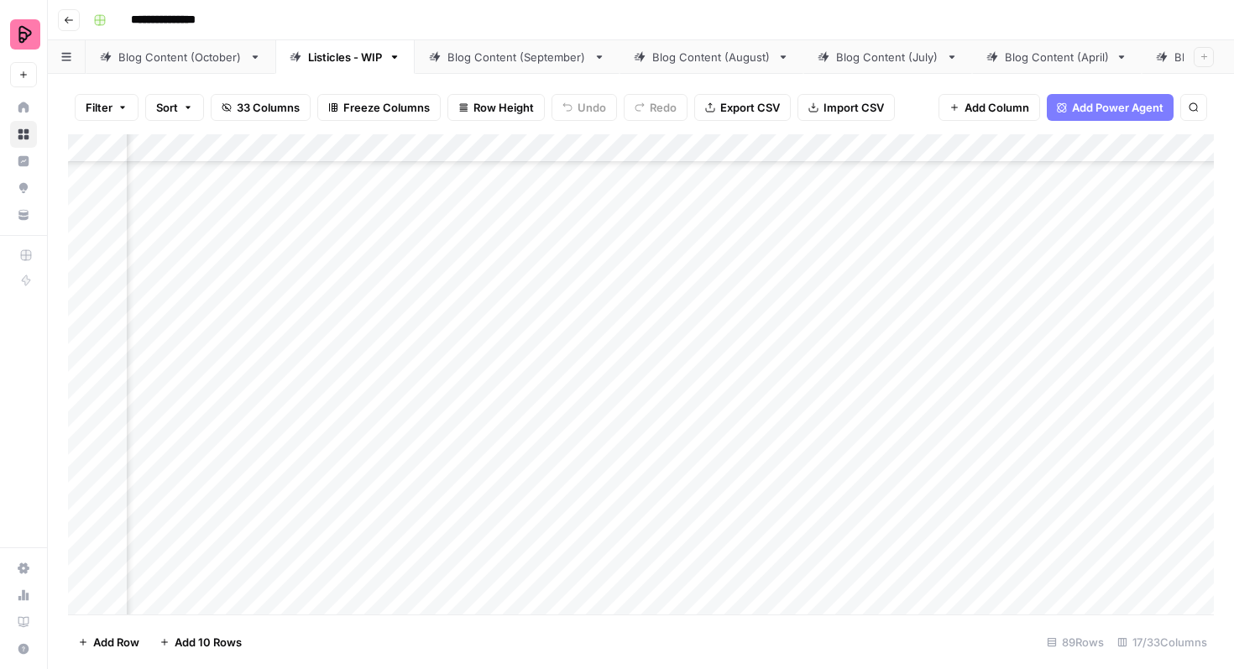
scroll to position [195, 1057]
click at [608, 433] on div "Add Column" at bounding box center [640, 374] width 1145 height 480
click at [657, 309] on div "Add Column" at bounding box center [640, 374] width 1145 height 480
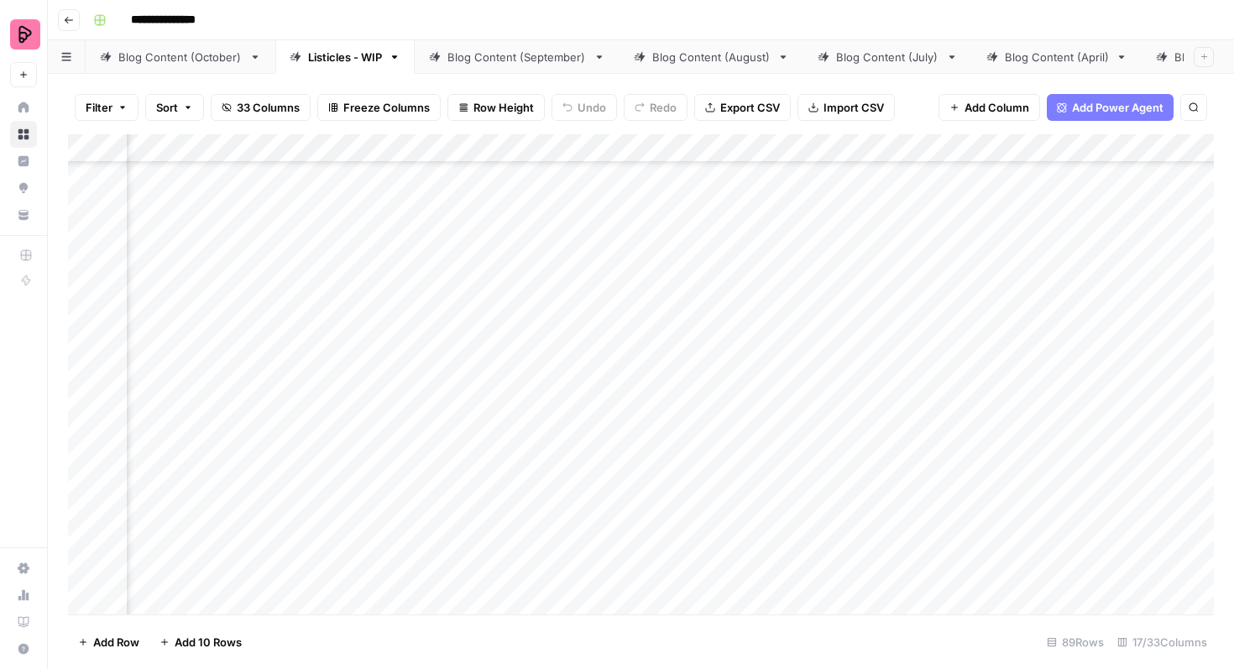
click at [657, 309] on div "Add Column" at bounding box center [640, 374] width 1145 height 480
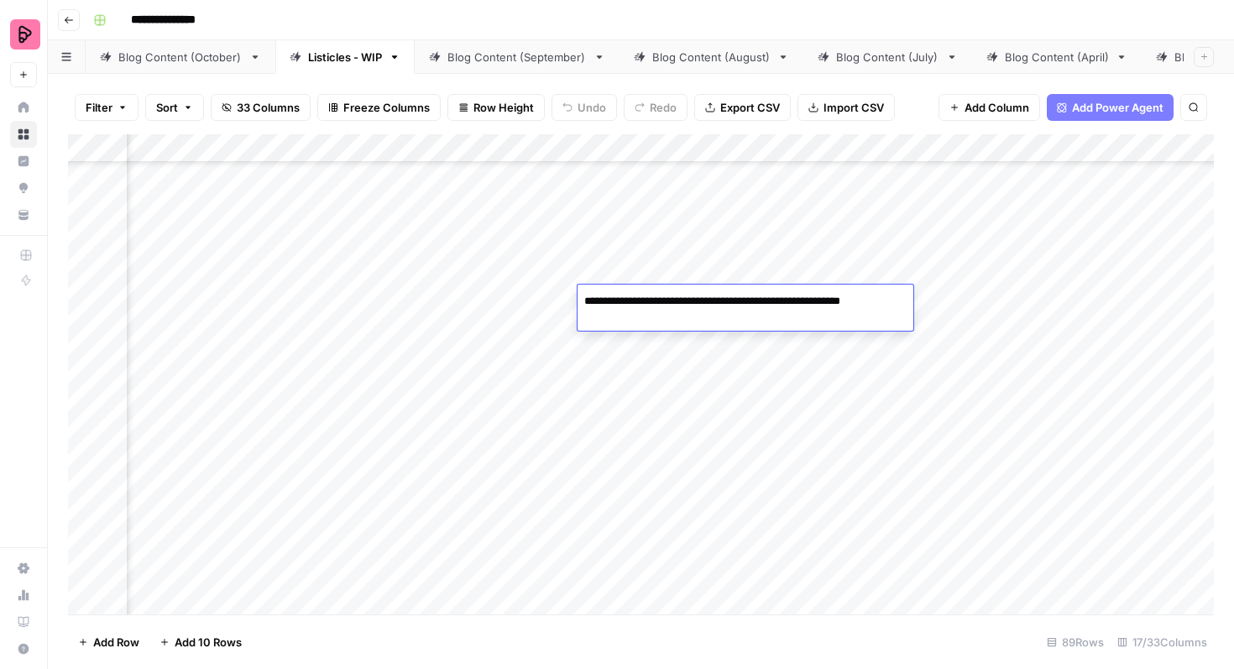
click at [664, 271] on div "Add Column" at bounding box center [640, 374] width 1145 height 480
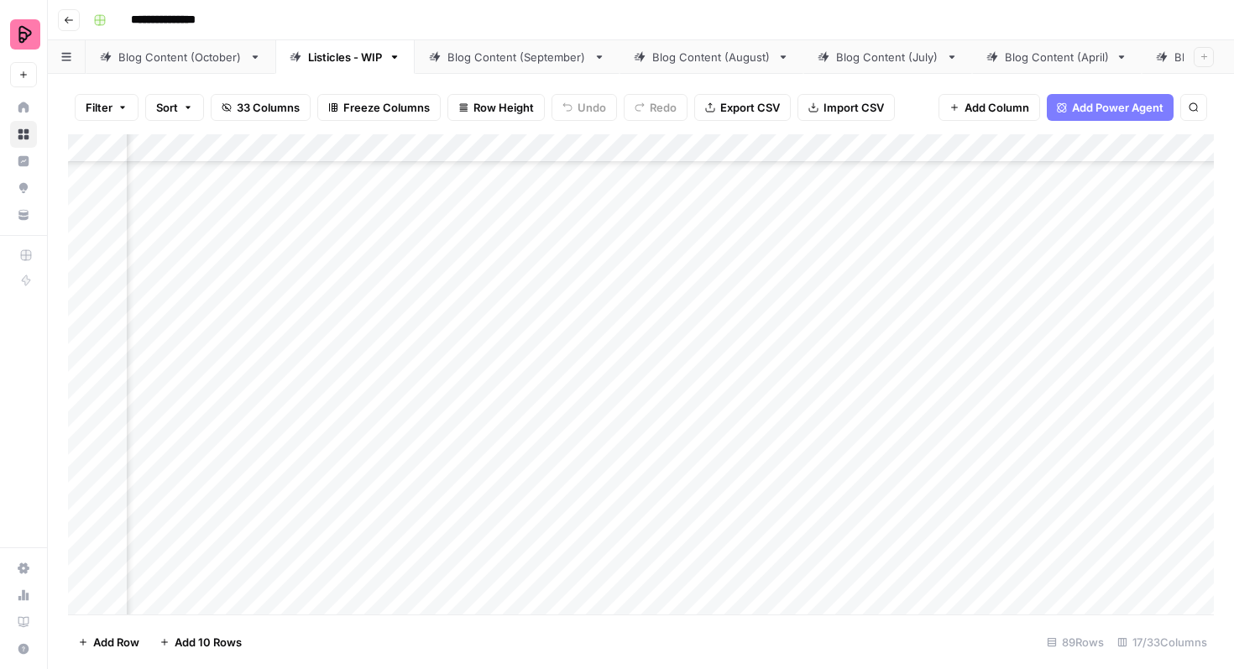
click at [664, 271] on div "Add Column" at bounding box center [640, 374] width 1145 height 480
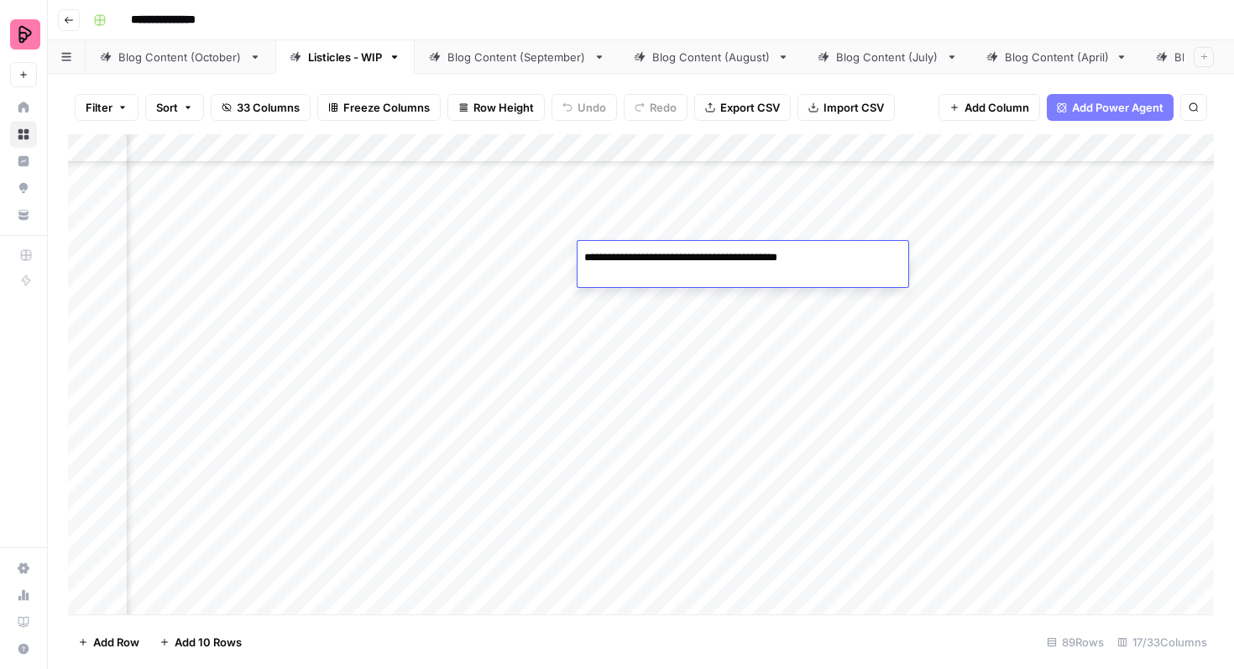
click at [662, 219] on div "Add Column" at bounding box center [640, 374] width 1145 height 480
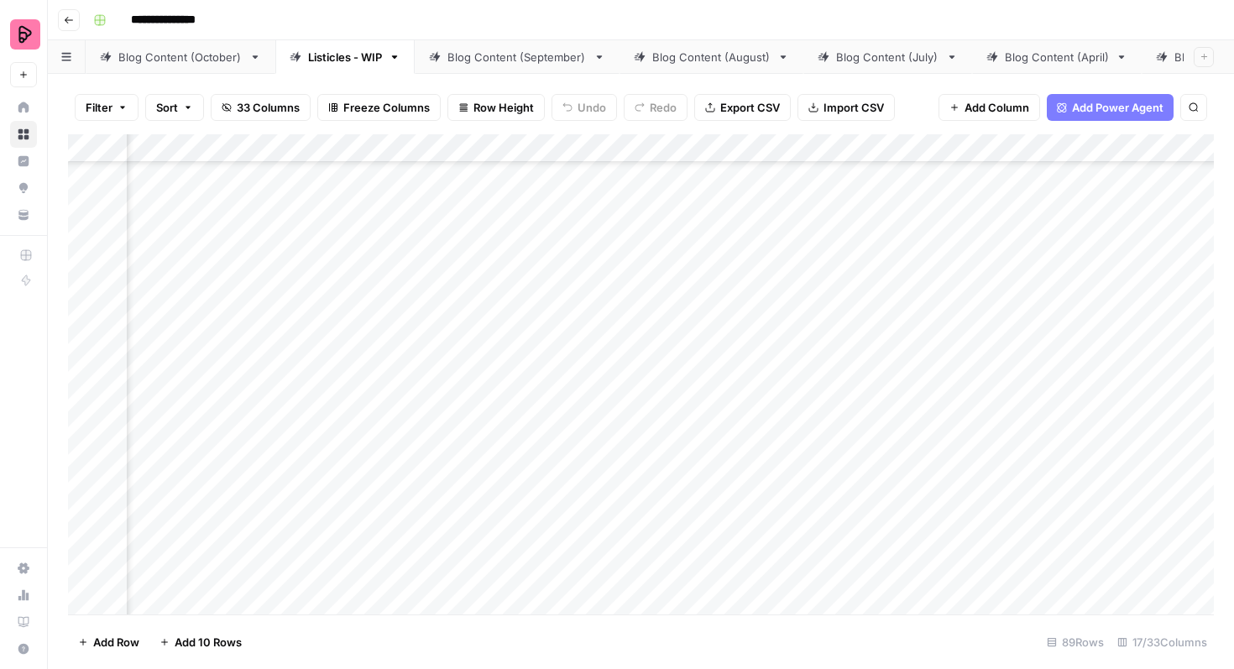
scroll to position [158, 1057]
click at [636, 414] on div "Add Column" at bounding box center [640, 374] width 1145 height 480
click at [634, 465] on div "Add Column" at bounding box center [640, 374] width 1145 height 480
click at [791, 273] on div "Add Column" at bounding box center [640, 374] width 1145 height 480
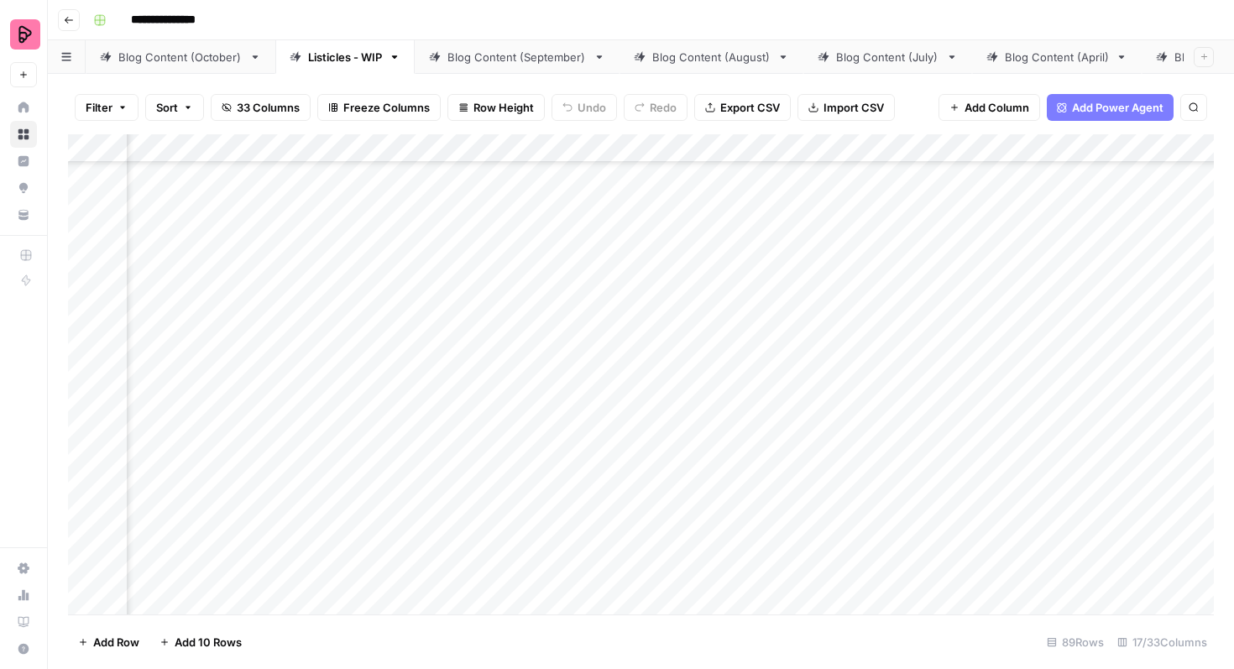
scroll to position [756, 1262]
click at [983, 248] on div "Add Column" at bounding box center [640, 374] width 1145 height 480
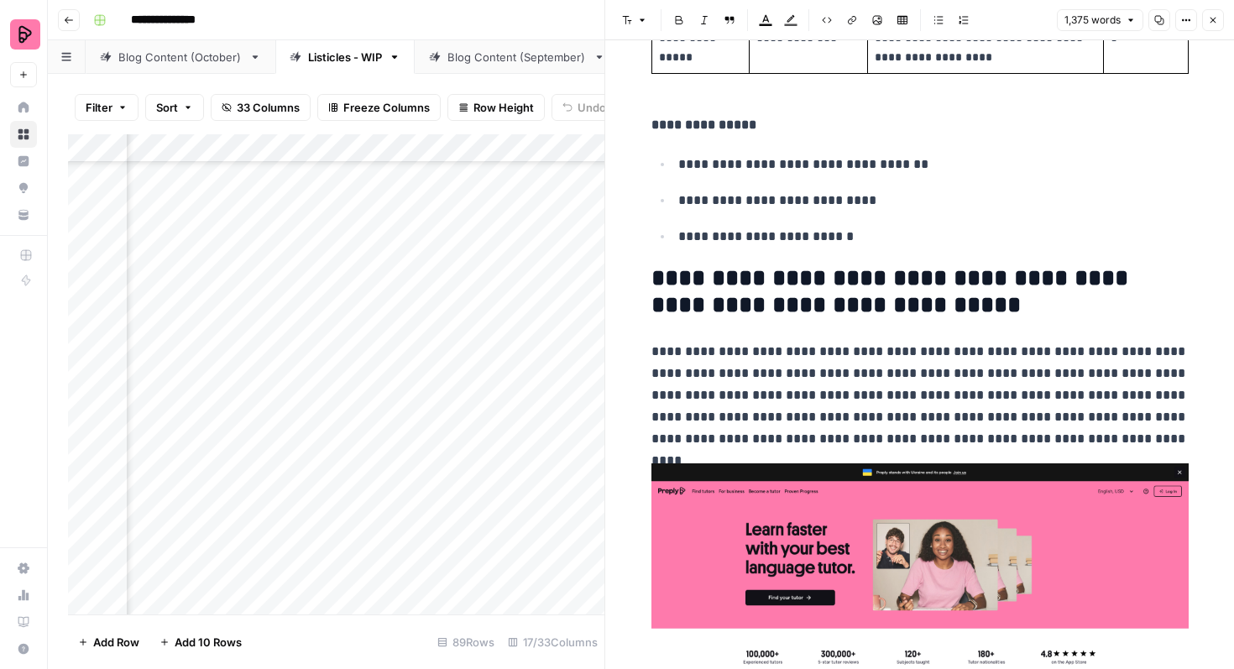
scroll to position [718, 0]
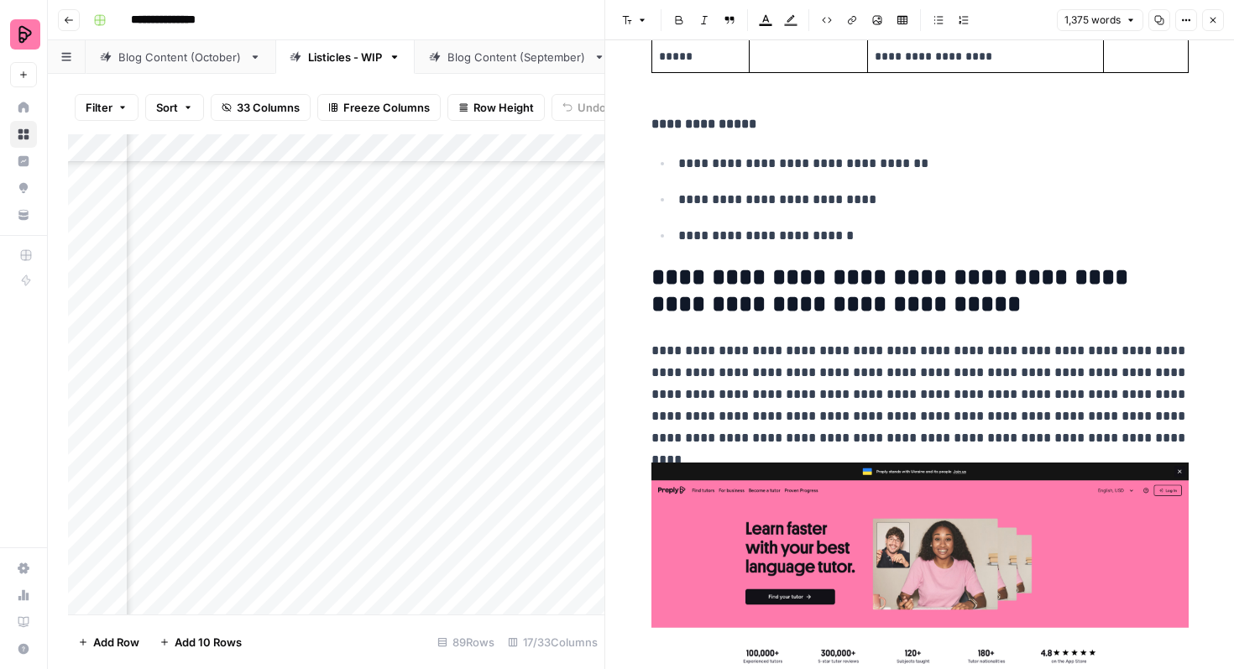
click at [1208, 21] on icon "button" at bounding box center [1213, 20] width 10 height 10
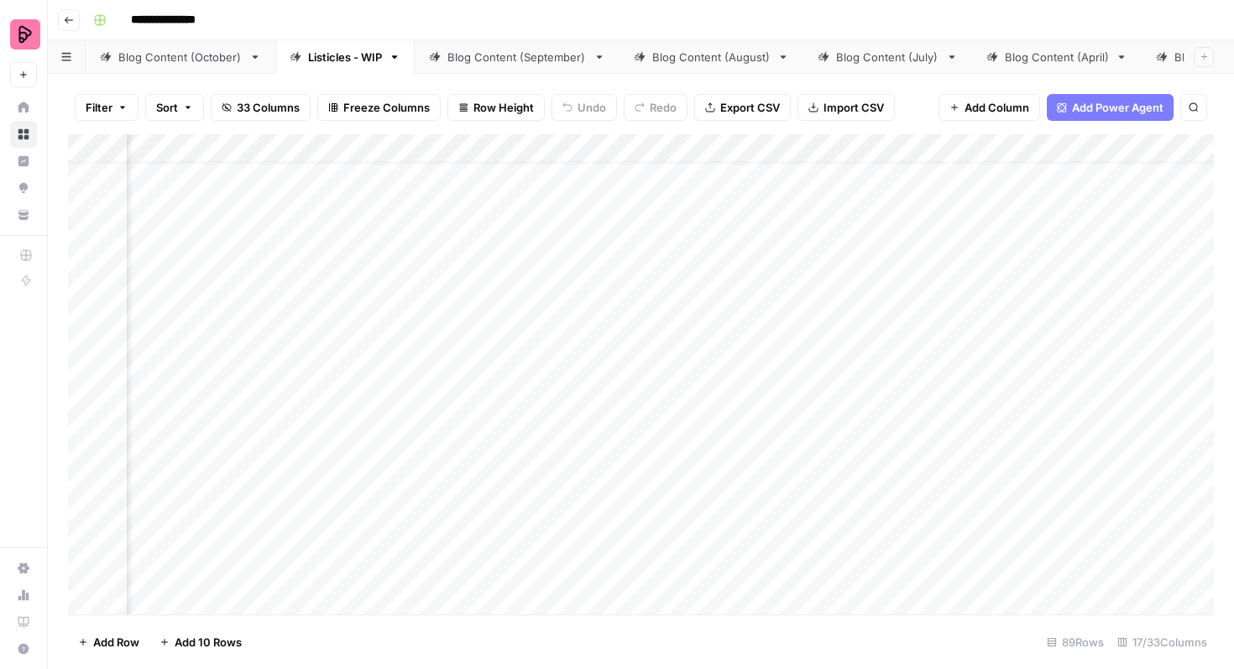
scroll to position [31, 988]
